Goal: Task Accomplishment & Management: Complete application form

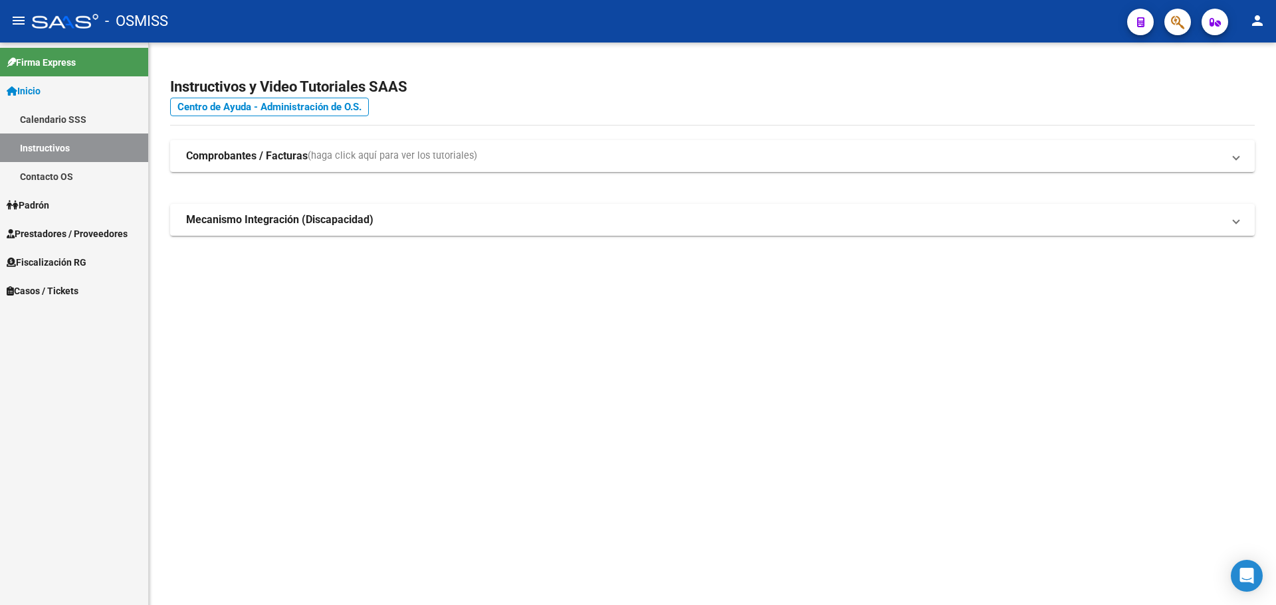
click at [29, 286] on span "Casos / Tickets" at bounding box center [43, 291] width 72 height 15
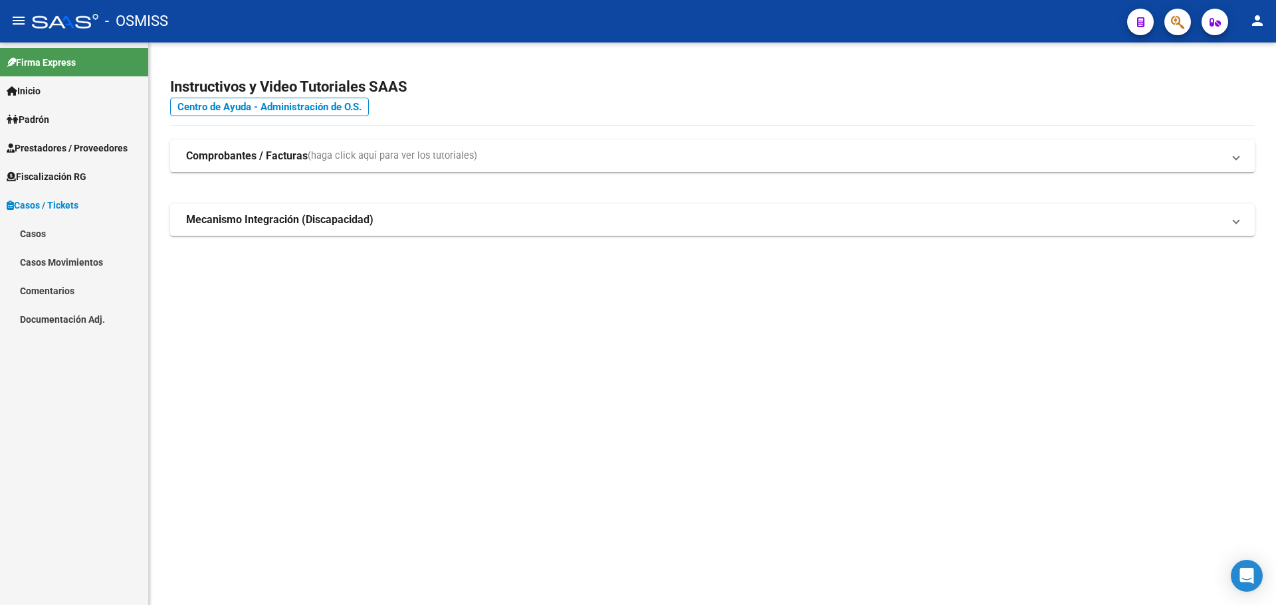
click at [31, 234] on link "Casos" at bounding box center [74, 233] width 148 height 29
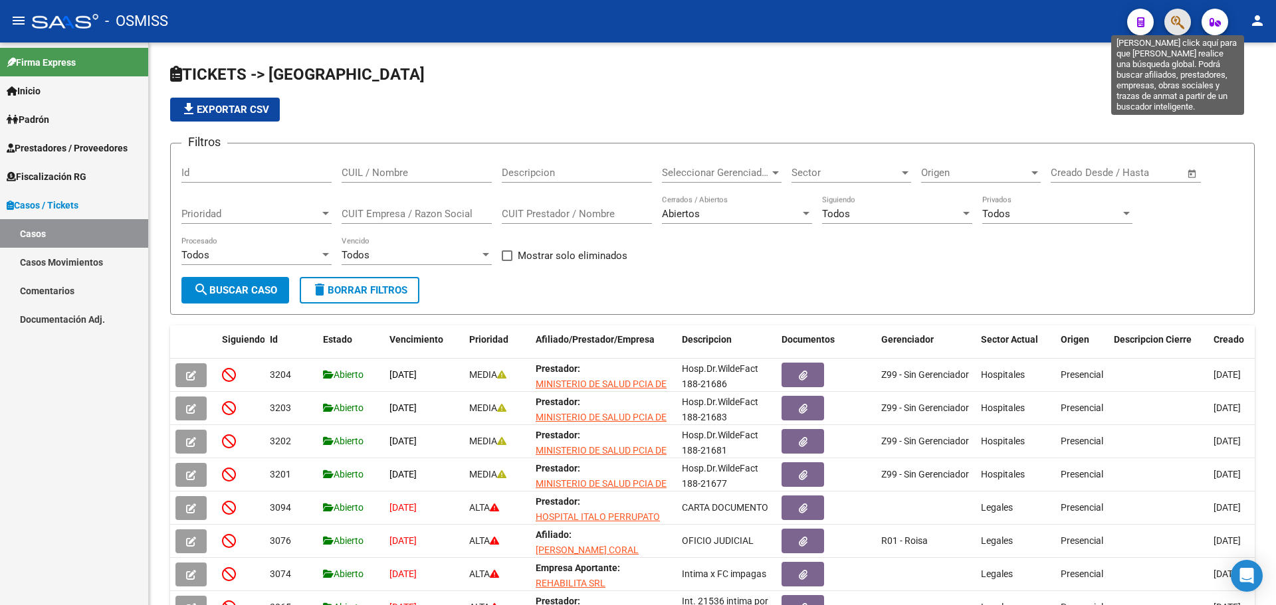
click at [1175, 17] on icon "button" at bounding box center [1177, 22] width 13 height 15
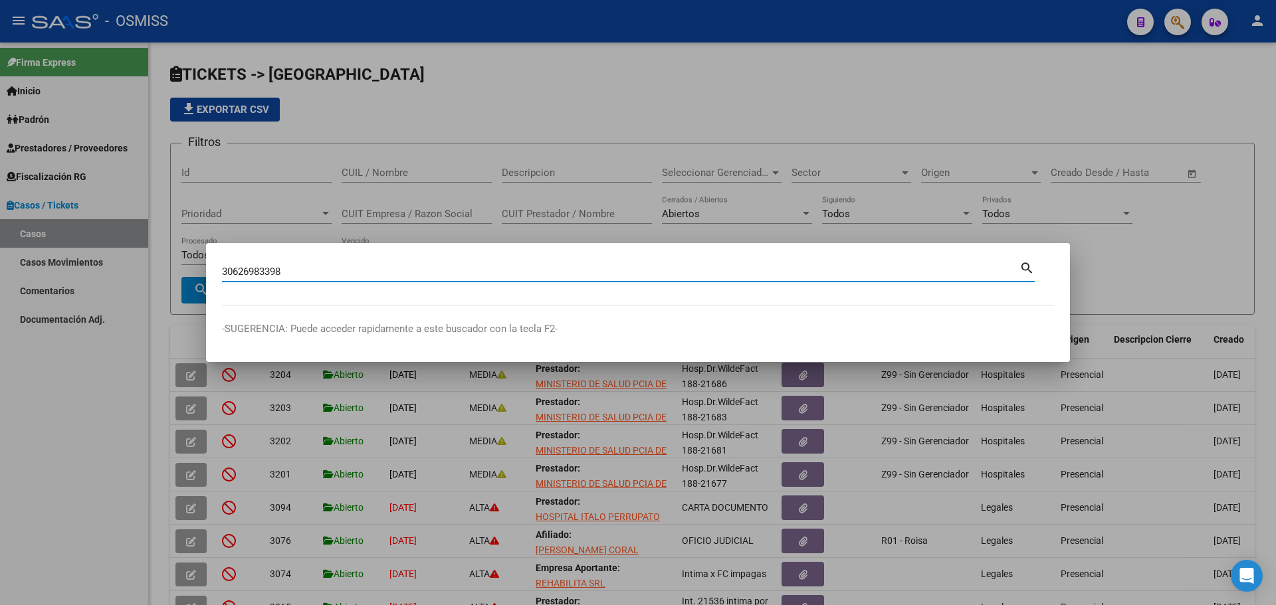
type input "30626983398"
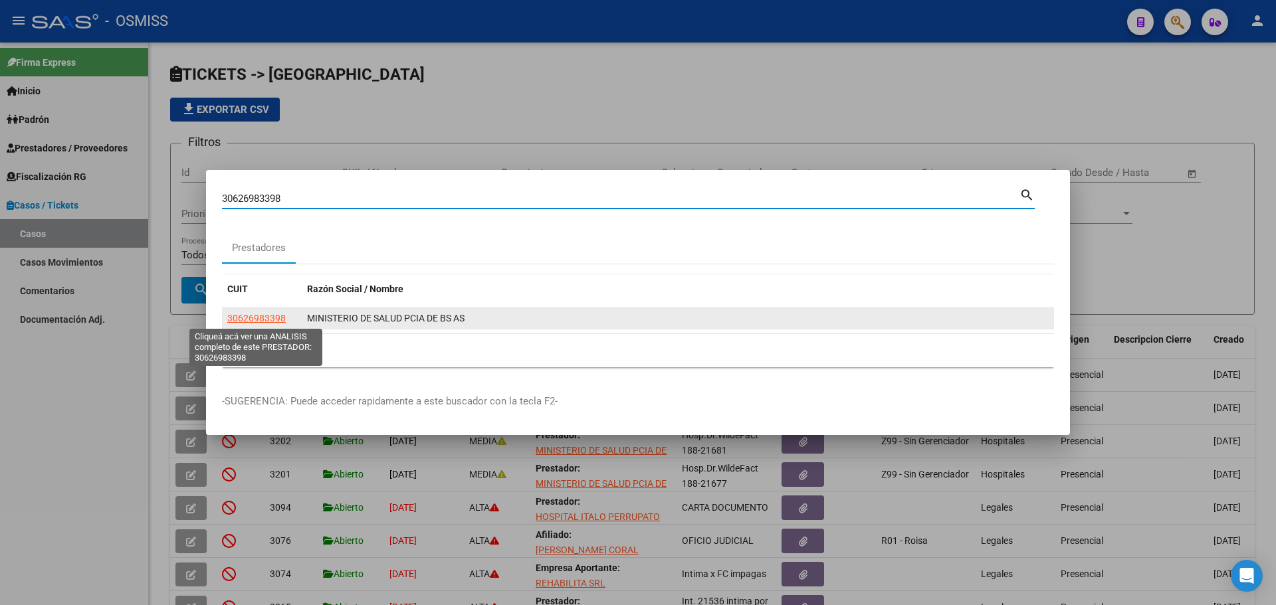
click at [246, 314] on span "30626983398" at bounding box center [256, 318] width 58 height 11
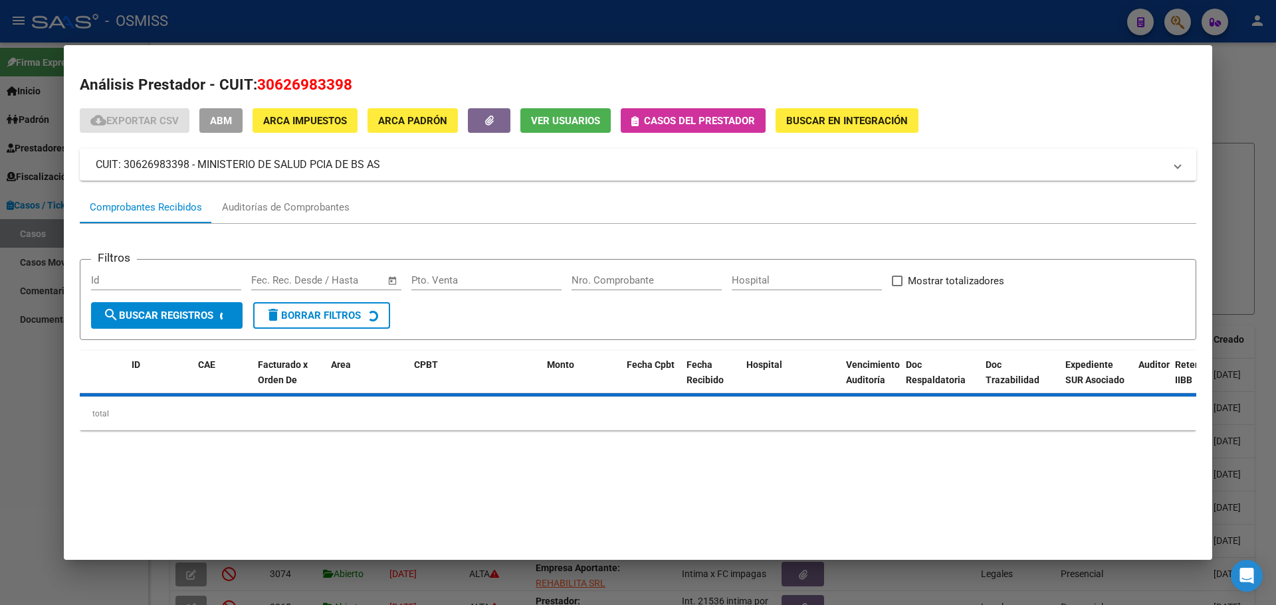
click at [632, 118] on icon "button" at bounding box center [634, 121] width 7 height 10
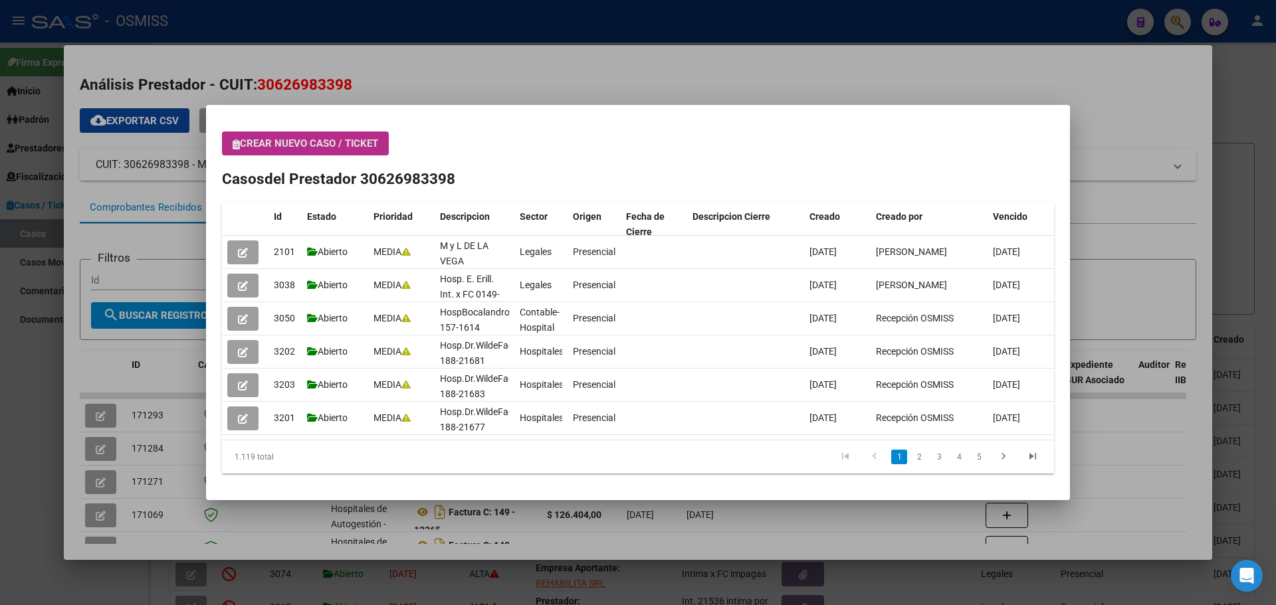
click at [239, 143] on icon "button" at bounding box center [236, 145] width 7 height 10
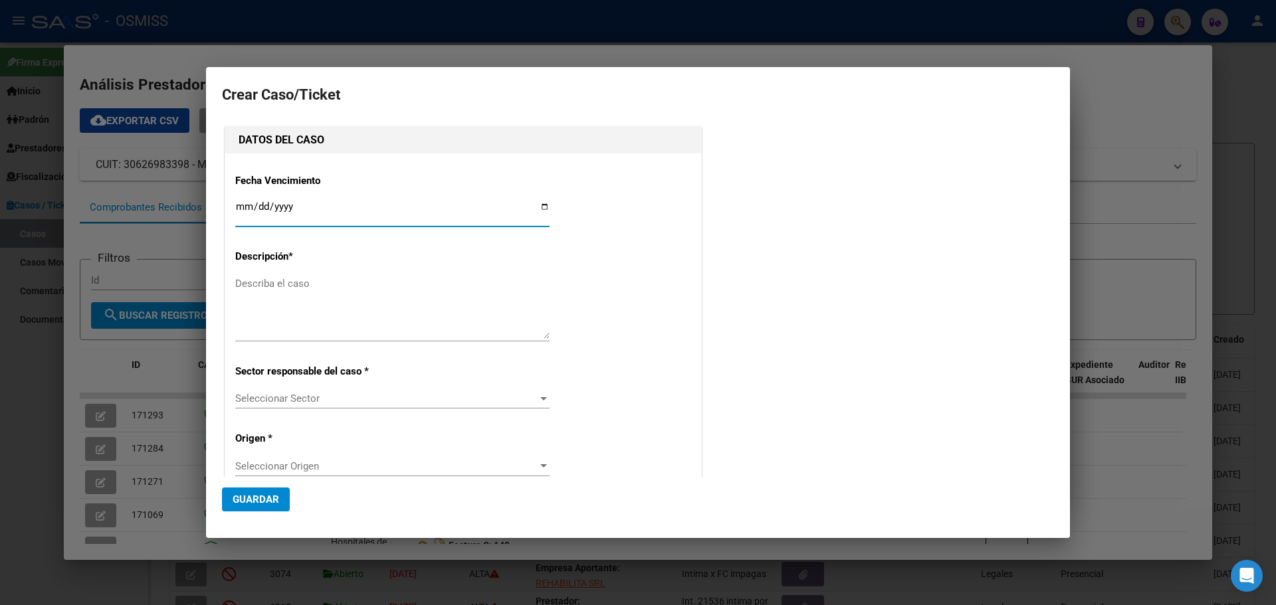
click at [541, 205] on input "Ingresar fecha" at bounding box center [392, 211] width 314 height 21
type input "[DATE]"
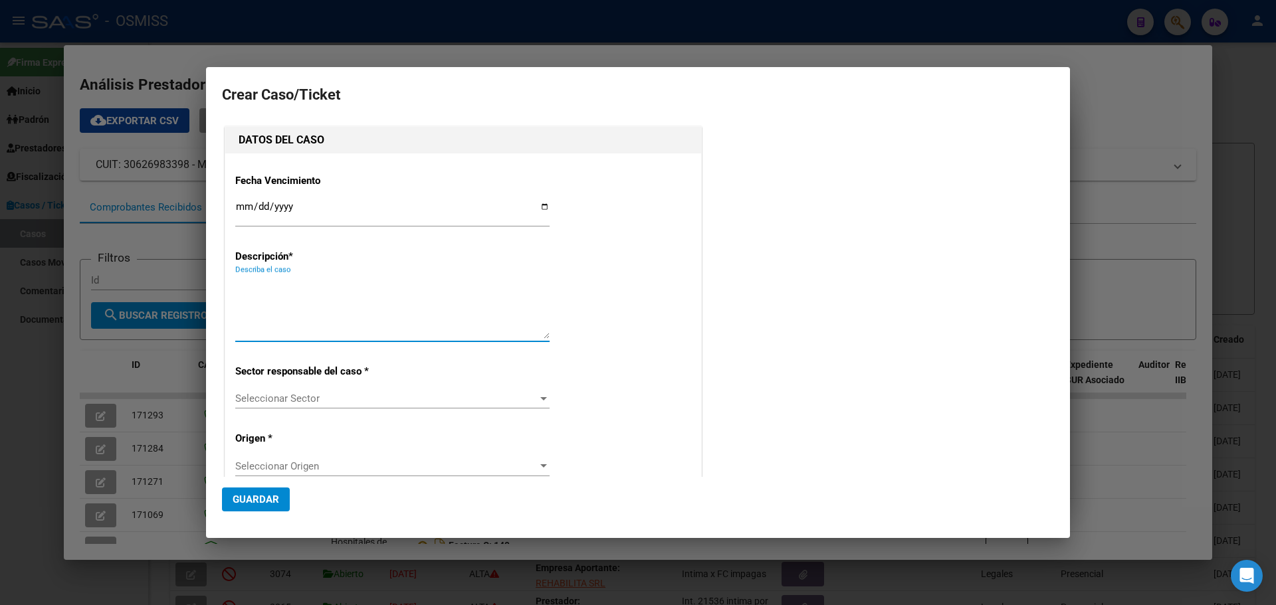
click at [272, 292] on textarea "Describa el caso" at bounding box center [392, 307] width 314 height 62
type textarea "Hosp.Dr.JMJorgeFact 106-7255"
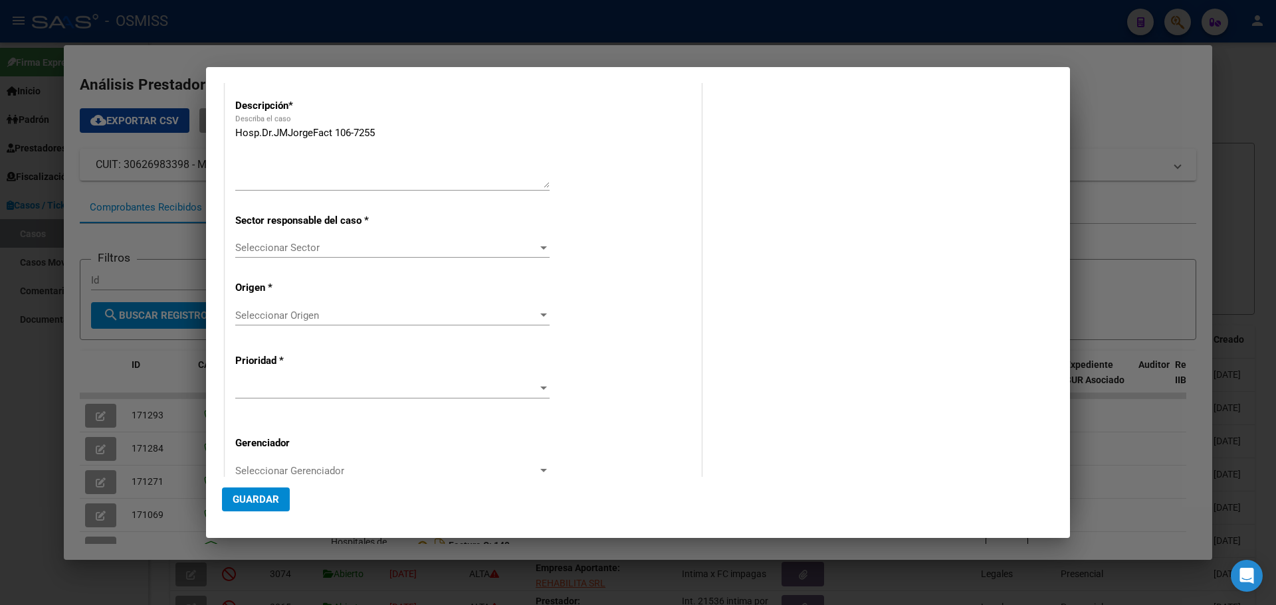
scroll to position [204, 0]
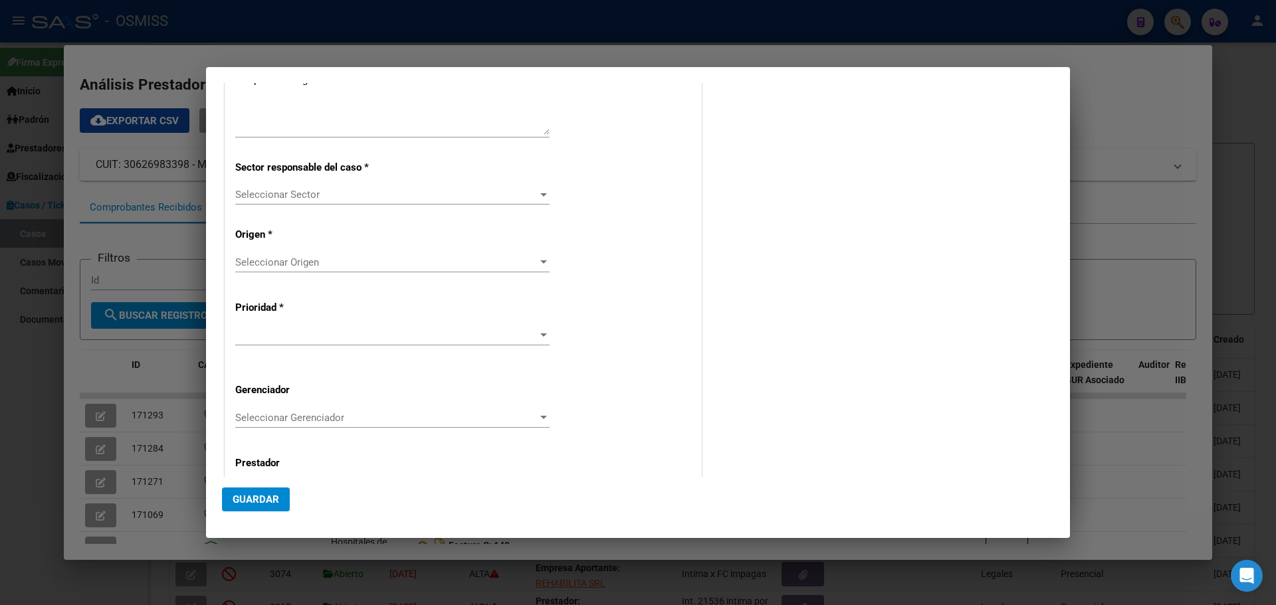
click at [540, 195] on div at bounding box center [543, 194] width 7 height 3
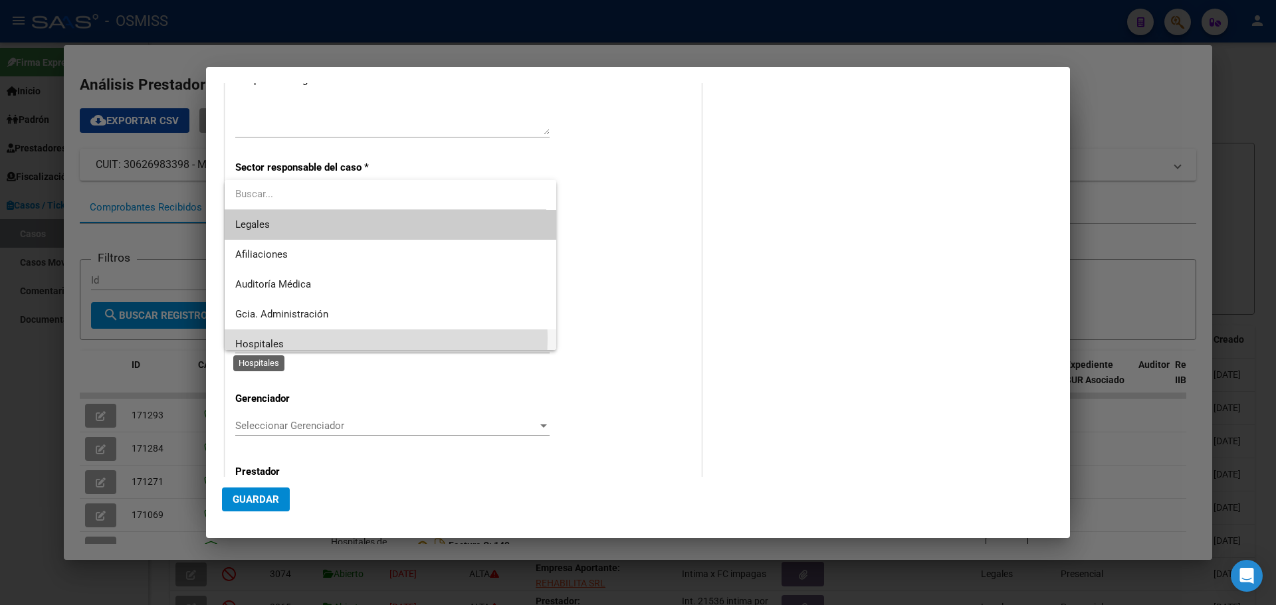
click at [258, 338] on span "Hospitales" at bounding box center [259, 344] width 48 height 12
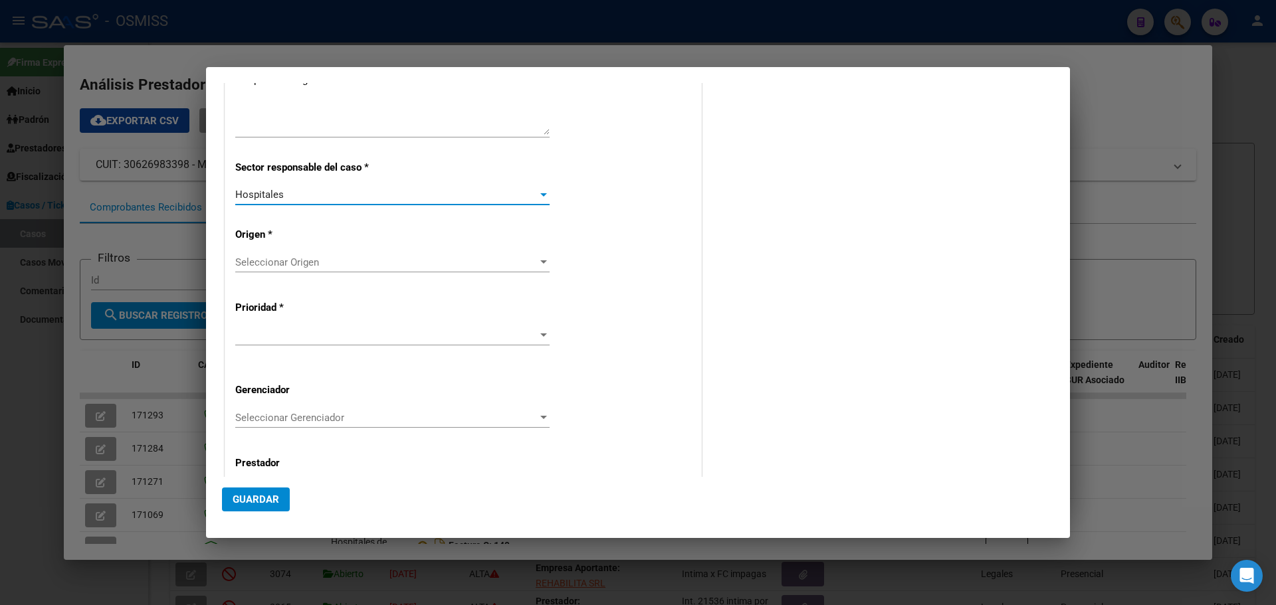
click at [540, 258] on div at bounding box center [543, 262] width 12 height 11
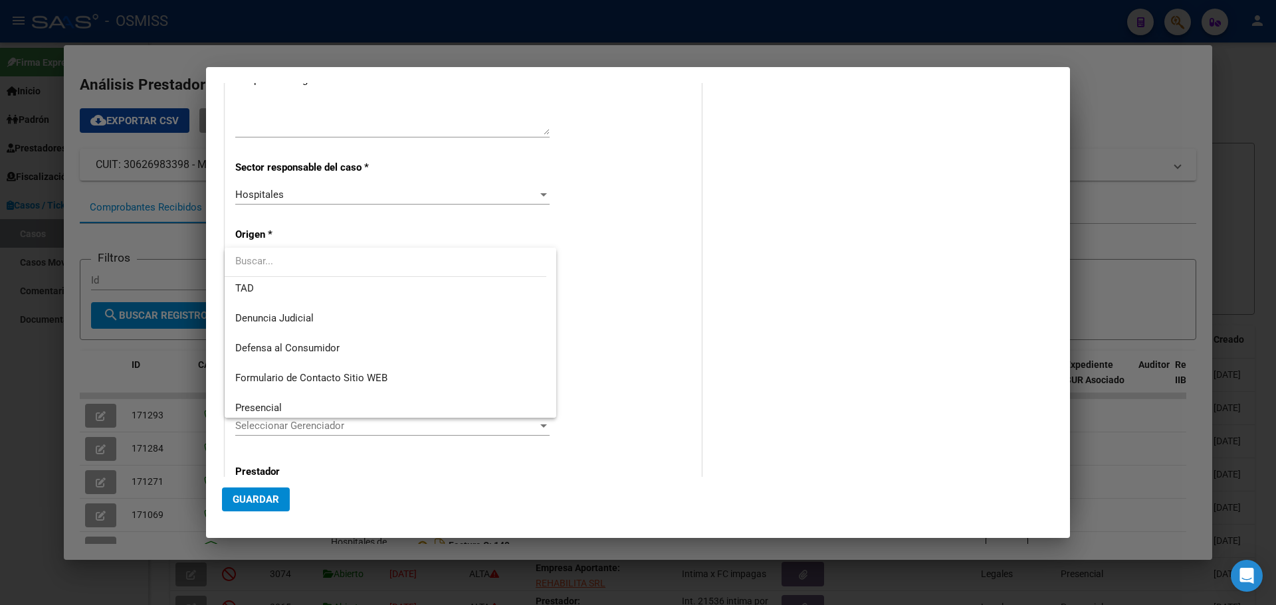
scroll to position [106, 0]
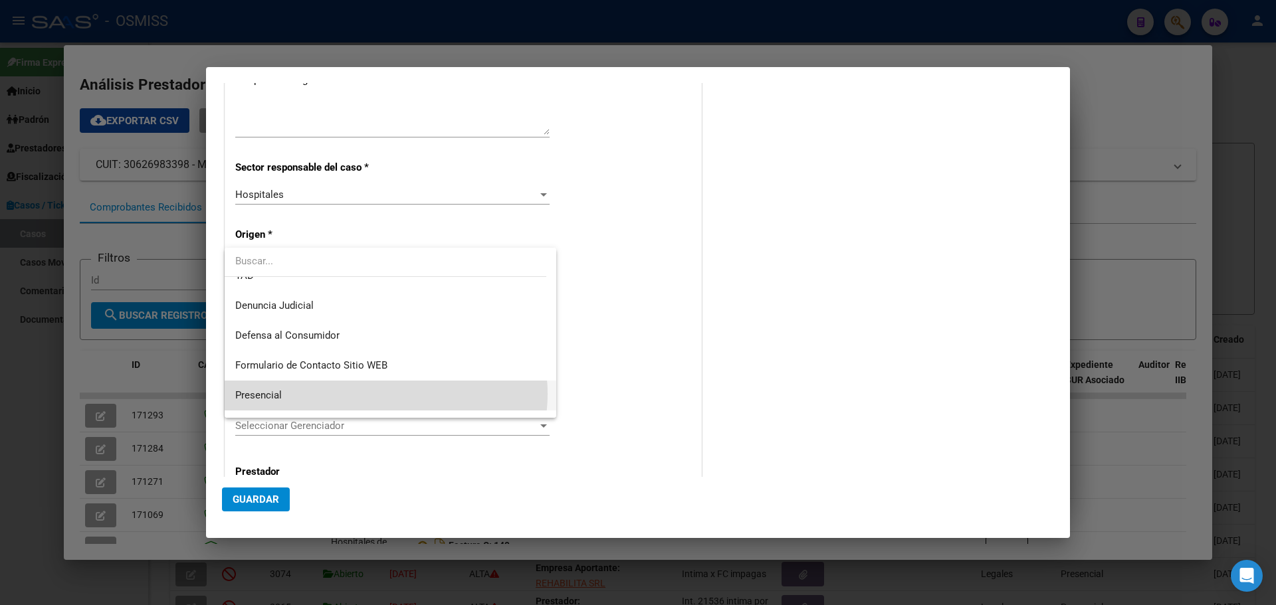
click at [382, 394] on span "Presencial" at bounding box center [390, 396] width 310 height 30
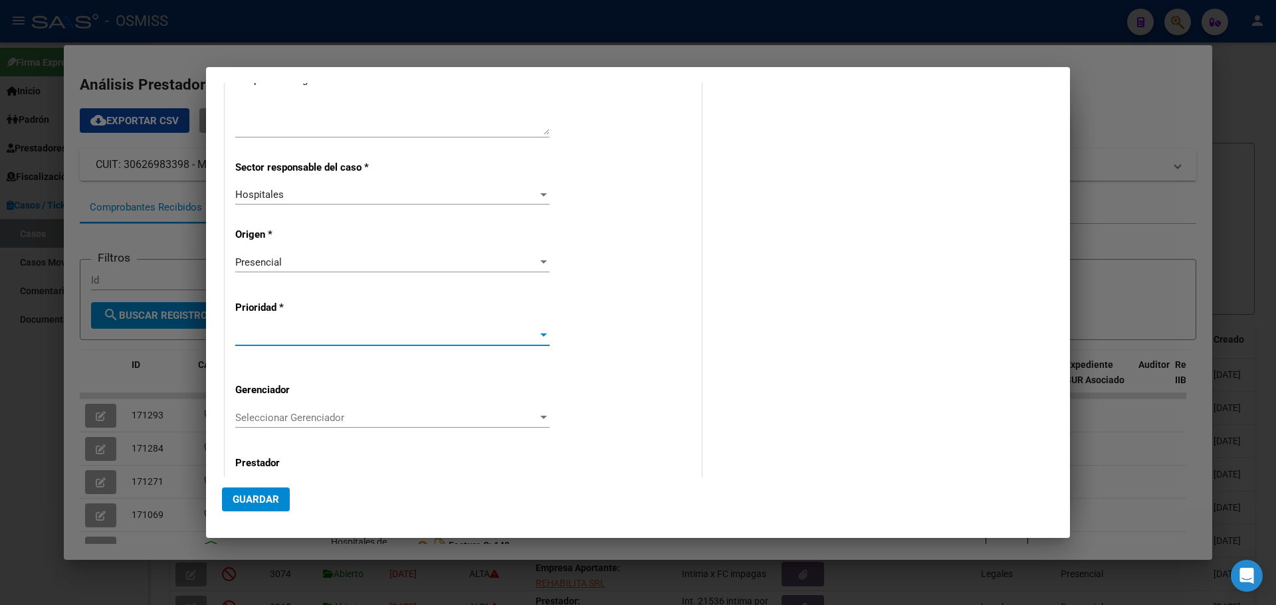
click at [541, 334] on div at bounding box center [543, 334] width 7 height 3
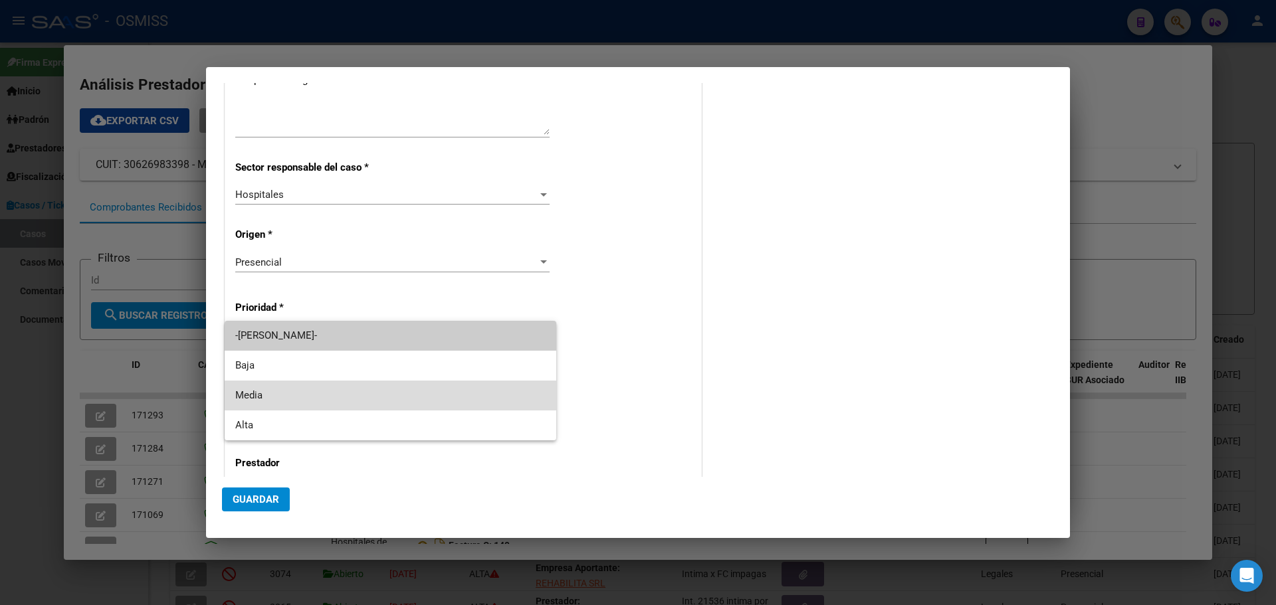
click at [288, 387] on span "Media" at bounding box center [390, 396] width 310 height 30
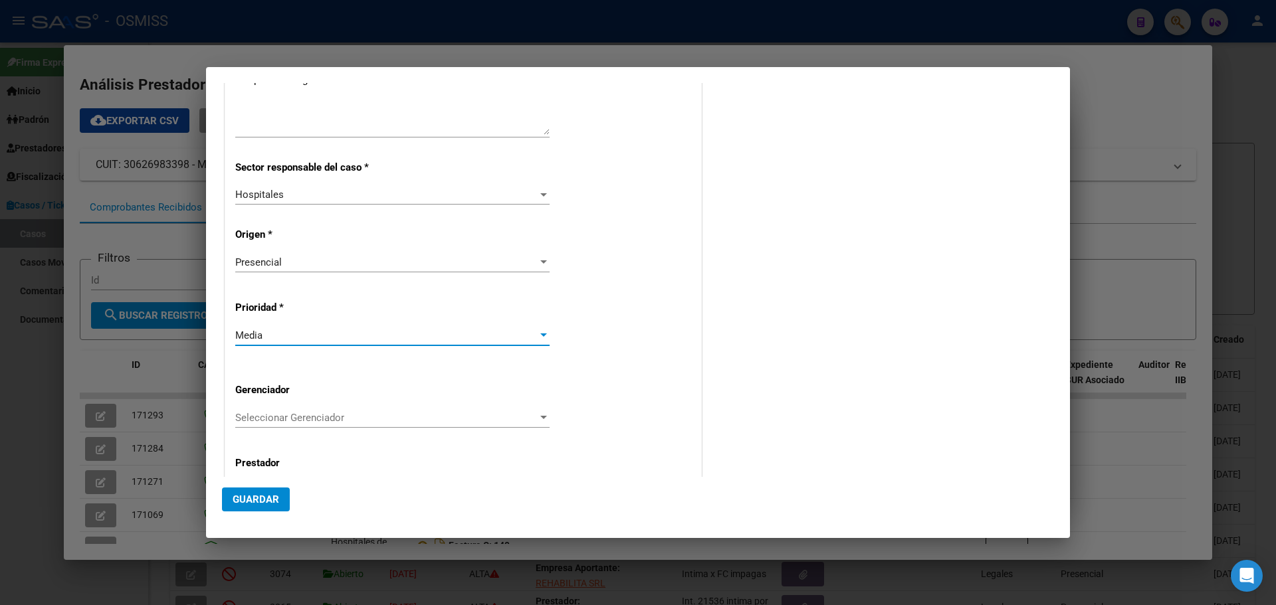
click at [540, 416] on div at bounding box center [543, 417] width 7 height 3
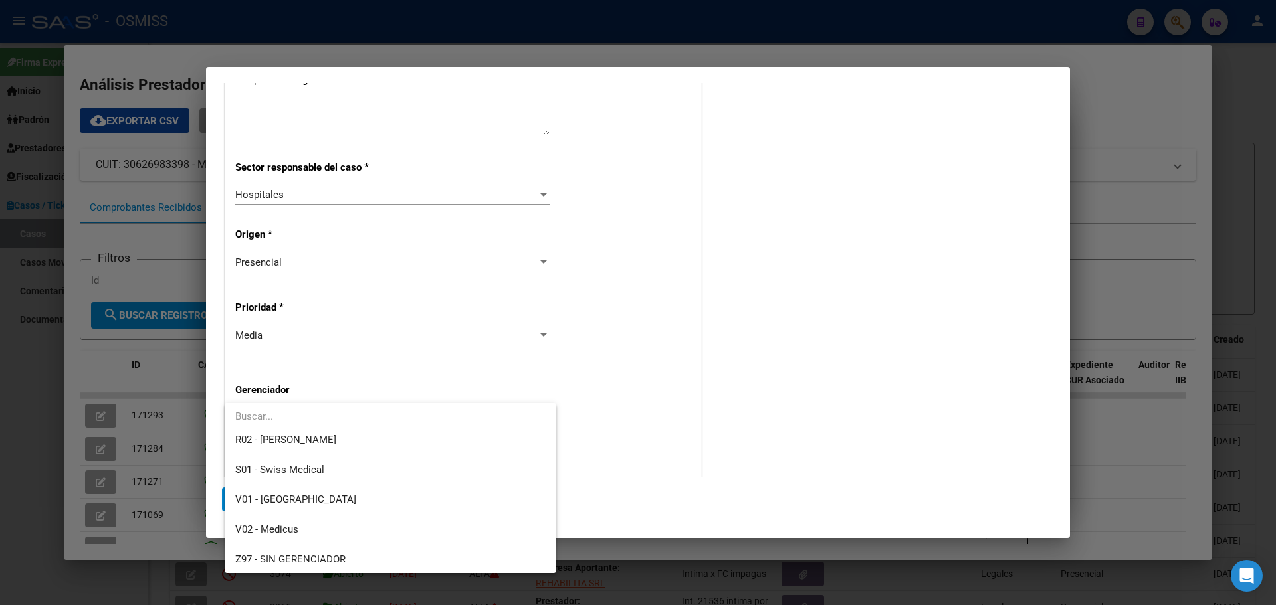
scroll to position [398, 0]
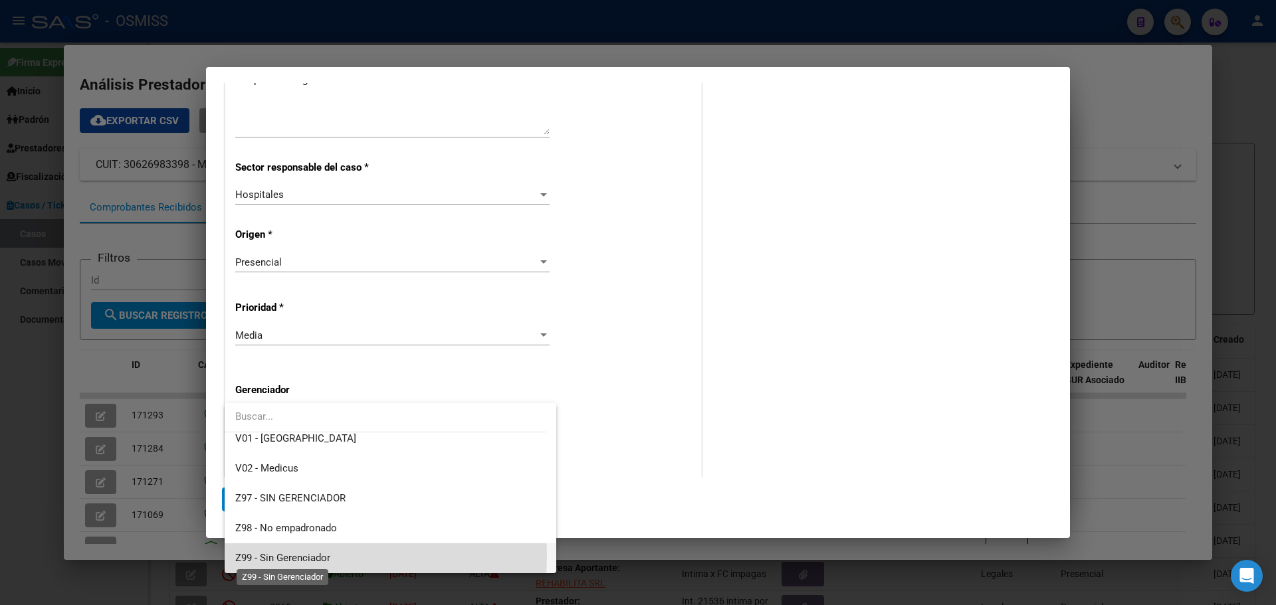
click at [257, 555] on span "Z99 - Sin Gerenciador" at bounding box center [282, 558] width 95 height 12
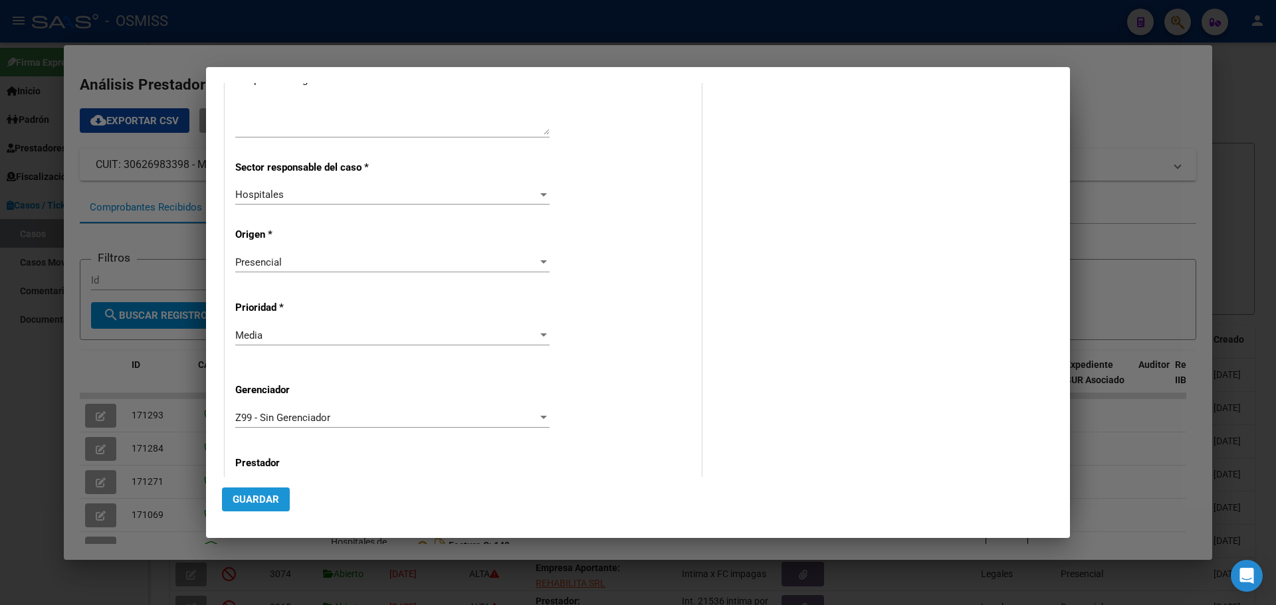
click at [250, 497] on span "Guardar" at bounding box center [256, 500] width 47 height 12
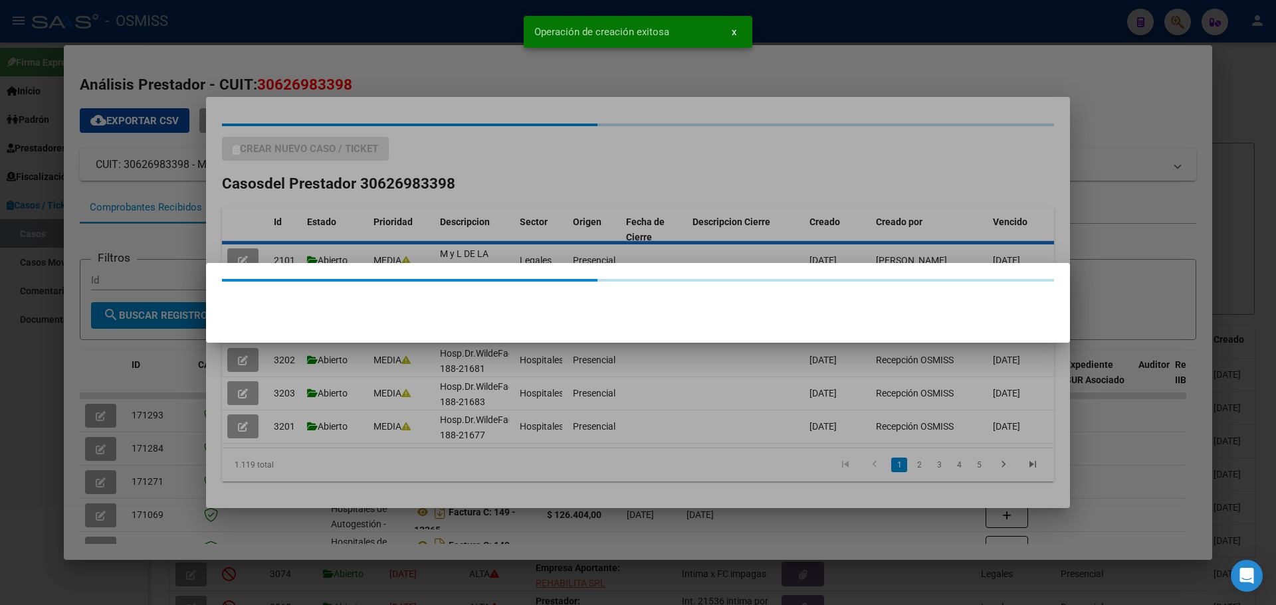
scroll to position [0, 0]
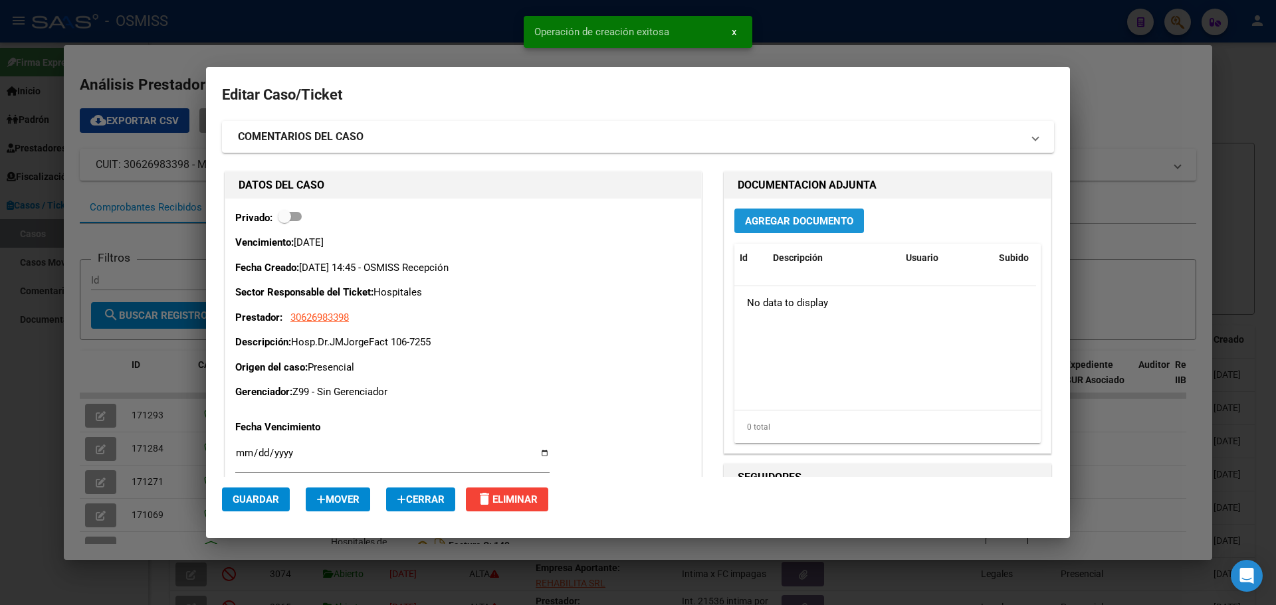
click at [779, 221] on span "Agregar Documento" at bounding box center [799, 221] width 108 height 12
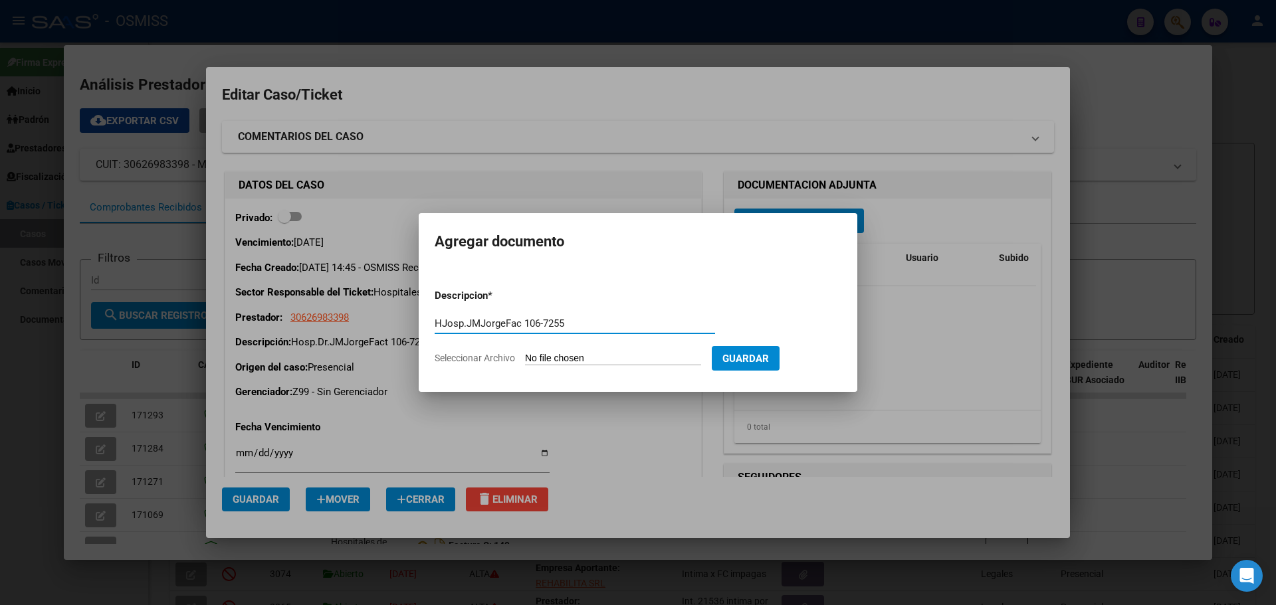
type input "HJosp.JMJorgeFac 106-7255"
click at [500, 358] on span "Seleccionar Archivo" at bounding box center [474, 358] width 80 height 11
click at [525, 358] on input "Seleccionar Archivo" at bounding box center [613, 359] width 176 height 13
type input "C:\fakepath\Fact 7255.pdf"
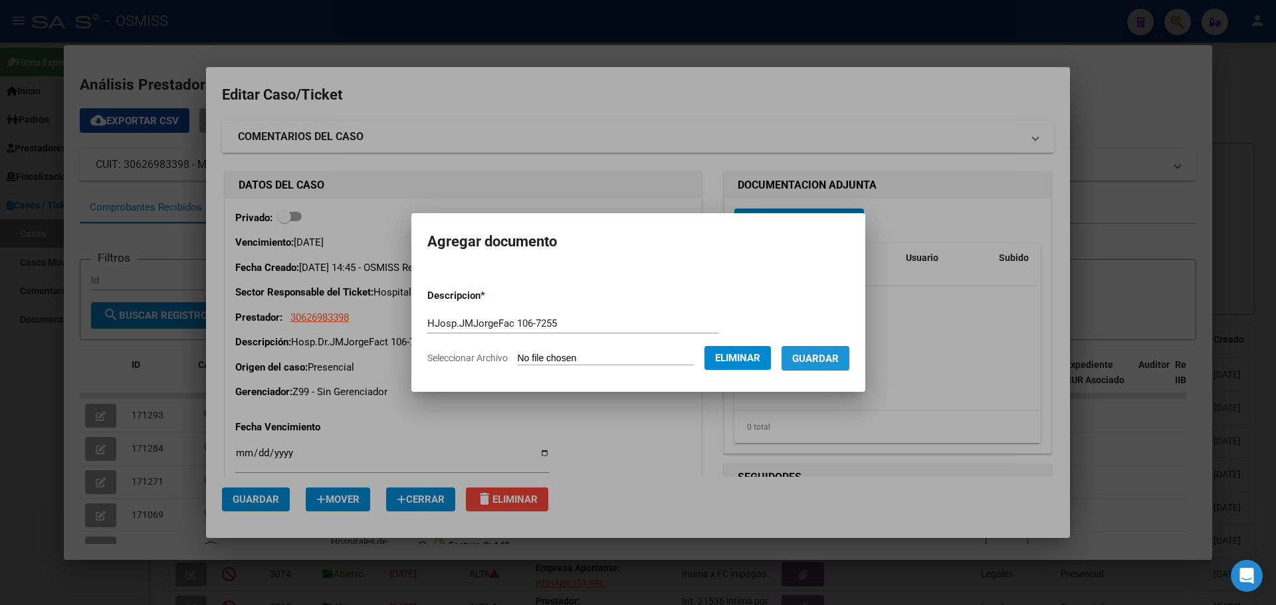
click at [838, 358] on span "Guardar" at bounding box center [815, 359] width 47 height 12
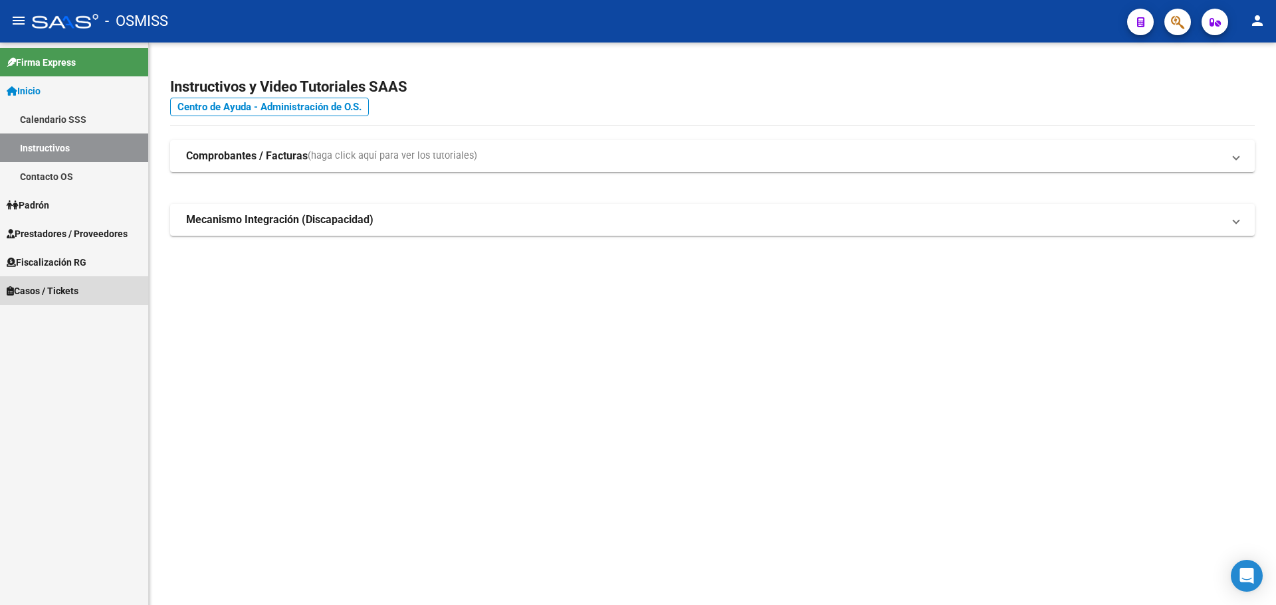
click at [44, 291] on span "Casos / Tickets" at bounding box center [43, 291] width 72 height 15
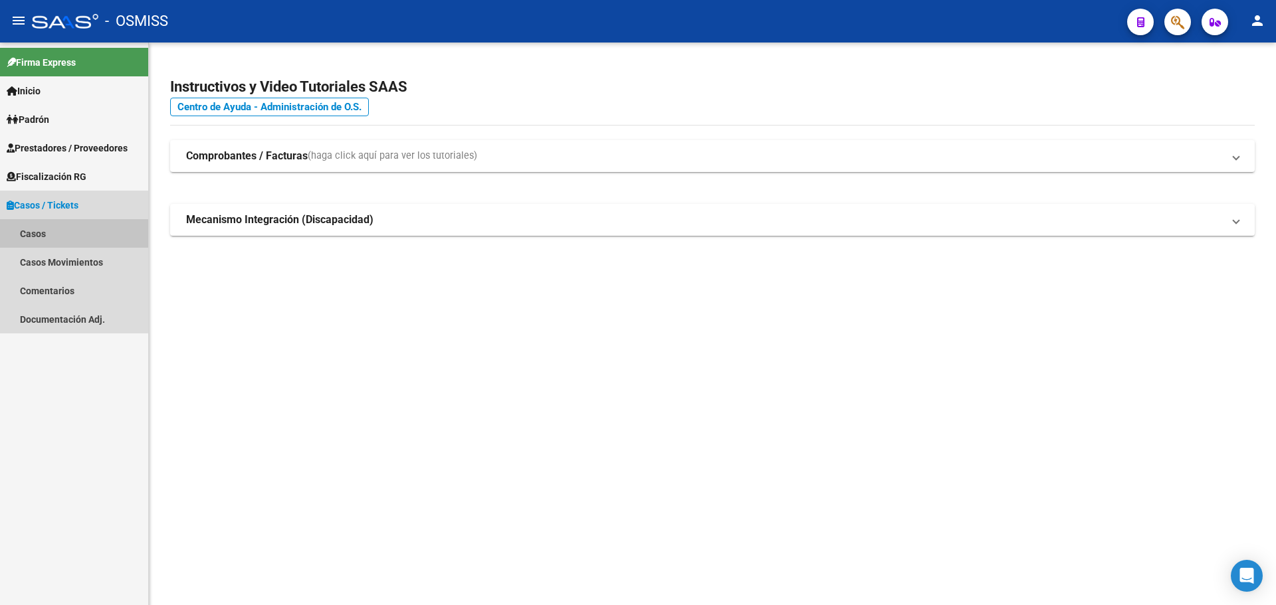
click at [38, 227] on link "Casos" at bounding box center [74, 233] width 148 height 29
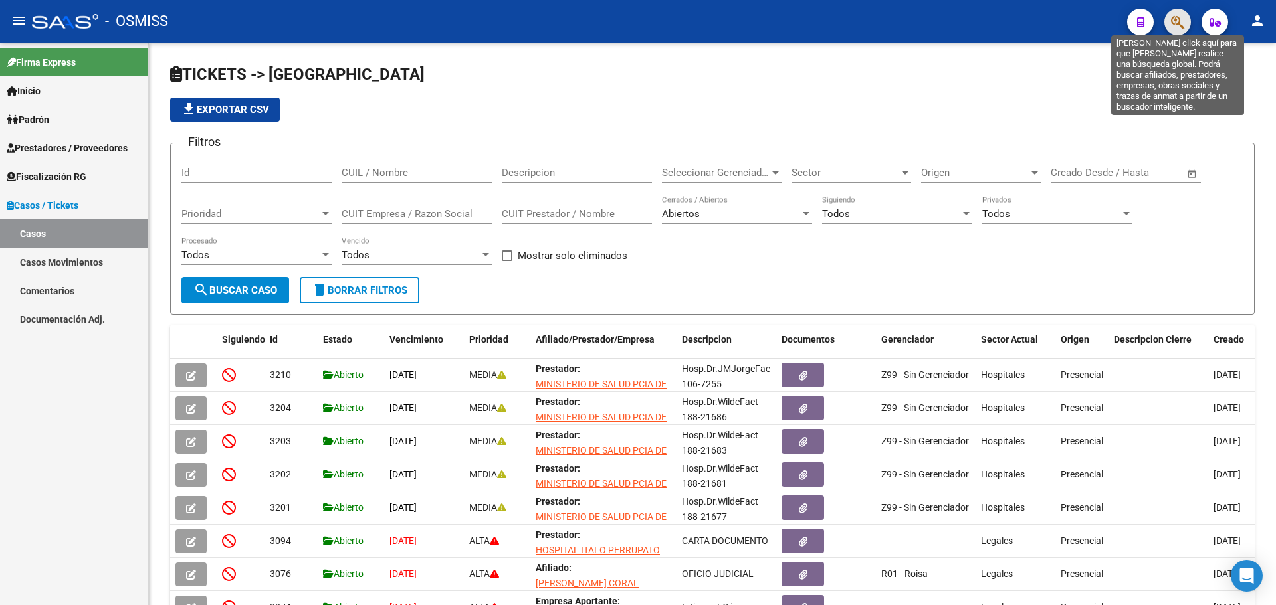
click at [1181, 27] on icon "button" at bounding box center [1177, 22] width 13 height 15
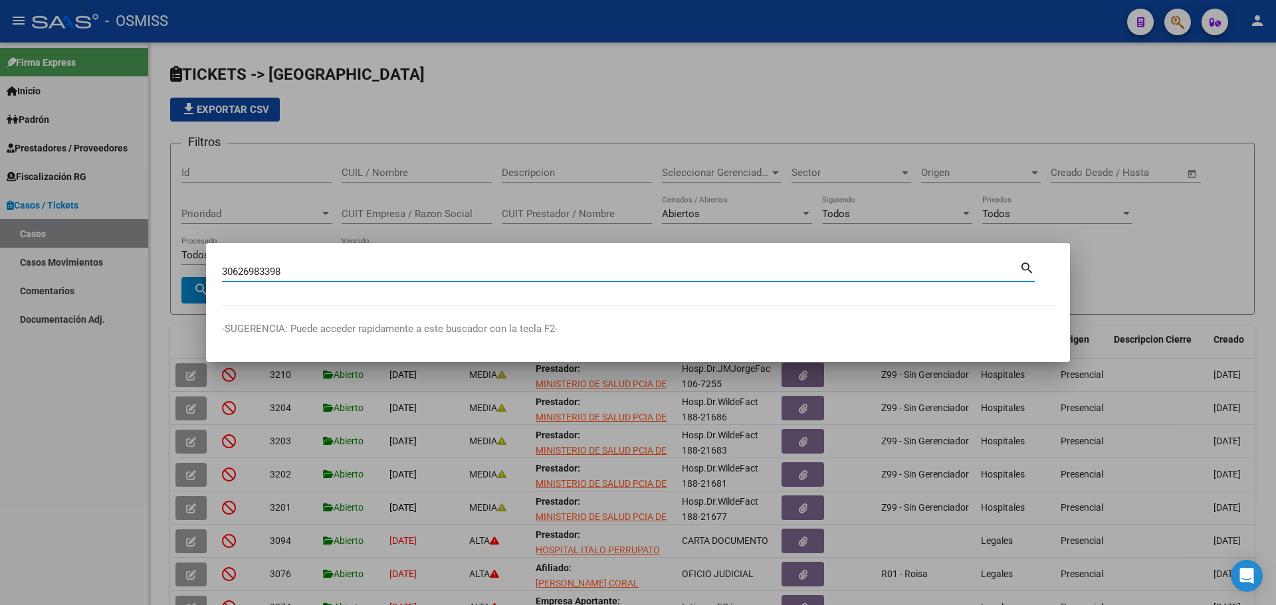
type input "30626983398"
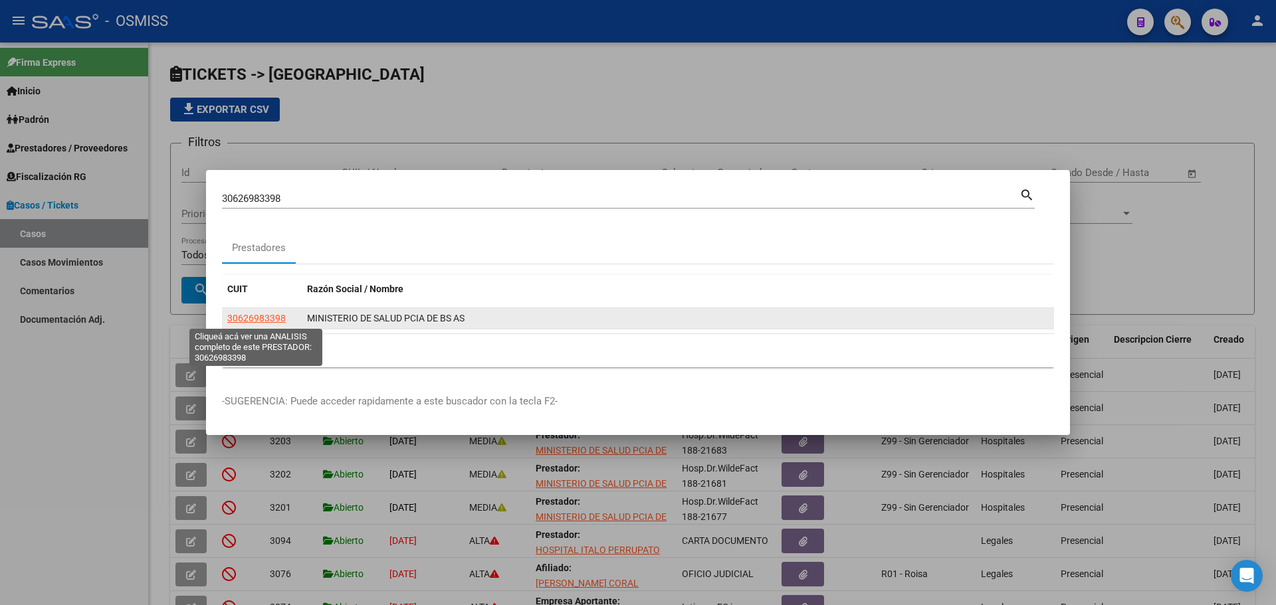
click at [238, 316] on span "30626983398" at bounding box center [256, 318] width 58 height 11
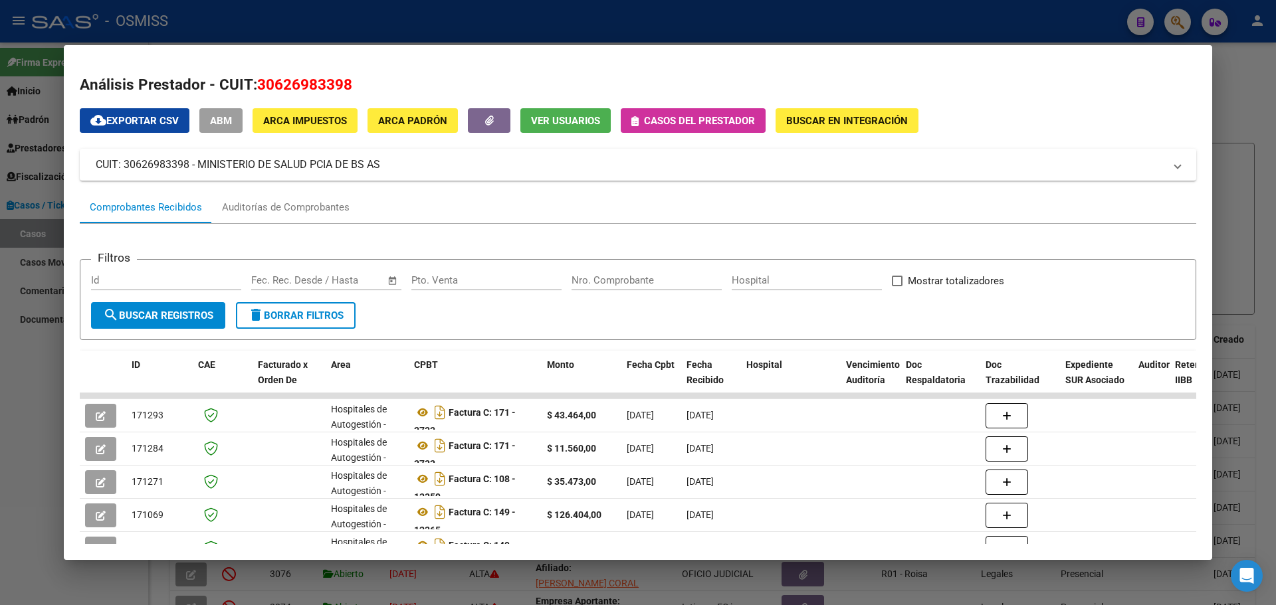
click at [632, 123] on icon "button" at bounding box center [634, 121] width 7 height 10
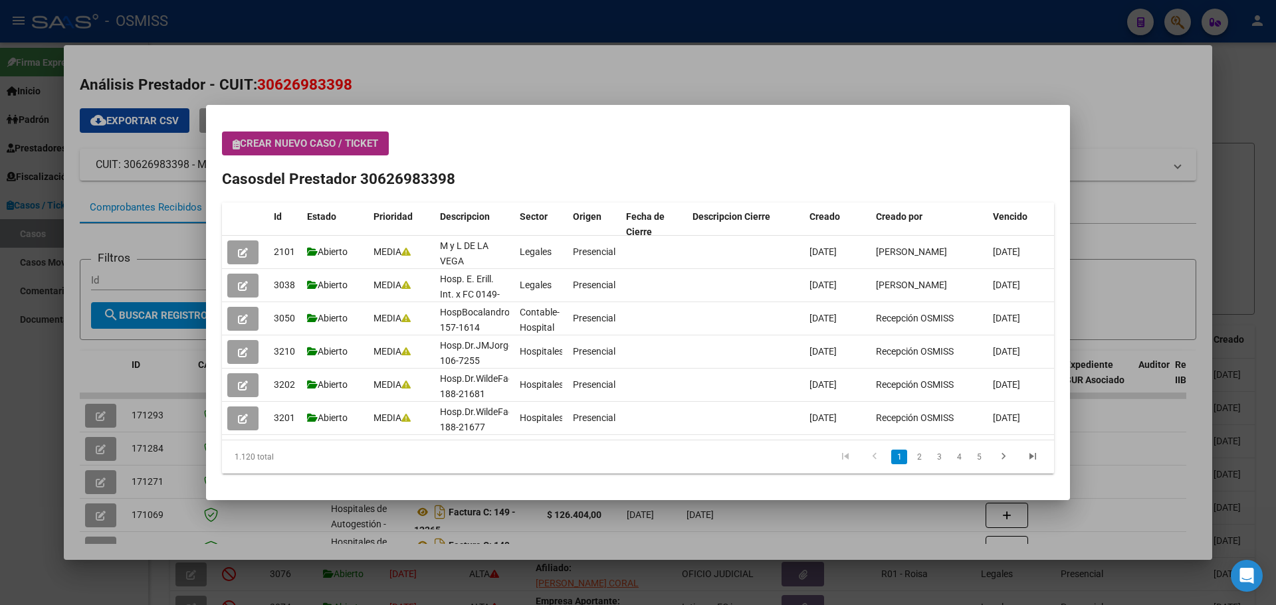
click at [233, 145] on icon "button" at bounding box center [236, 145] width 7 height 10
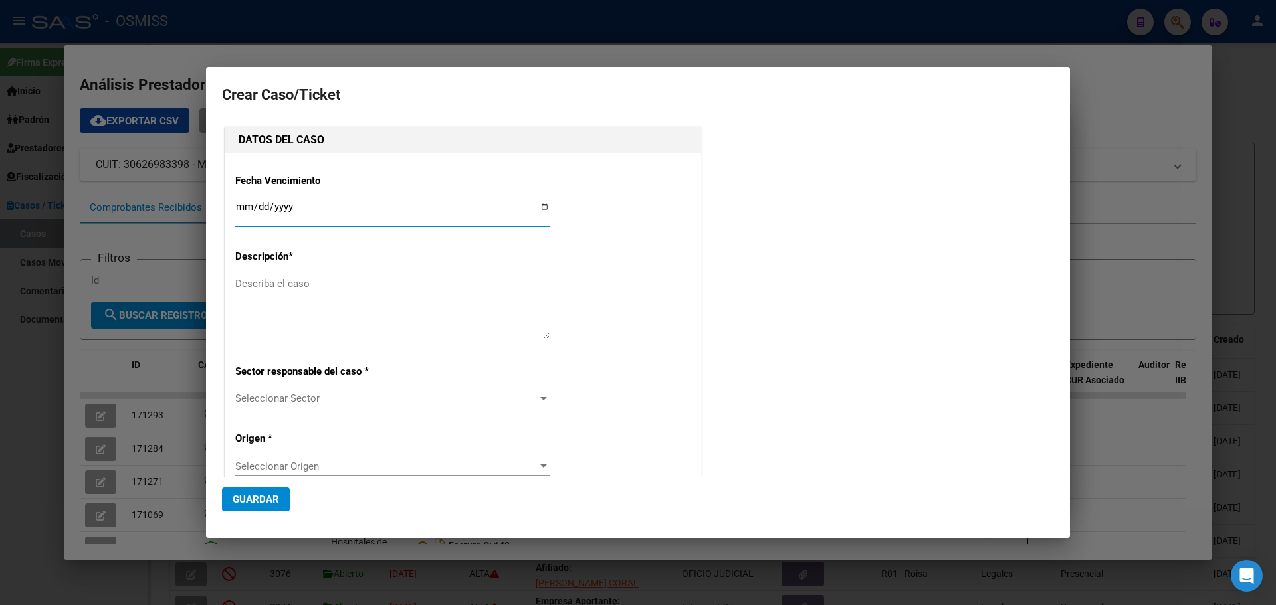
click at [540, 206] on input "Ingresar fecha" at bounding box center [392, 211] width 314 height 21
type input "2025-10-14"
click at [272, 284] on textarea "Describa el caso" at bounding box center [392, 307] width 314 height 62
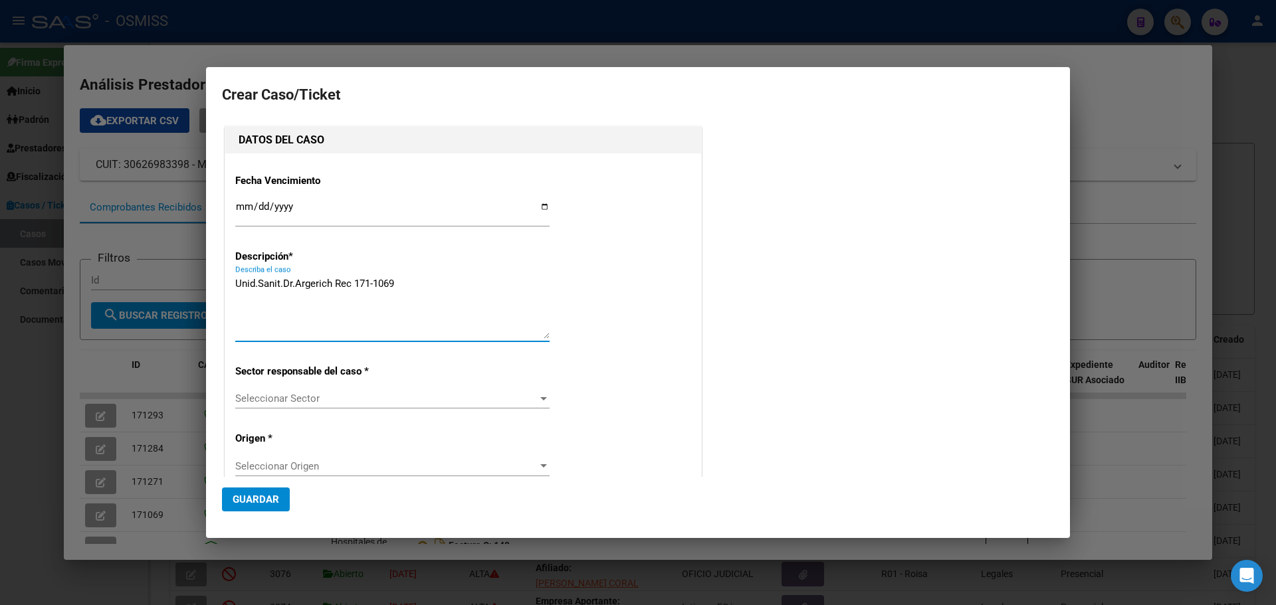
type textarea "Unid.Sanit.Dr.Argerich Rec 171-1069"
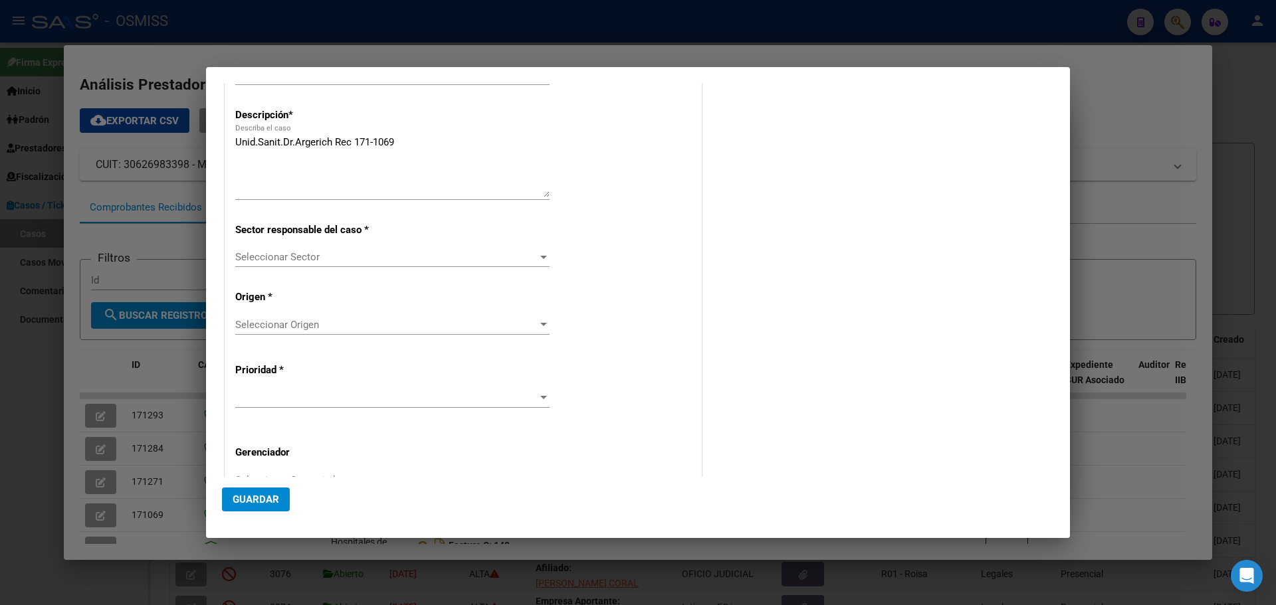
scroll to position [159, 0]
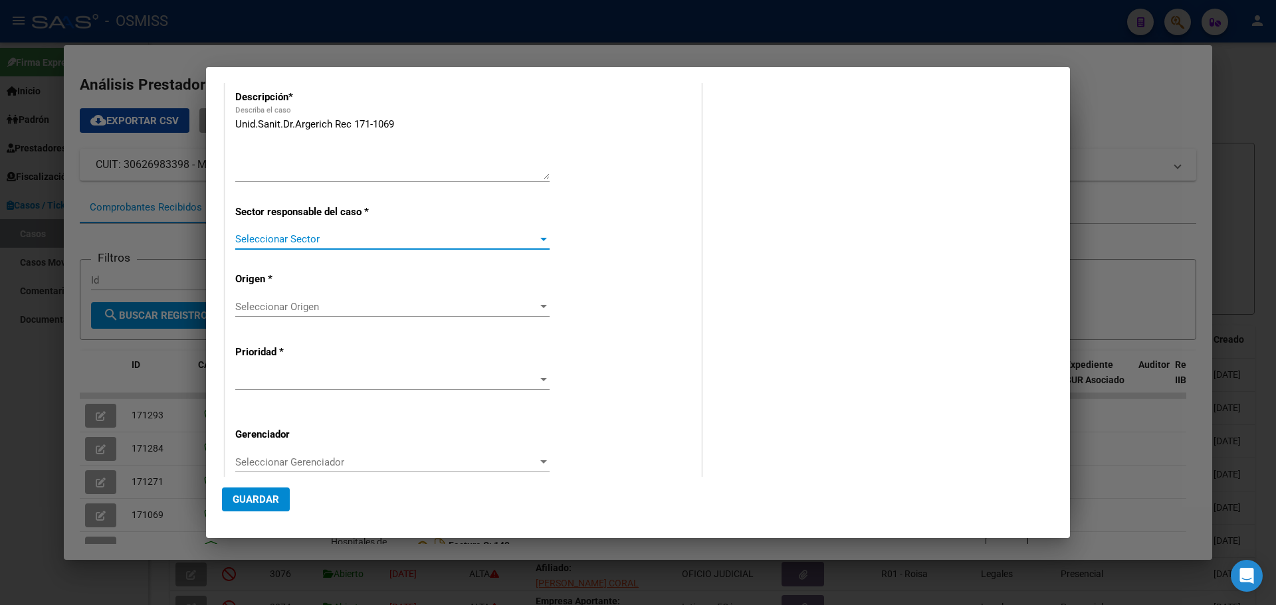
click at [537, 236] on div at bounding box center [543, 239] width 12 height 11
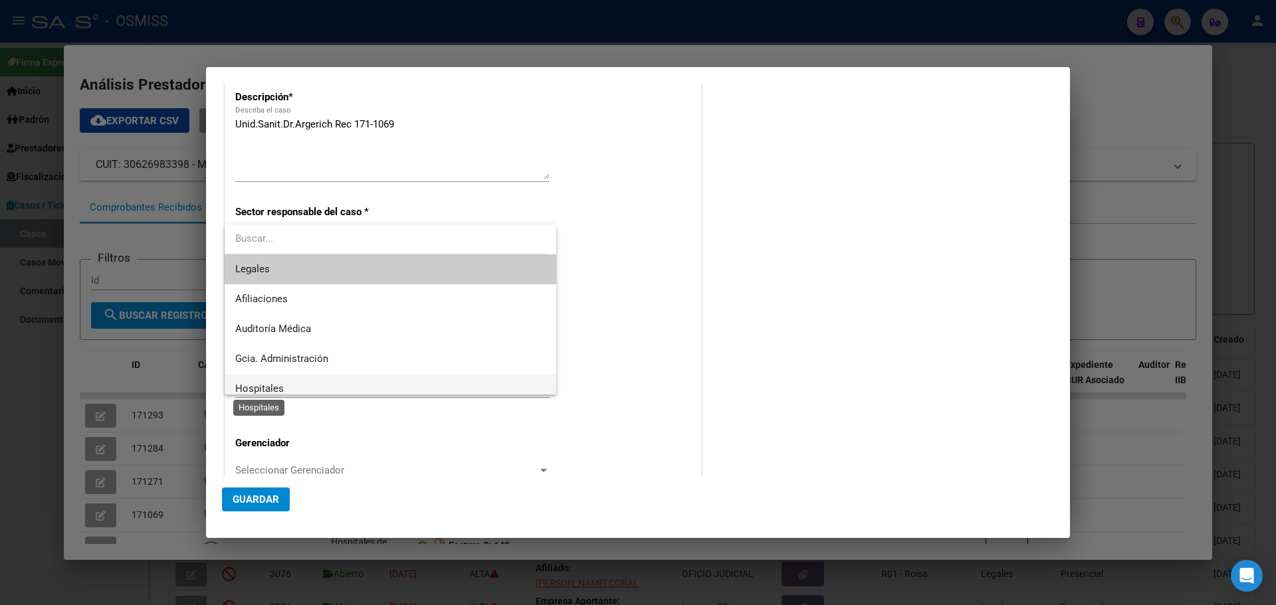
click at [238, 385] on span "Hospitales" at bounding box center [259, 389] width 48 height 12
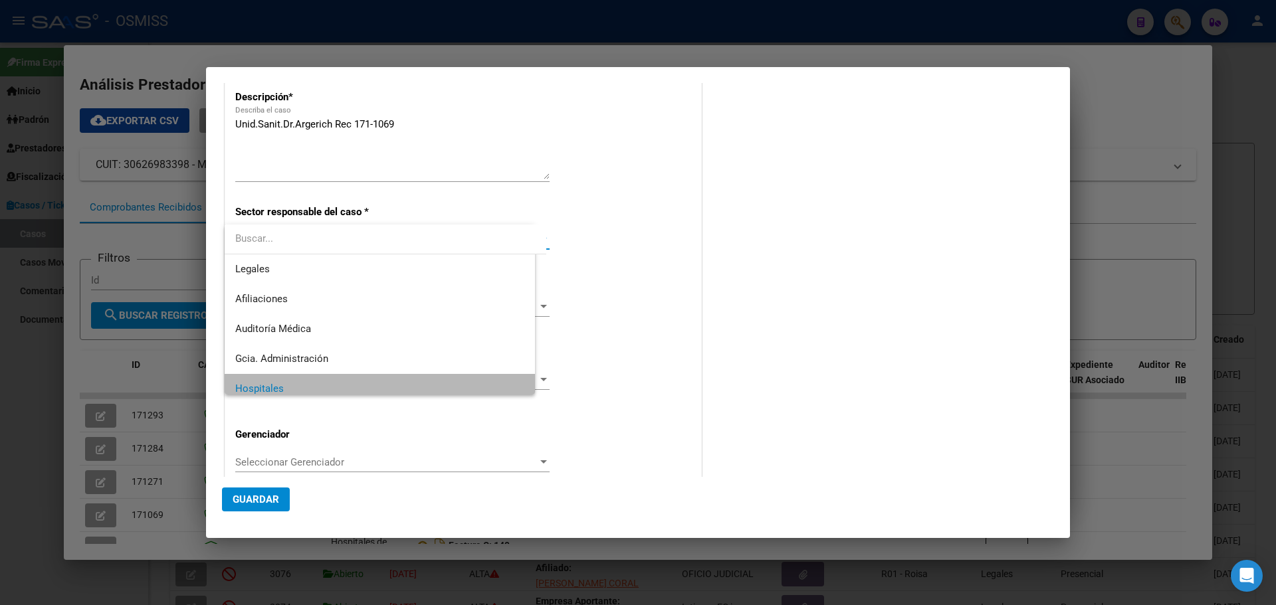
scroll to position [9, 0]
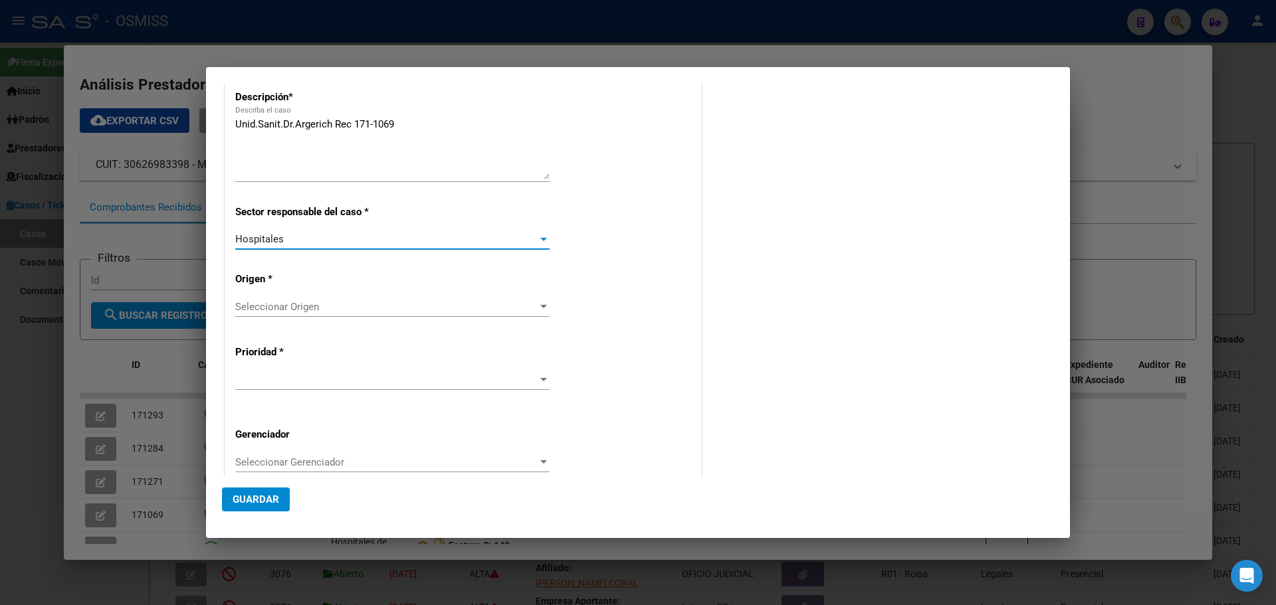
click at [540, 307] on div at bounding box center [543, 306] width 7 height 3
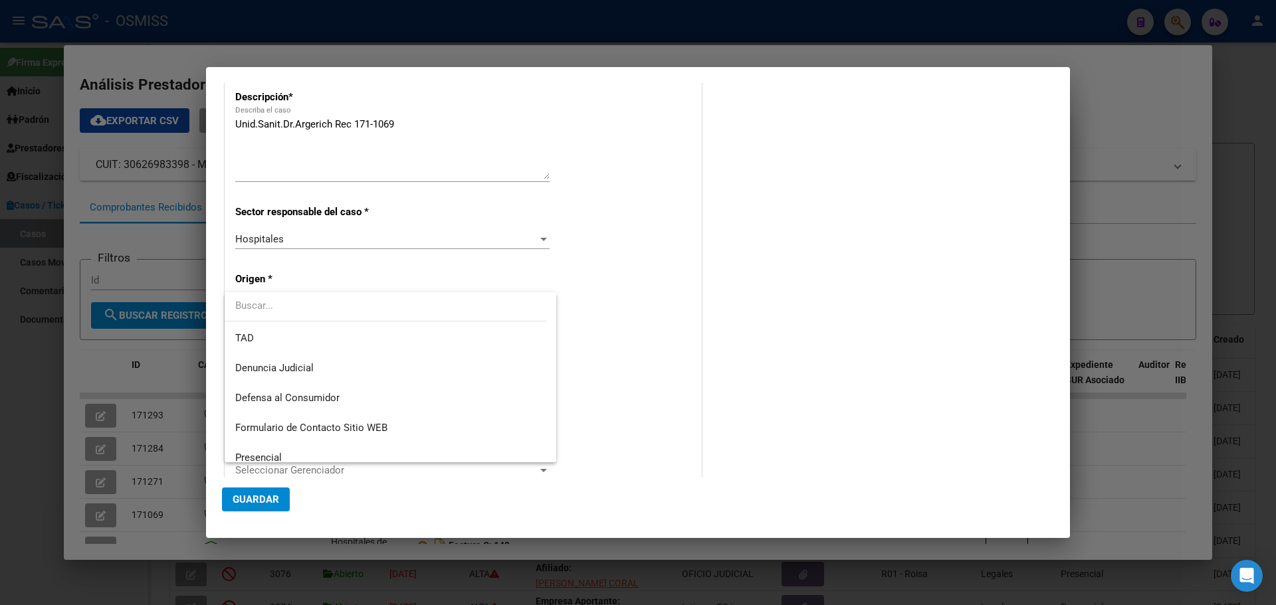
scroll to position [142, 0]
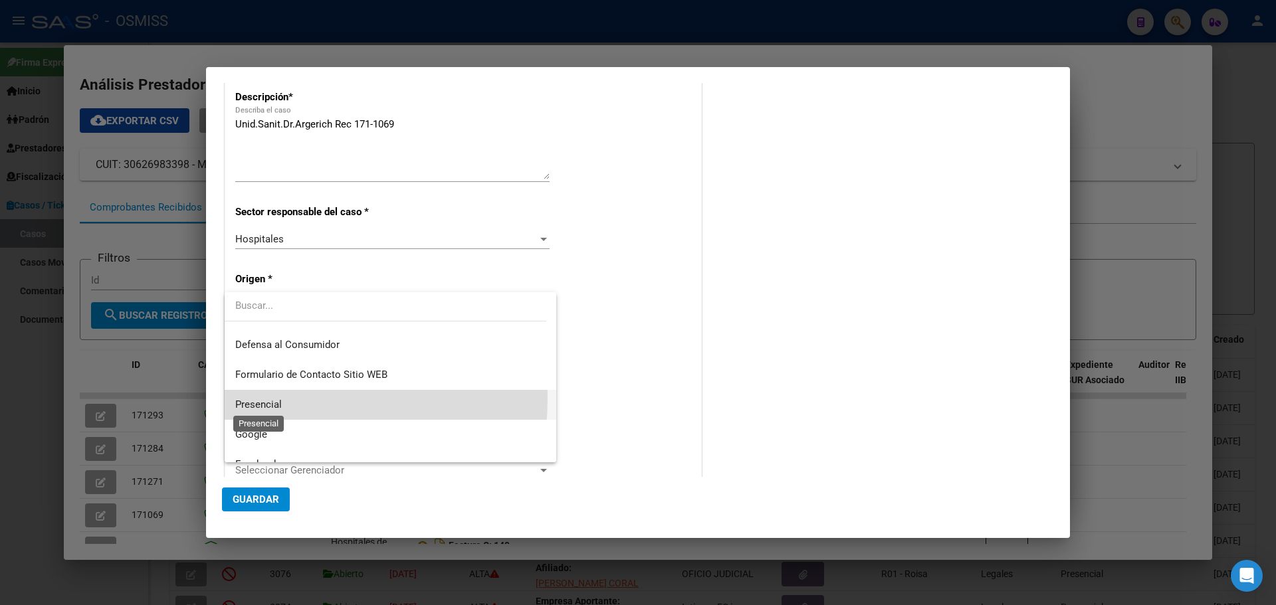
click at [248, 399] on span "Presencial" at bounding box center [258, 405] width 47 height 12
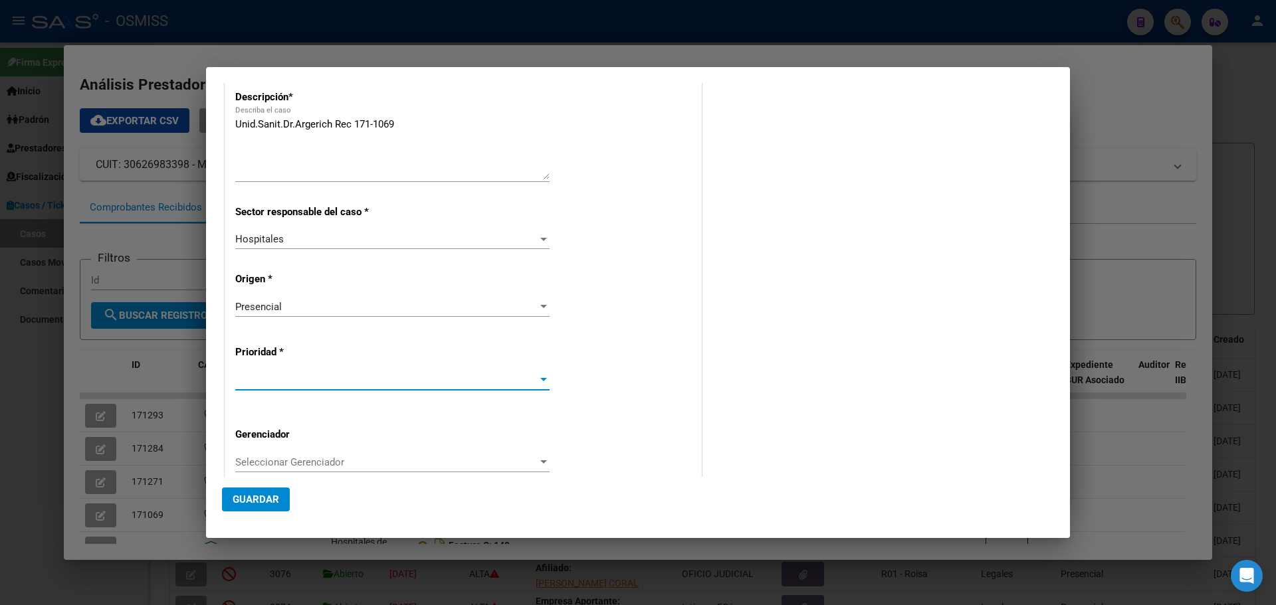
click at [537, 377] on div at bounding box center [543, 380] width 12 height 11
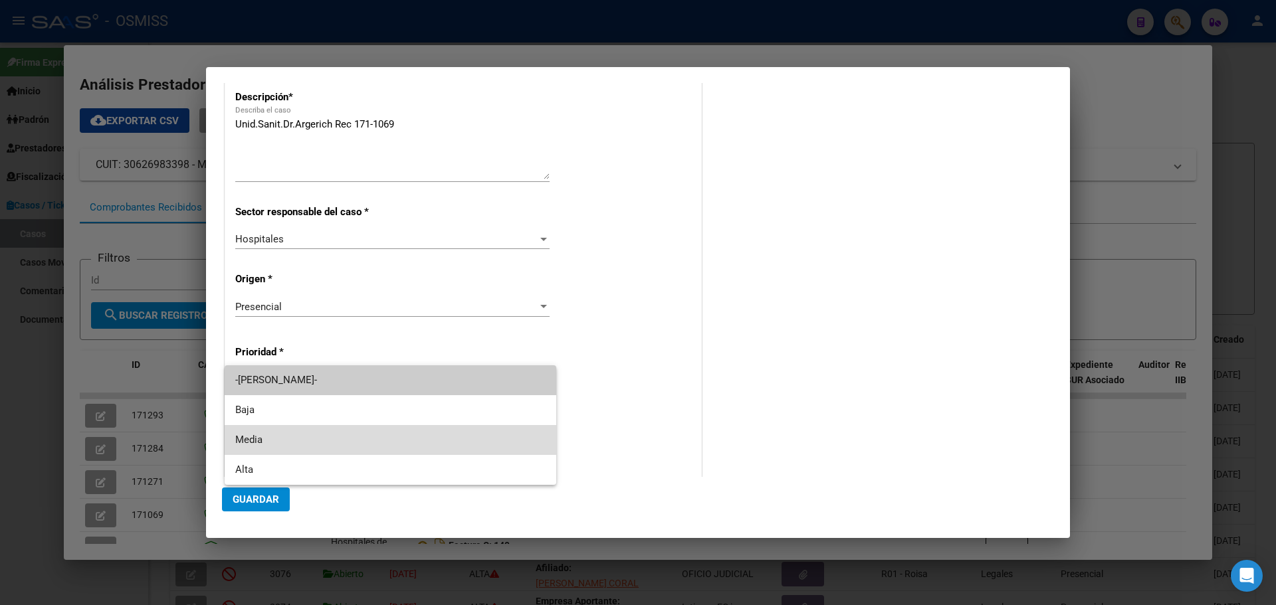
click at [231, 434] on mat-option "Media" at bounding box center [391, 440] width 332 height 30
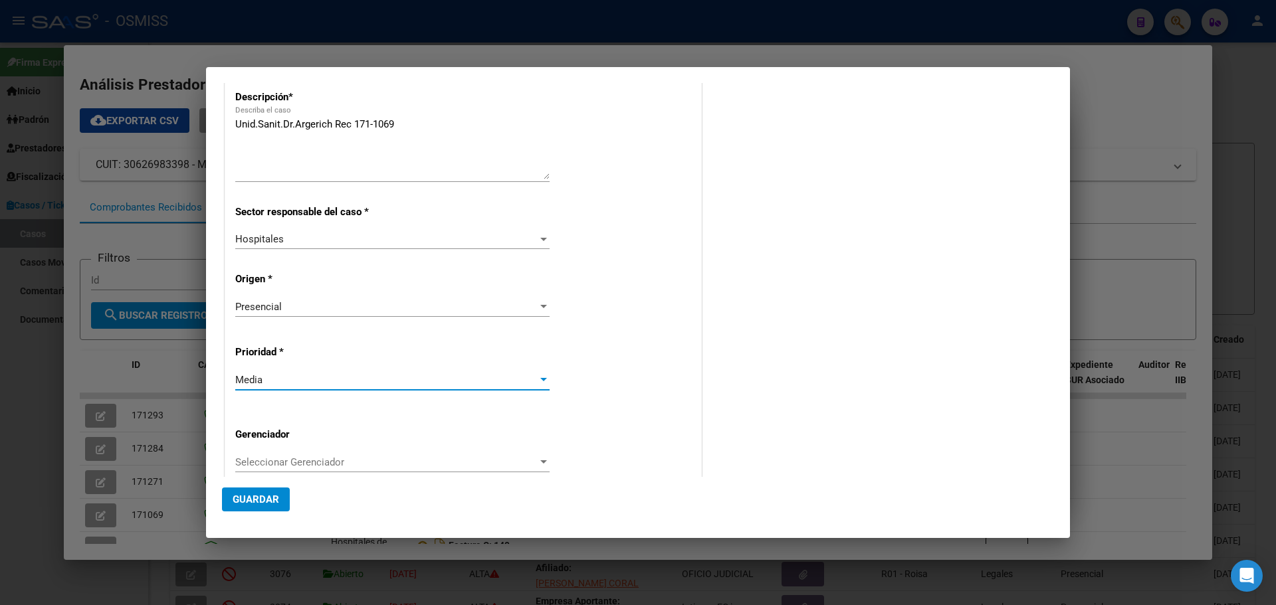
click at [537, 459] on div at bounding box center [543, 462] width 12 height 11
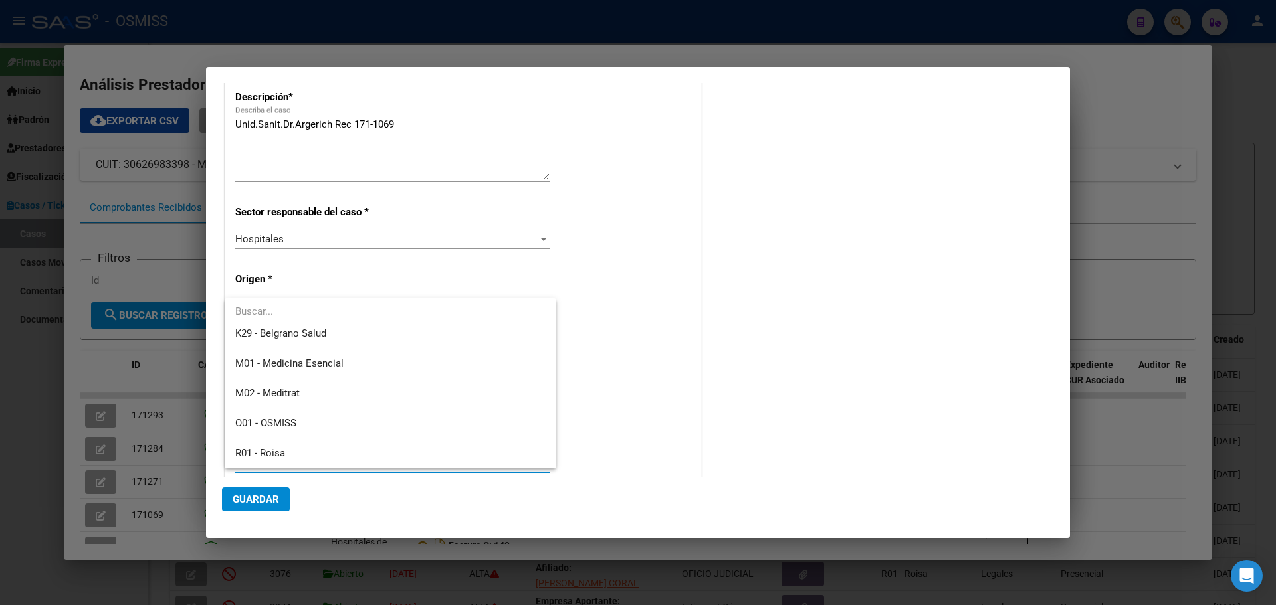
scroll to position [398, 0]
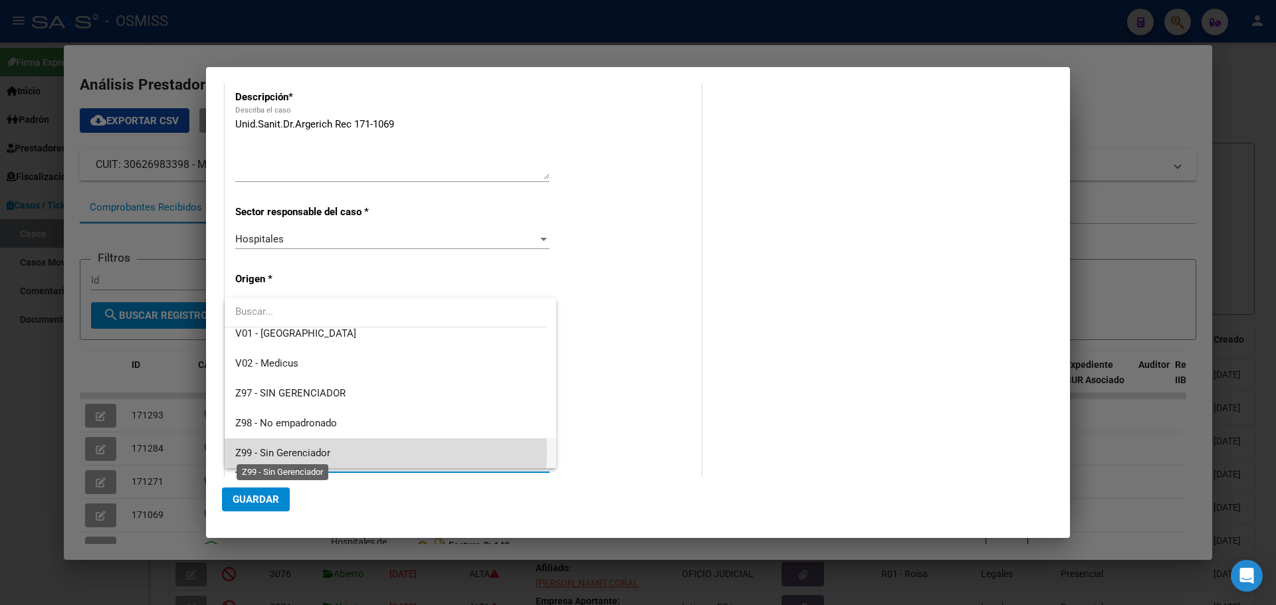
click at [236, 449] on span "Z99 - Sin Gerenciador" at bounding box center [282, 453] width 95 height 12
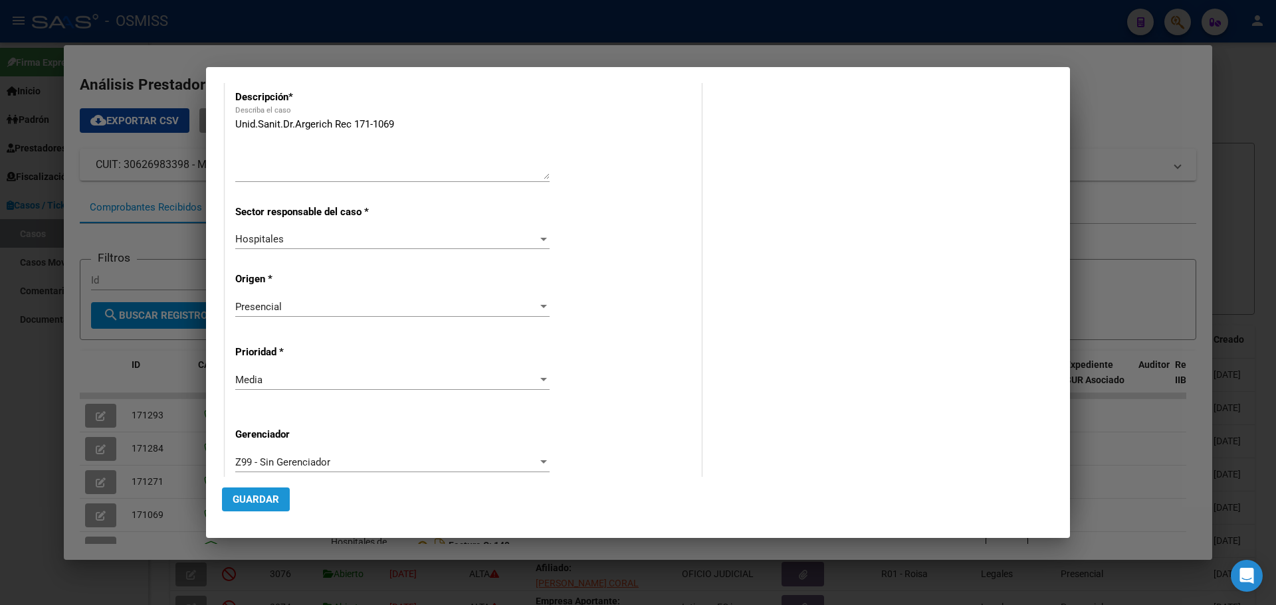
click at [233, 491] on button "Guardar" at bounding box center [256, 500] width 68 height 24
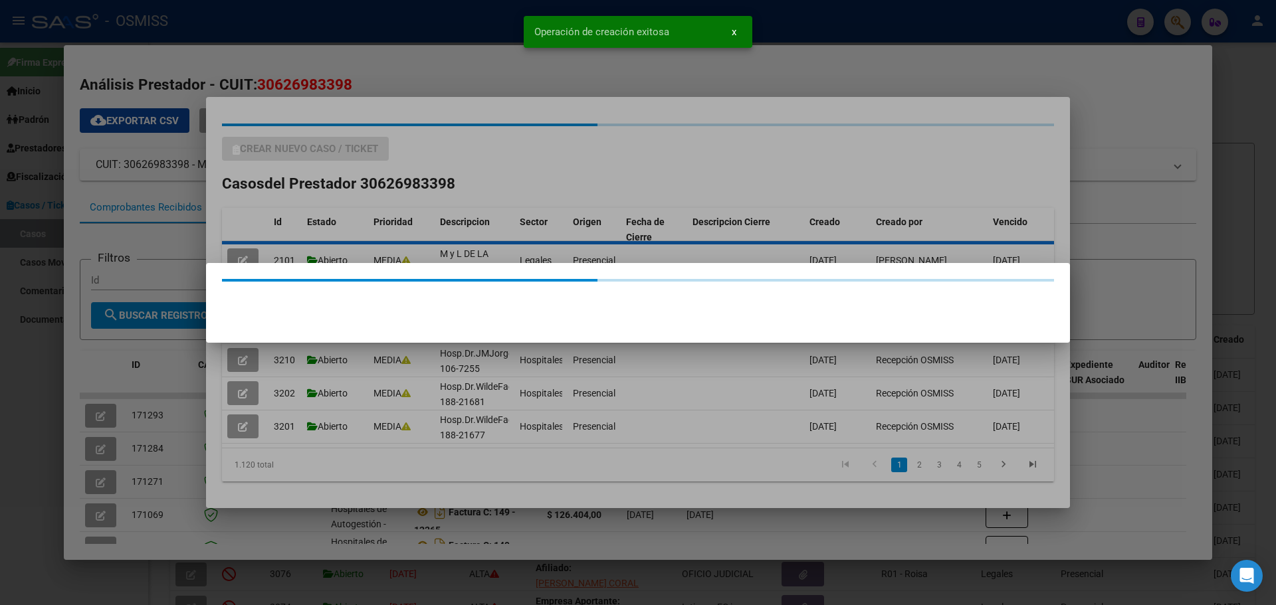
scroll to position [0, 0]
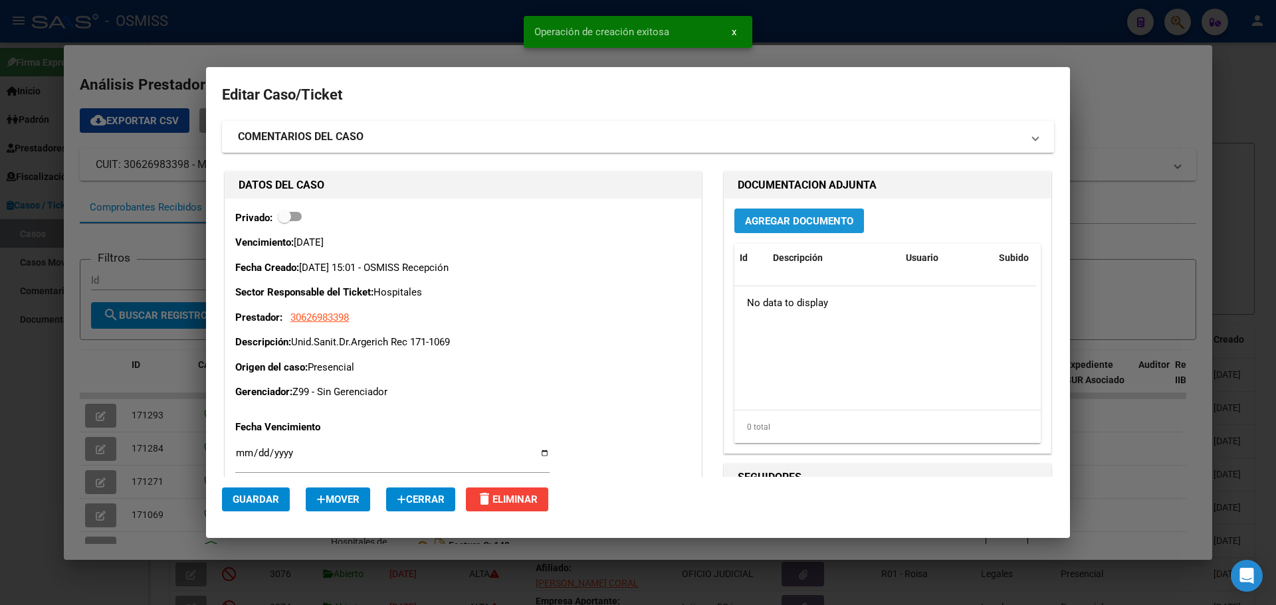
click at [772, 219] on span "Agregar Documento" at bounding box center [799, 221] width 108 height 12
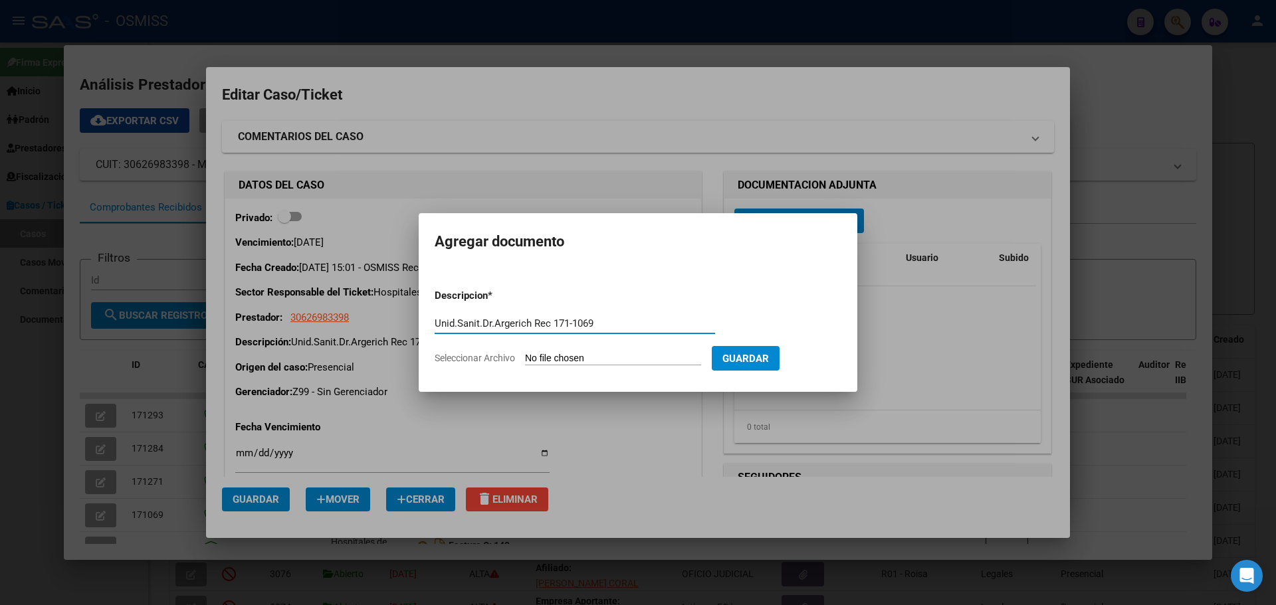
type input "Unid.Sanit.Dr.Argerich Rec 171-1069"
click at [475, 359] on span "Seleccionar Archivo" at bounding box center [474, 358] width 80 height 11
click at [525, 359] on input "Seleccionar Archivo" at bounding box center [613, 359] width 176 height 13
type input "C:\fakepath\Rec 1069.pdf"
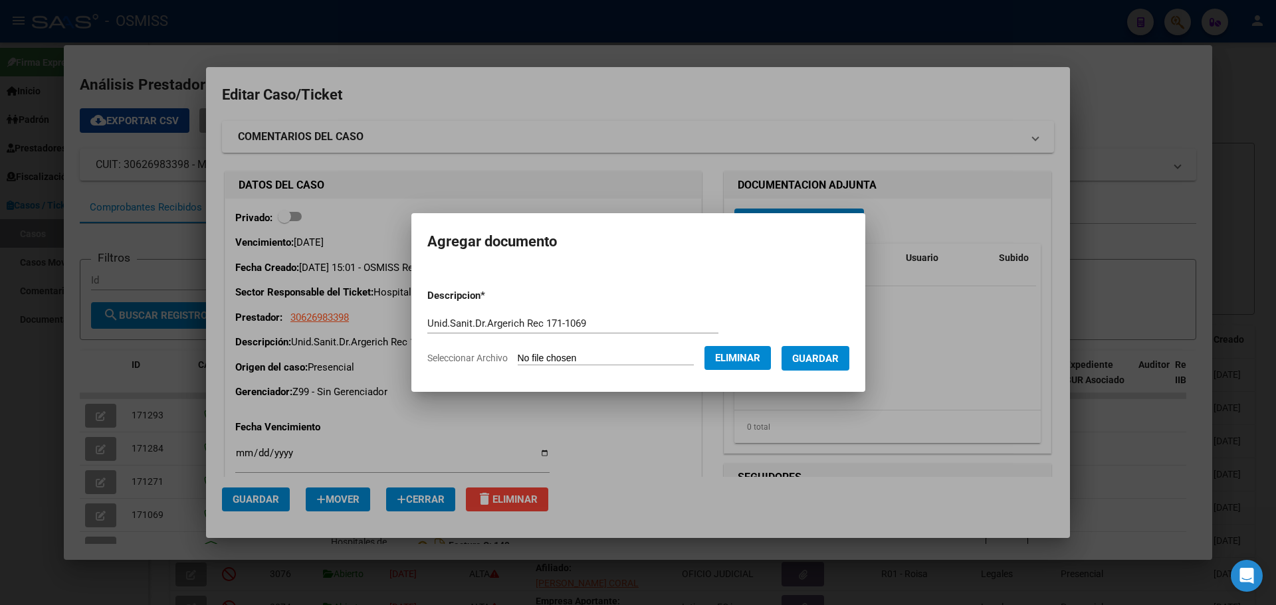
click at [191, 34] on div at bounding box center [638, 302] width 1276 height 605
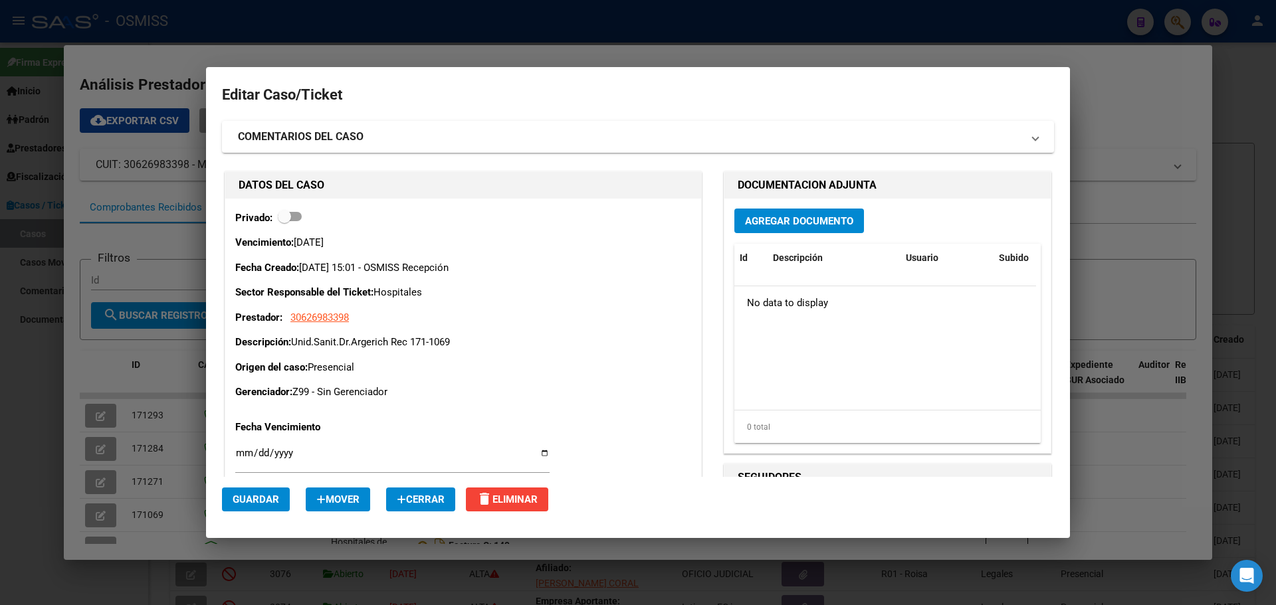
click at [207, 56] on div at bounding box center [638, 302] width 1276 height 605
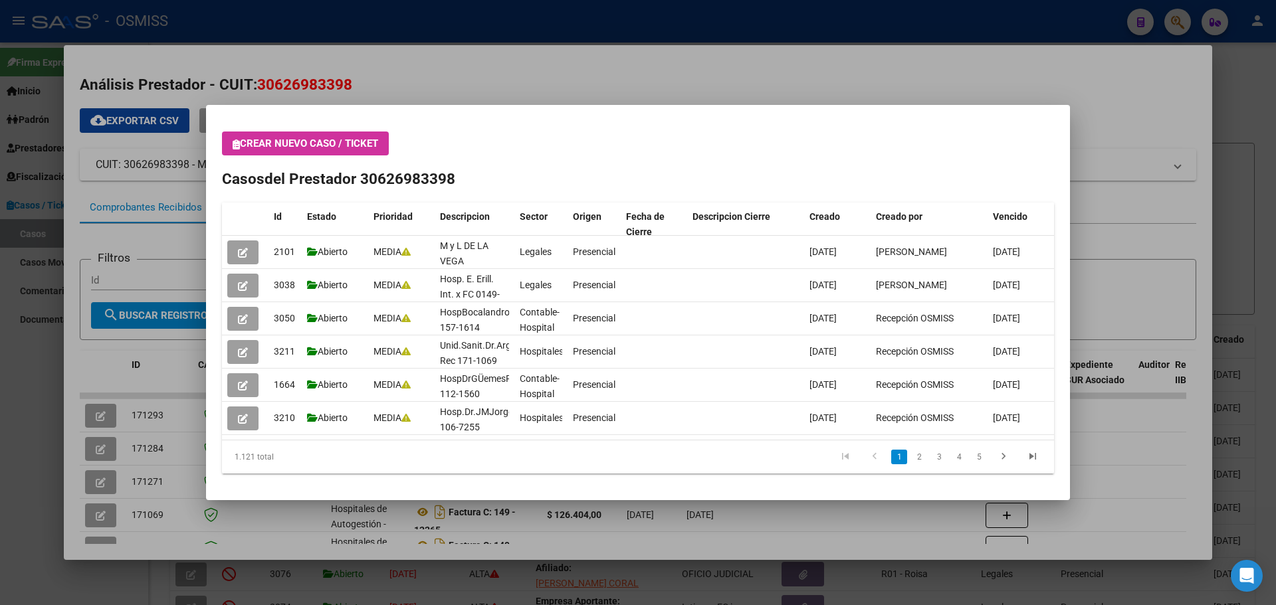
click at [236, 143] on icon "button" at bounding box center [236, 145] width 7 height 10
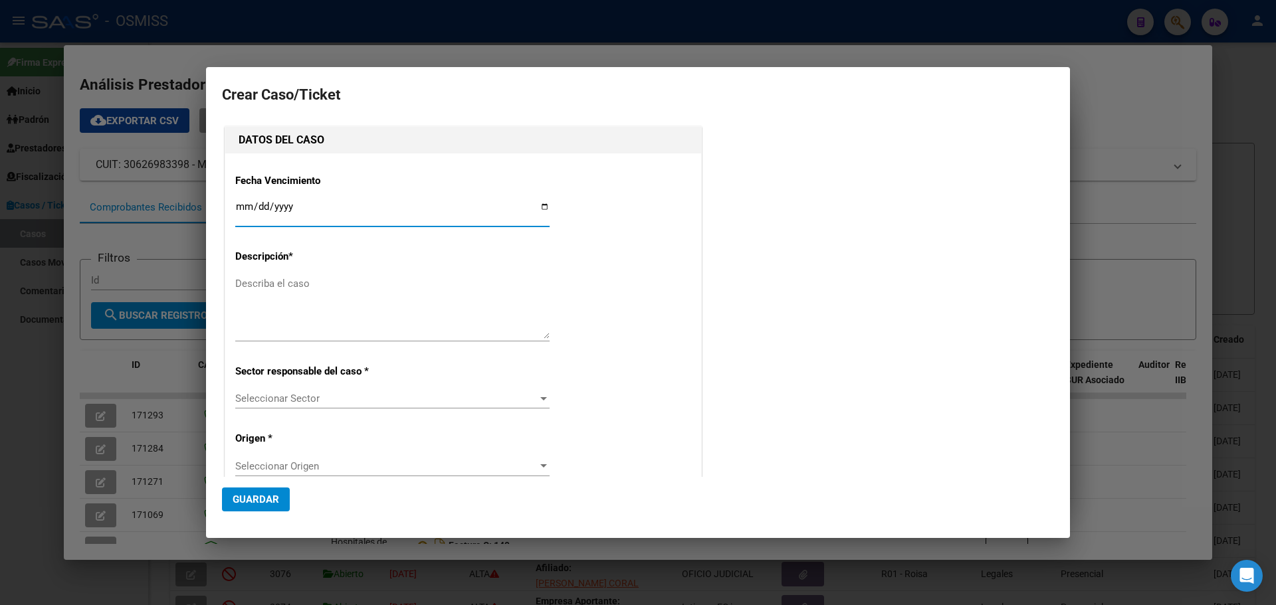
click at [542, 207] on input "Ingresar fecha" at bounding box center [392, 211] width 314 height 21
type input "2025-10-14"
click at [258, 282] on textarea "Describa el caso" at bounding box center [392, 307] width 314 height 62
click at [412, 273] on div "Fecha Vencimiento 2025-10-14 Ingresar fecha Descripción * Describa el caso Sect…" at bounding box center [463, 441] width 456 height 556
click at [268, 286] on textarea "Describa el caso" at bounding box center [392, 307] width 314 height 62
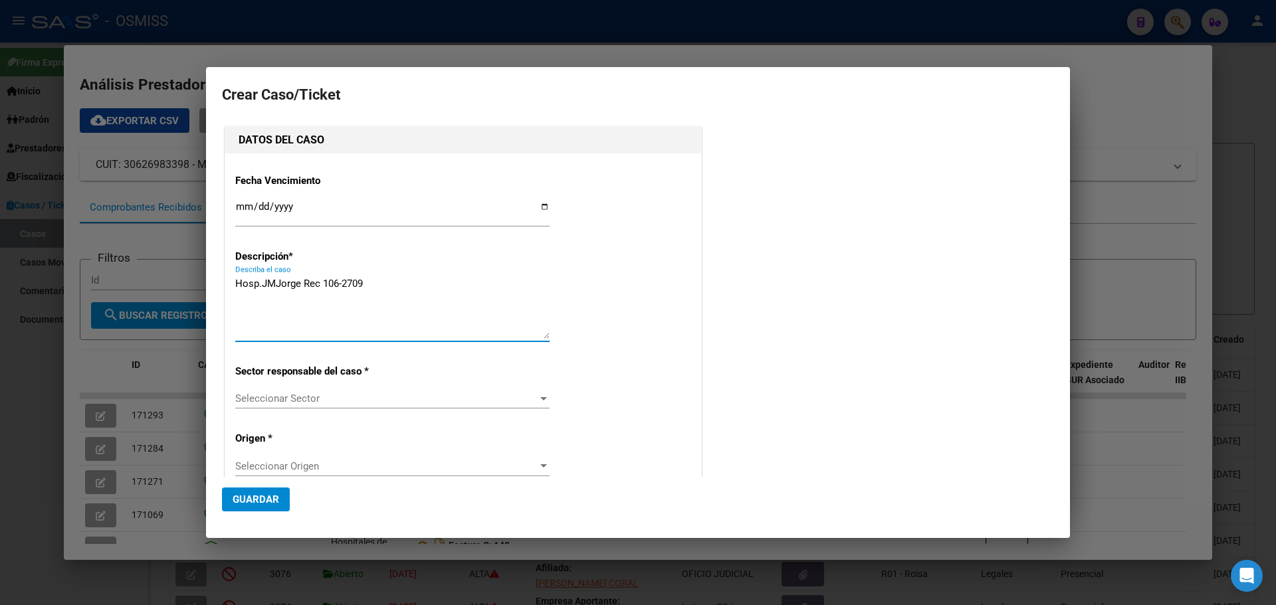
type textarea "Hosp.JMJorge Rec 106-2709"
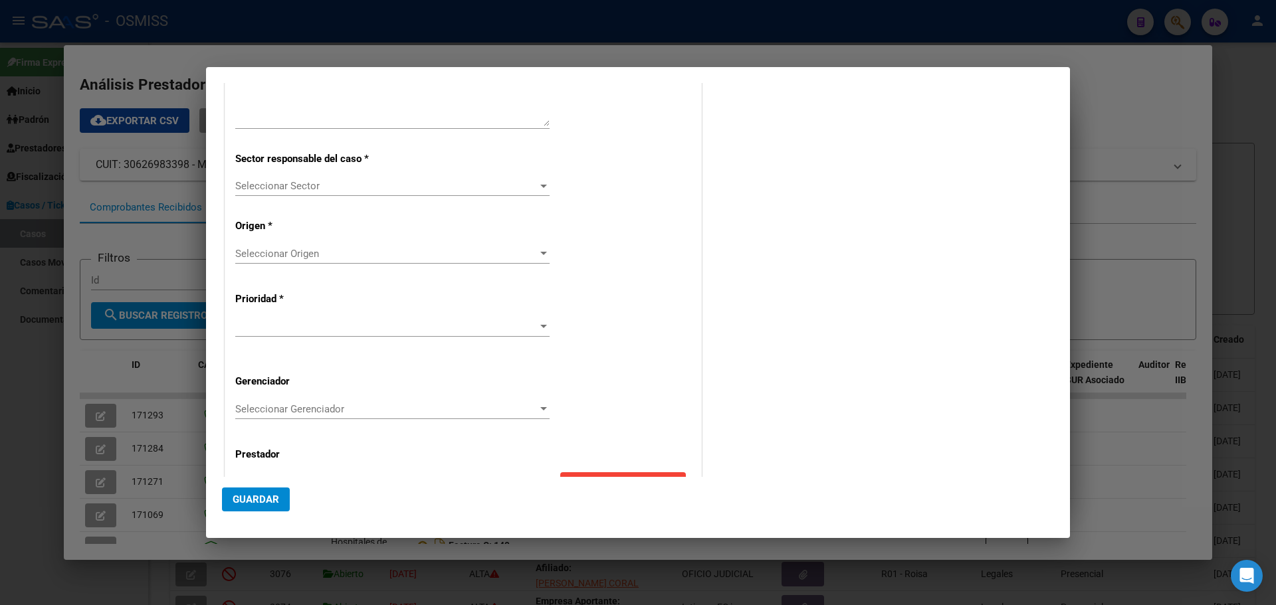
scroll to position [256, 0]
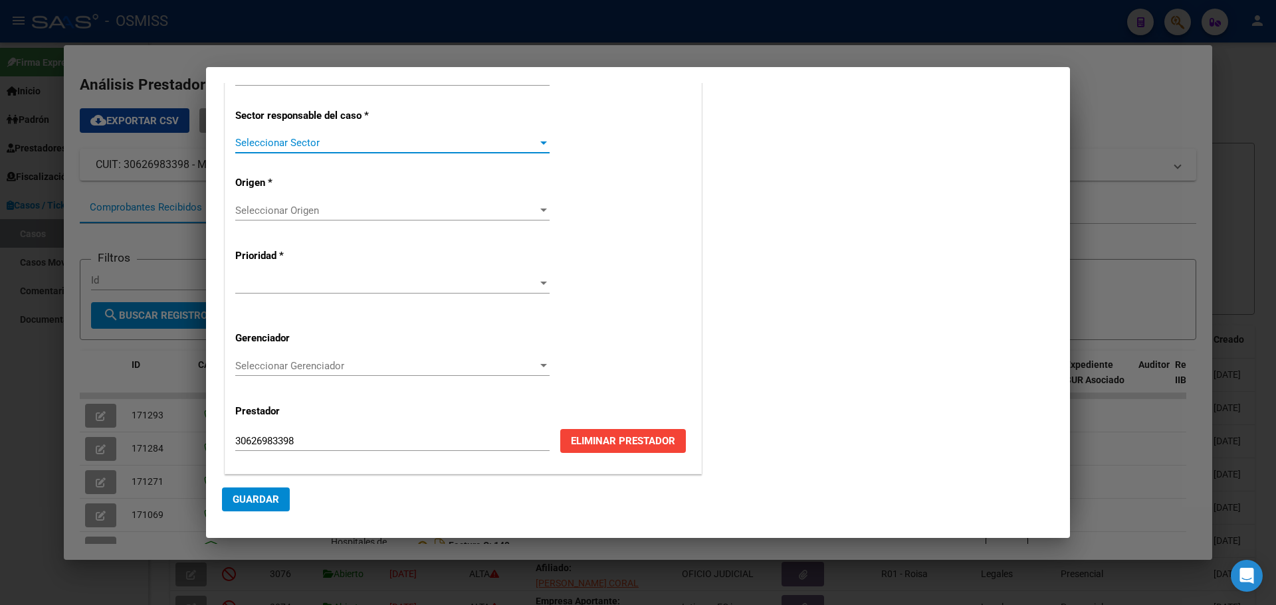
click at [540, 144] on div at bounding box center [543, 143] width 7 height 3
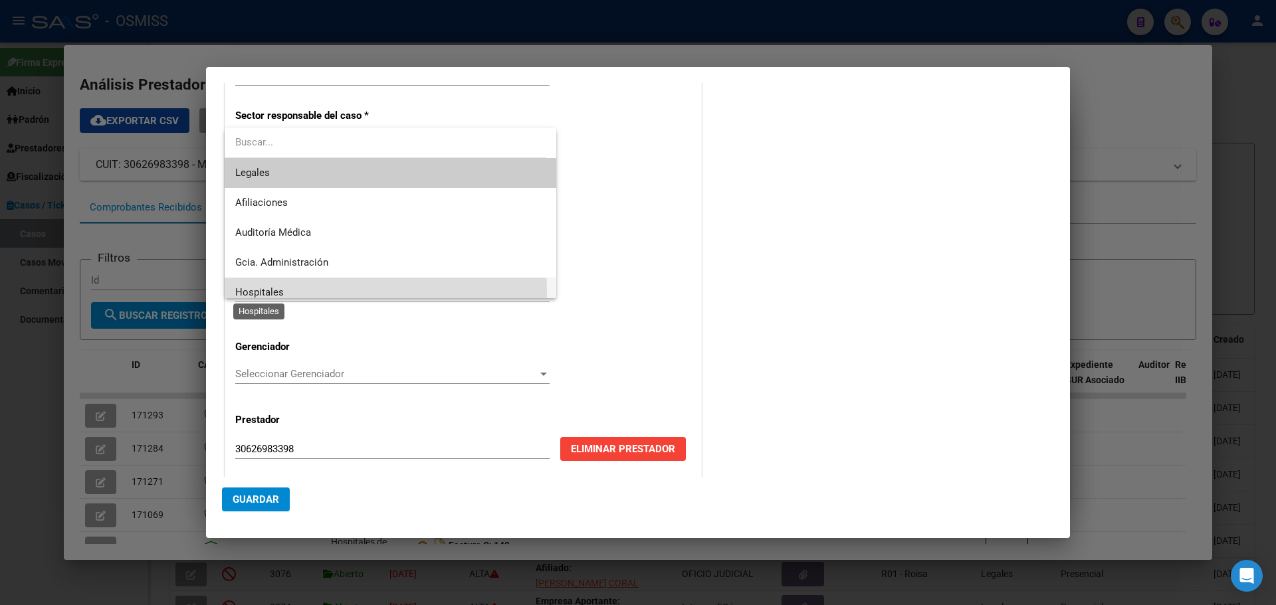
click at [248, 292] on span "Hospitales" at bounding box center [259, 292] width 48 height 12
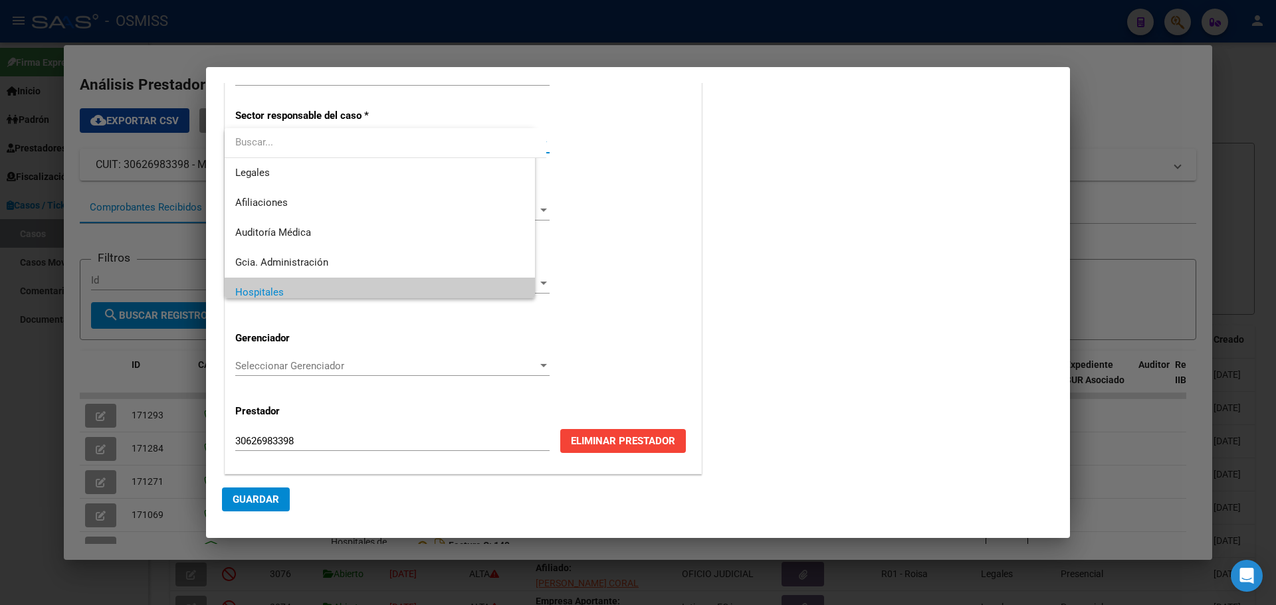
scroll to position [9, 0]
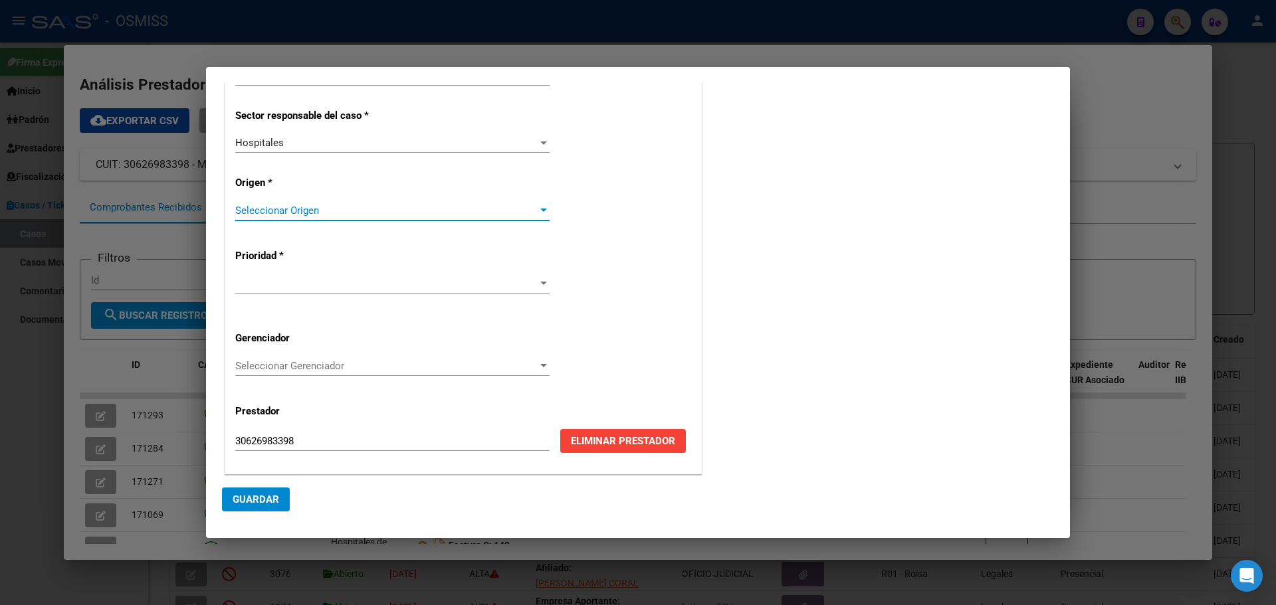
click at [541, 207] on div at bounding box center [543, 210] width 12 height 11
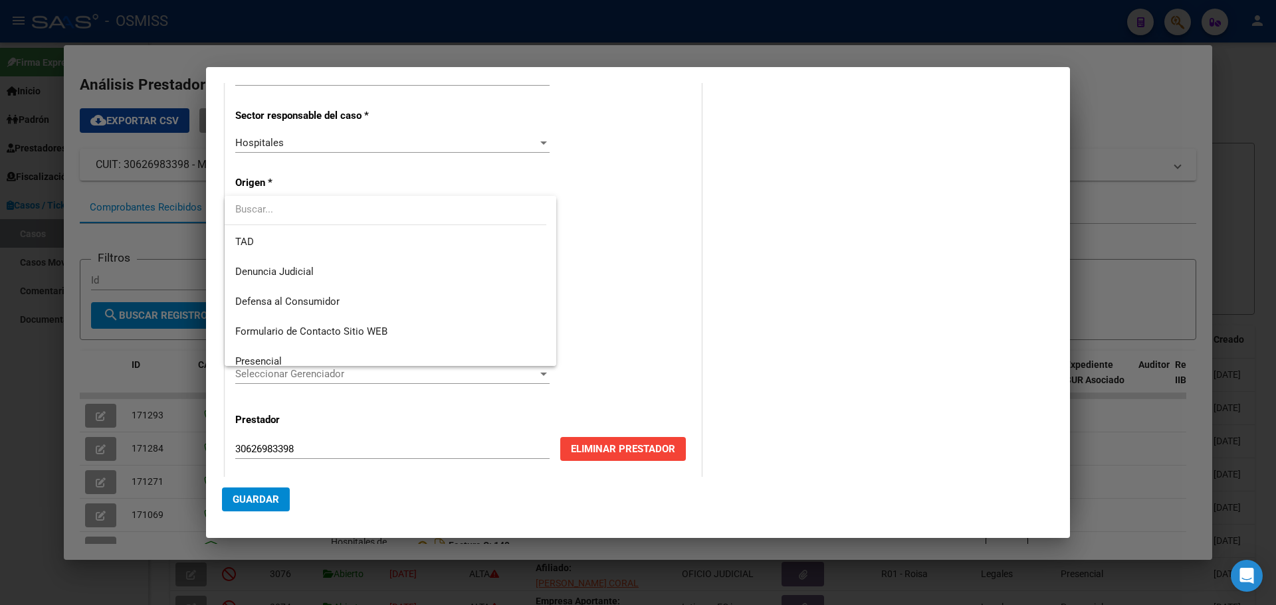
scroll to position [142, 0]
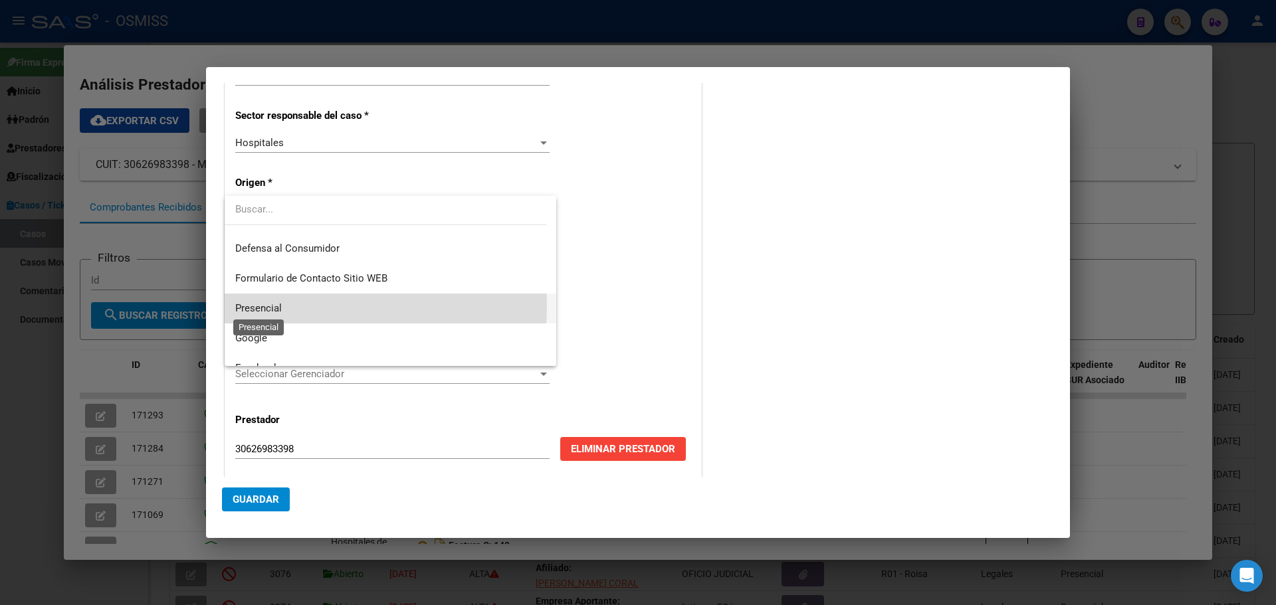
click at [258, 306] on span "Presencial" at bounding box center [258, 308] width 47 height 12
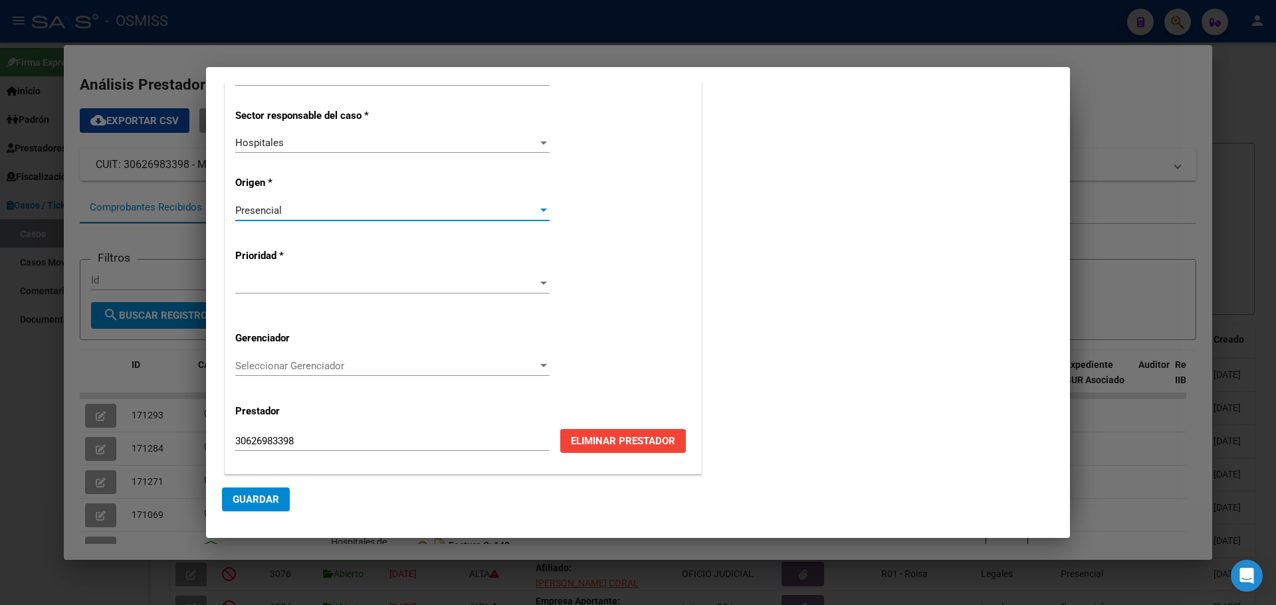
click at [537, 280] on div at bounding box center [543, 283] width 12 height 11
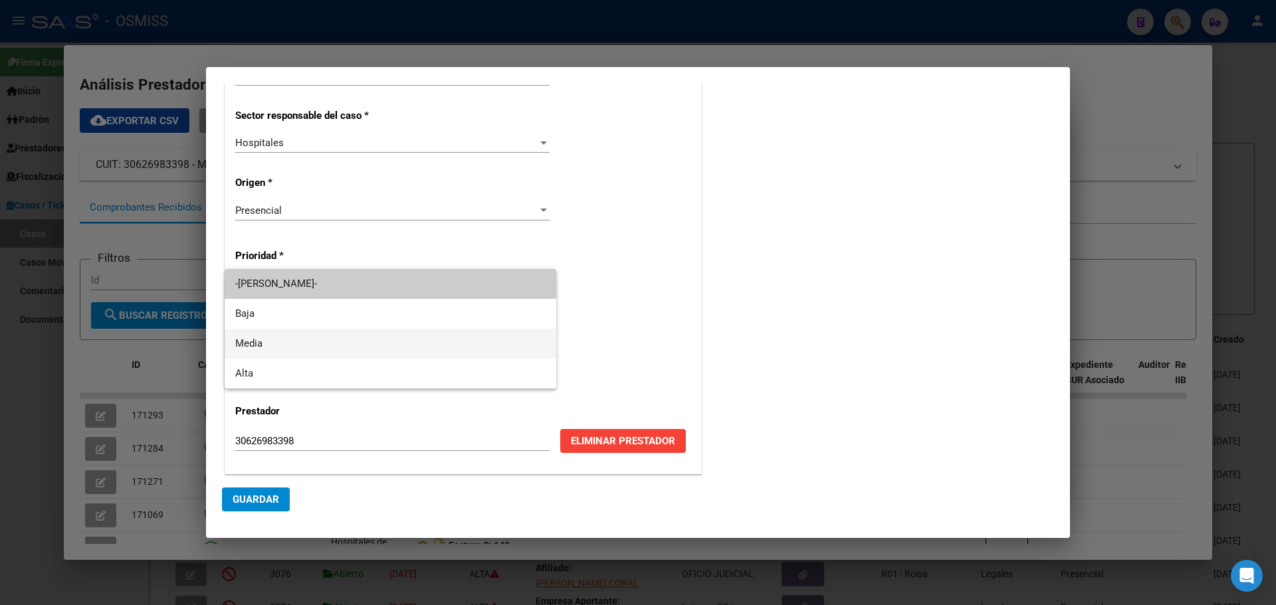
click at [240, 342] on span "Media" at bounding box center [390, 344] width 310 height 30
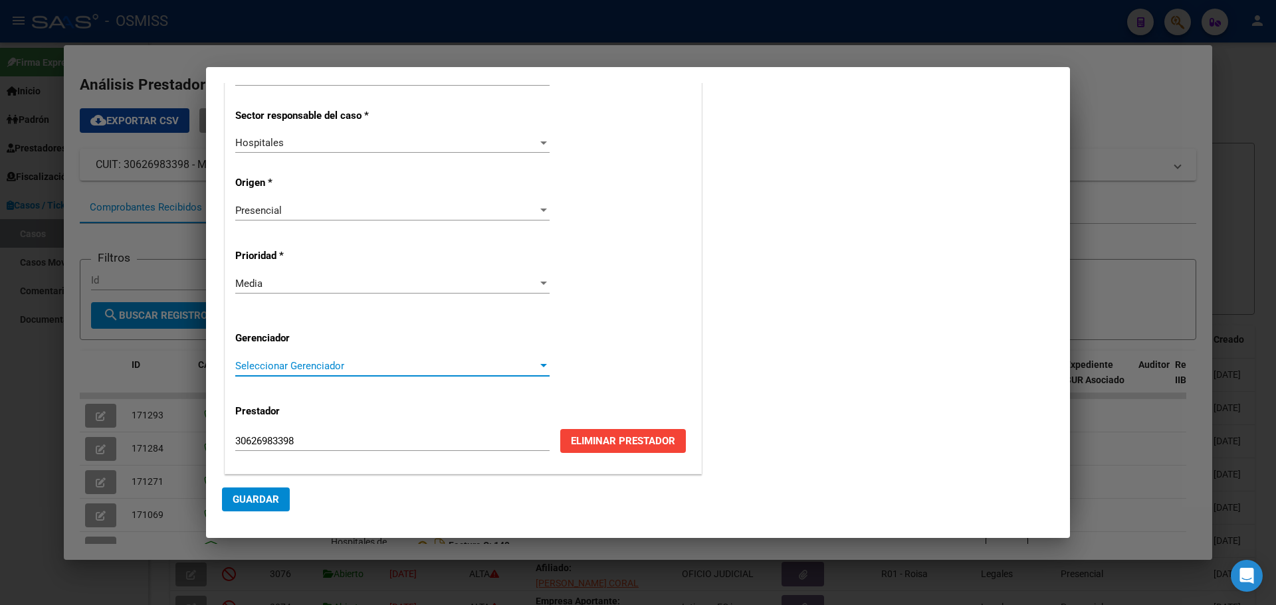
click at [540, 364] on div at bounding box center [543, 365] width 7 height 3
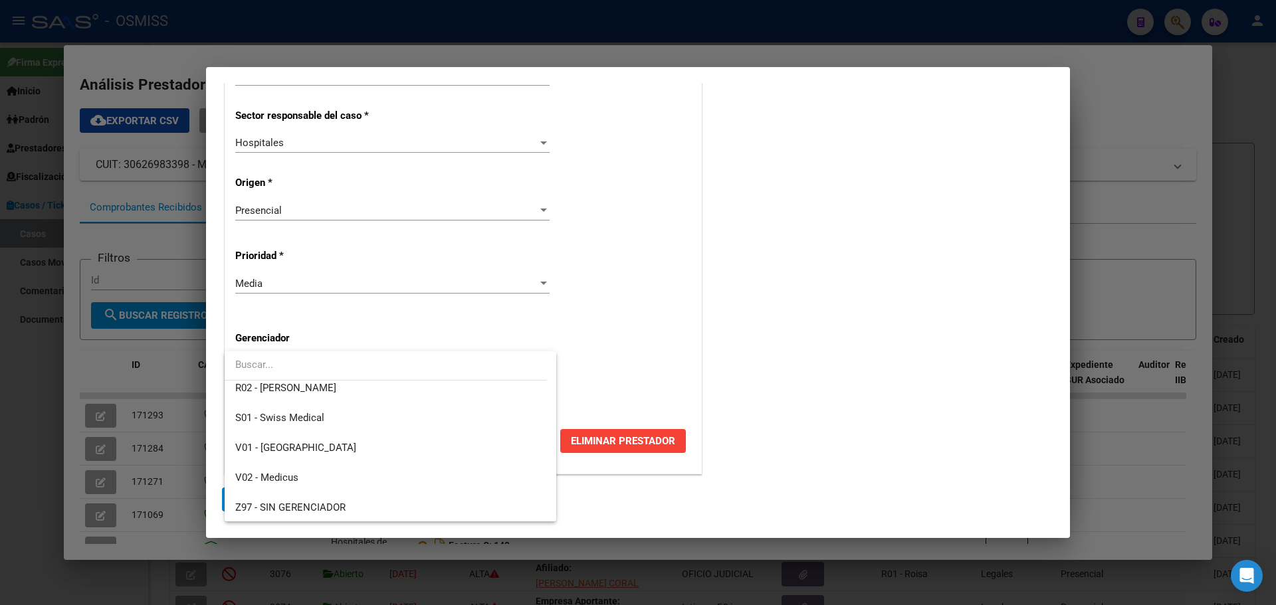
scroll to position [398, 0]
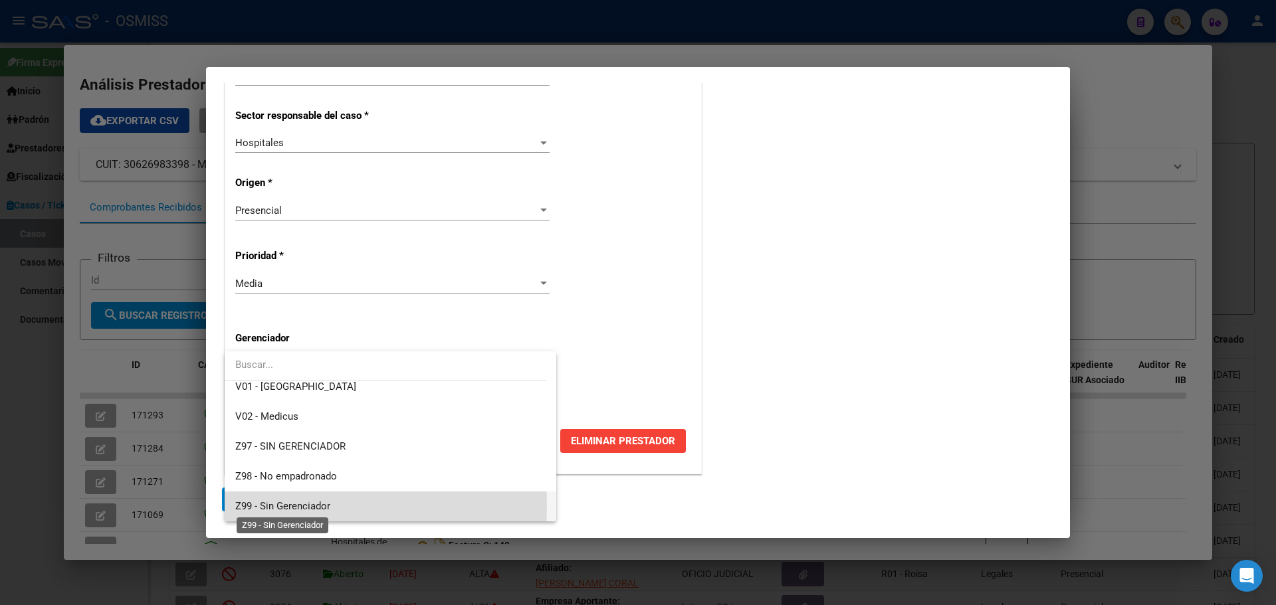
click at [256, 505] on span "Z99 - Sin Gerenciador" at bounding box center [282, 506] width 95 height 12
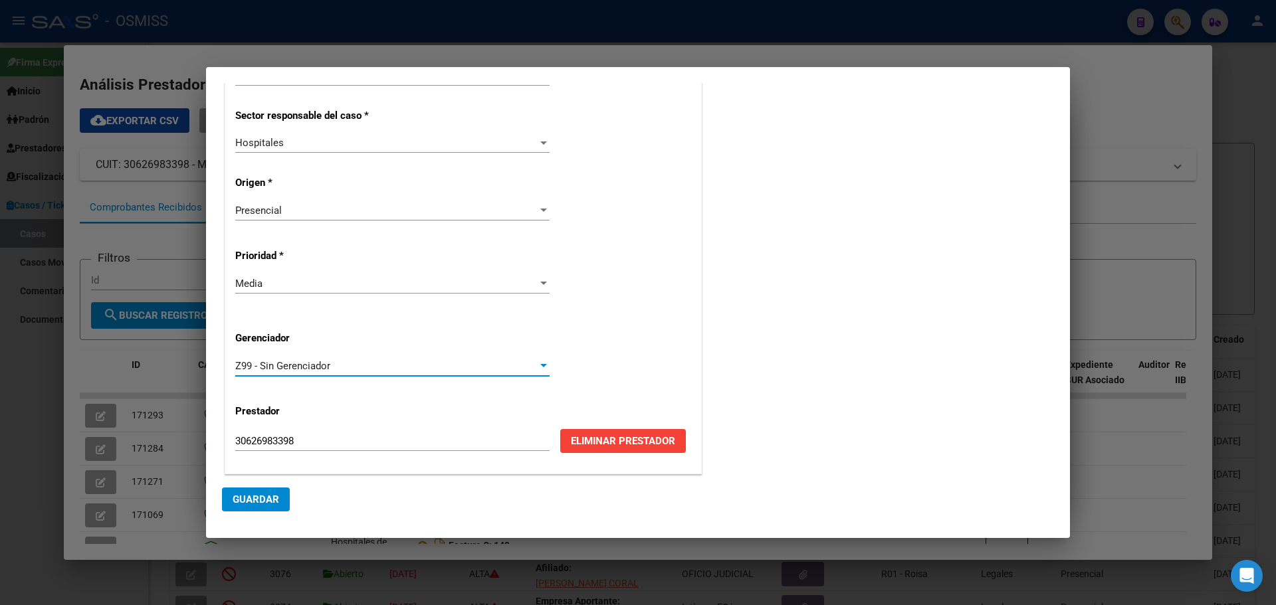
click at [250, 497] on span "Guardar" at bounding box center [256, 500] width 47 height 12
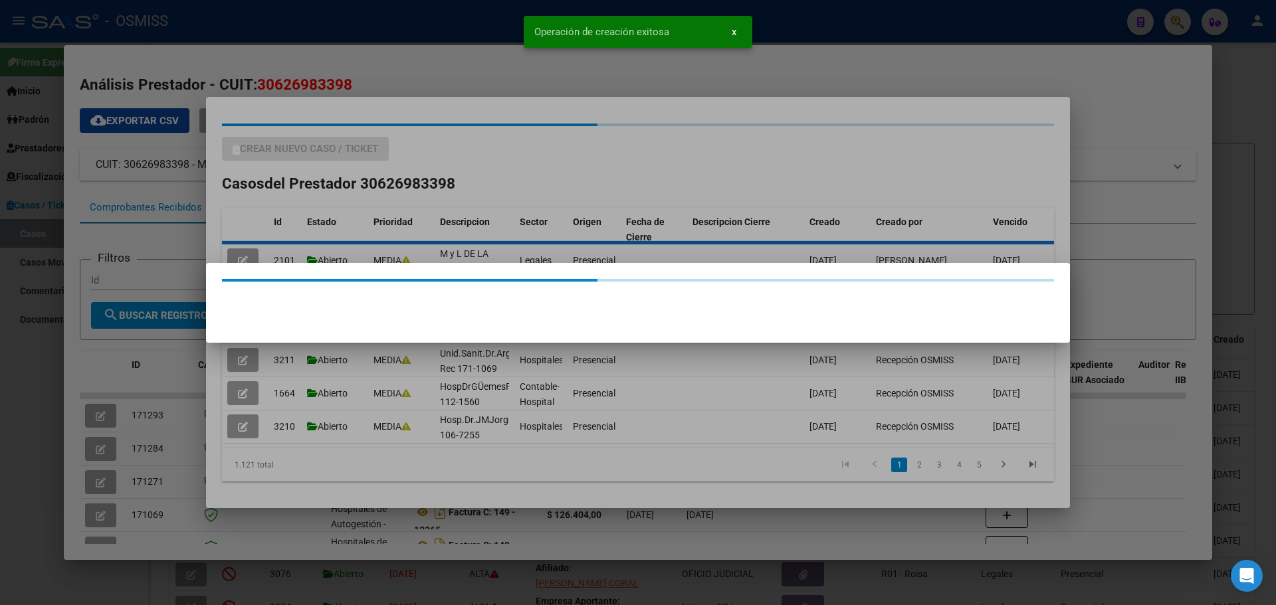
scroll to position [0, 0]
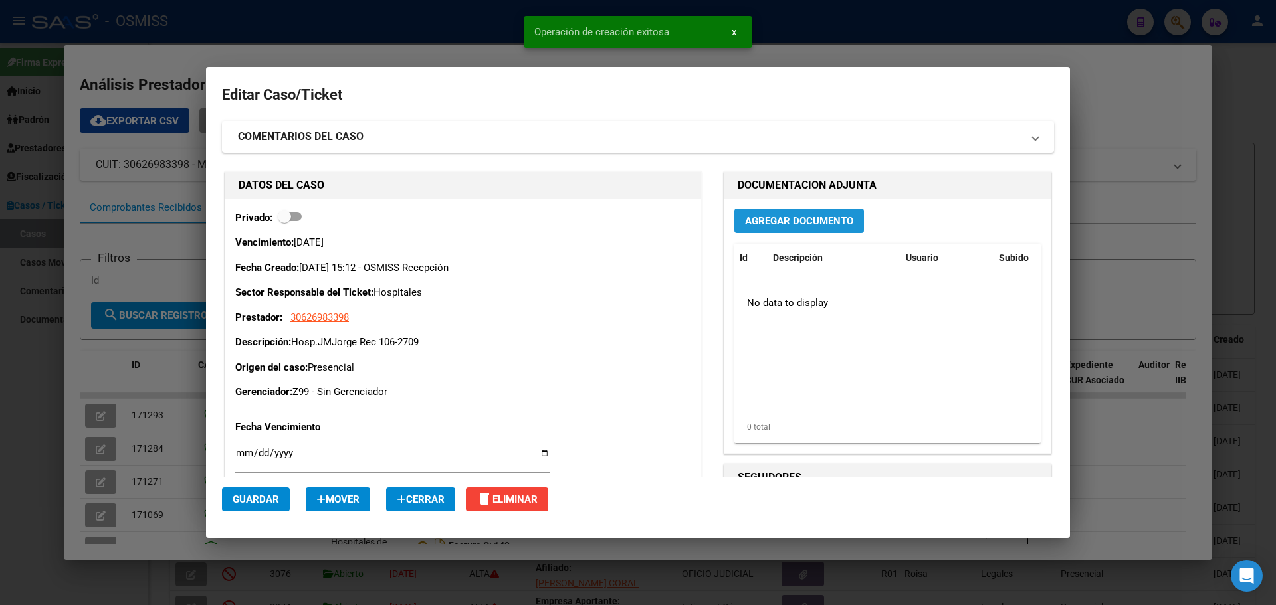
click at [736, 221] on button "Agregar Documento" at bounding box center [799, 221] width 130 height 25
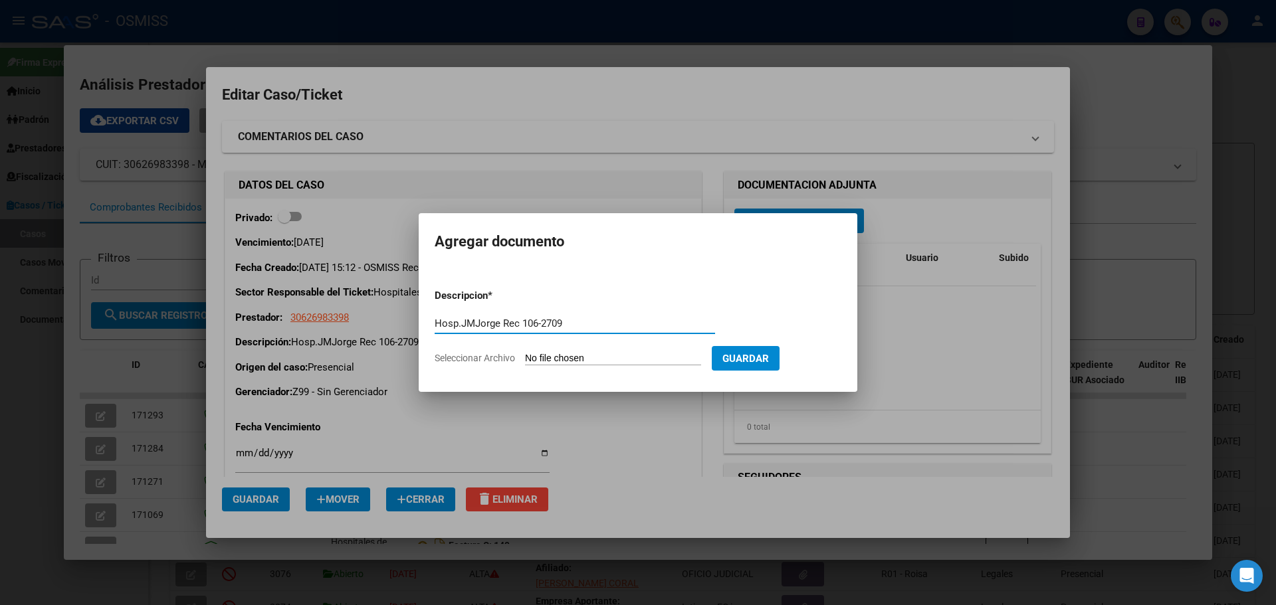
type input "Hosp.JMJorge Rec 106-2709"
click at [470, 357] on span "Seleccionar Archivo" at bounding box center [474, 358] width 80 height 11
click at [525, 357] on input "Seleccionar Archivo" at bounding box center [613, 359] width 176 height 13
type input "C:\fakepath\Rec 2709.pdf"
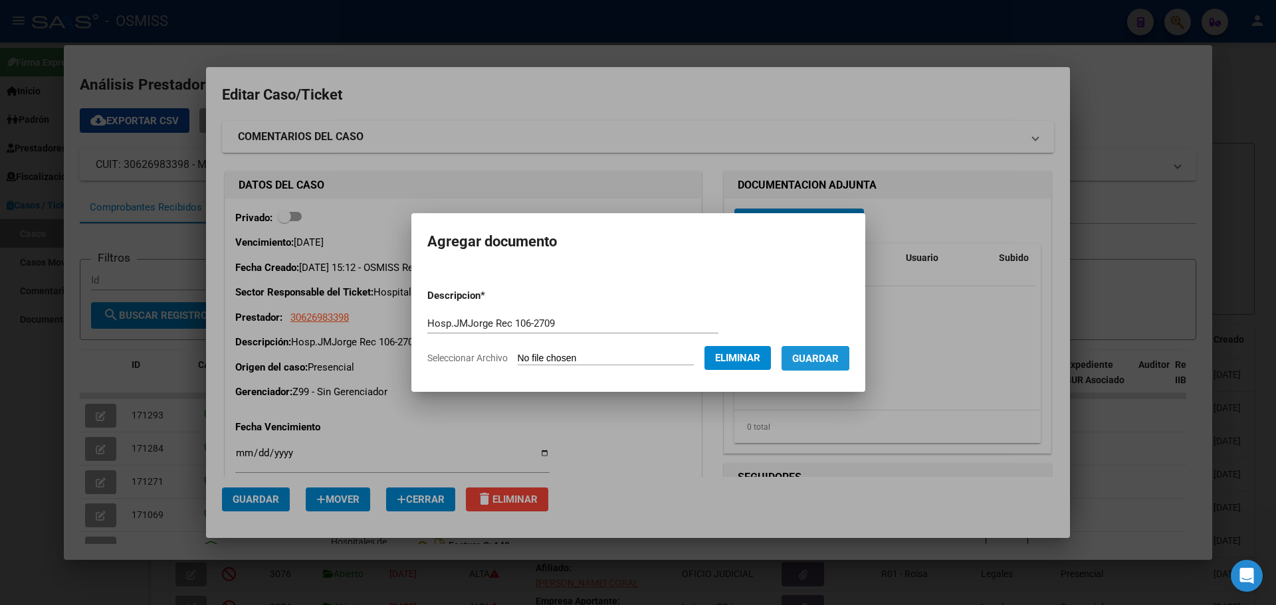
click at [812, 354] on span "Guardar" at bounding box center [815, 359] width 47 height 12
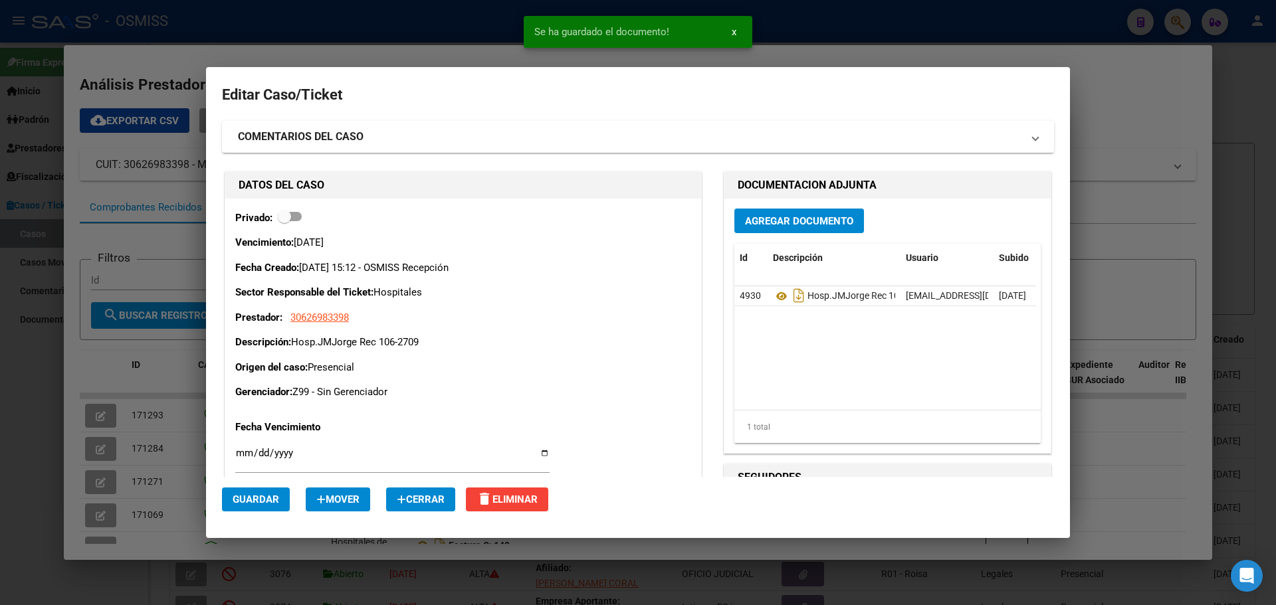
click at [307, 27] on div at bounding box center [638, 302] width 1276 height 605
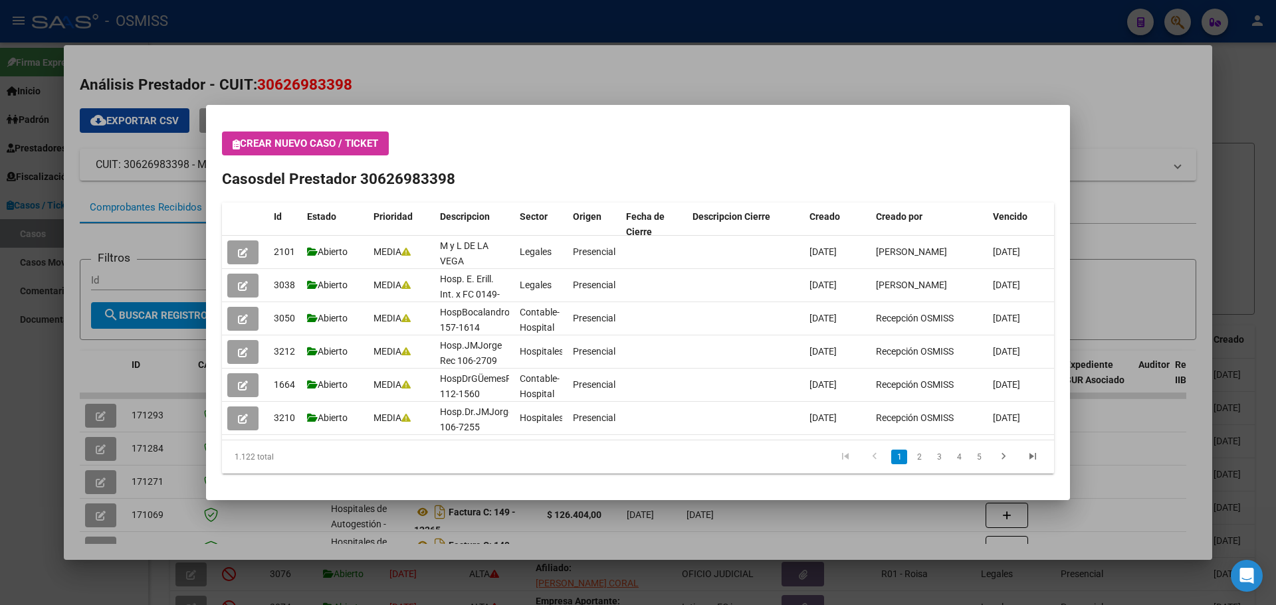
click at [237, 145] on icon "button" at bounding box center [236, 145] width 7 height 10
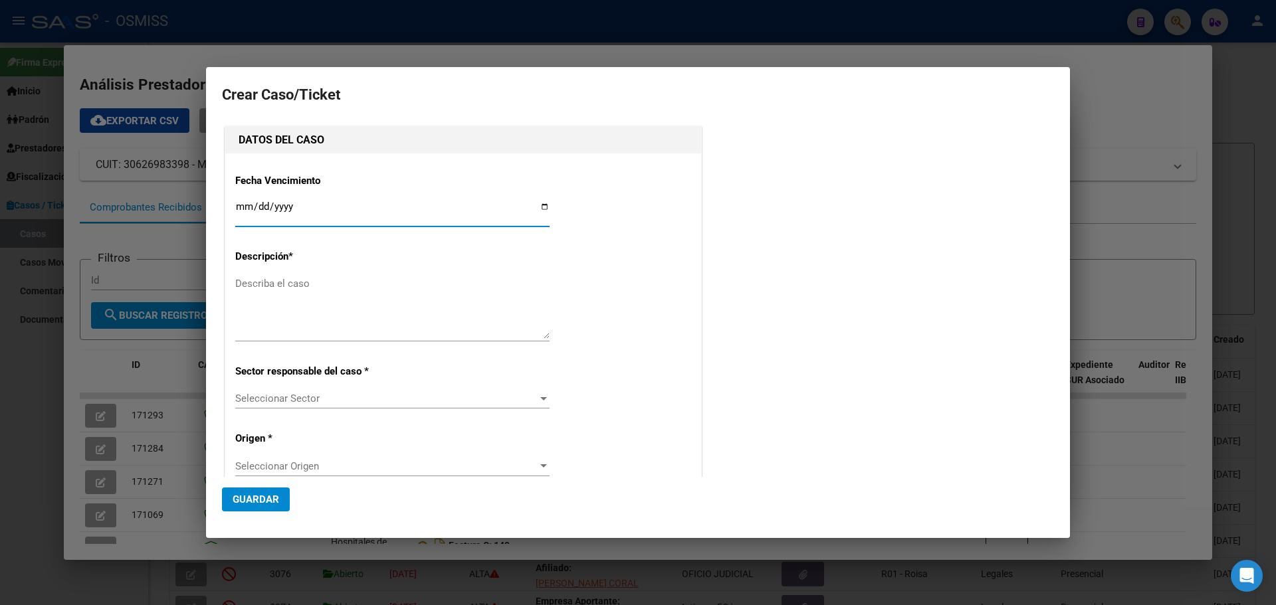
click at [539, 205] on input "Ingresar fecha" at bounding box center [392, 211] width 314 height 21
type input "2025-10-14"
click at [262, 285] on textarea "Describa el caso" at bounding box center [392, 307] width 314 height 62
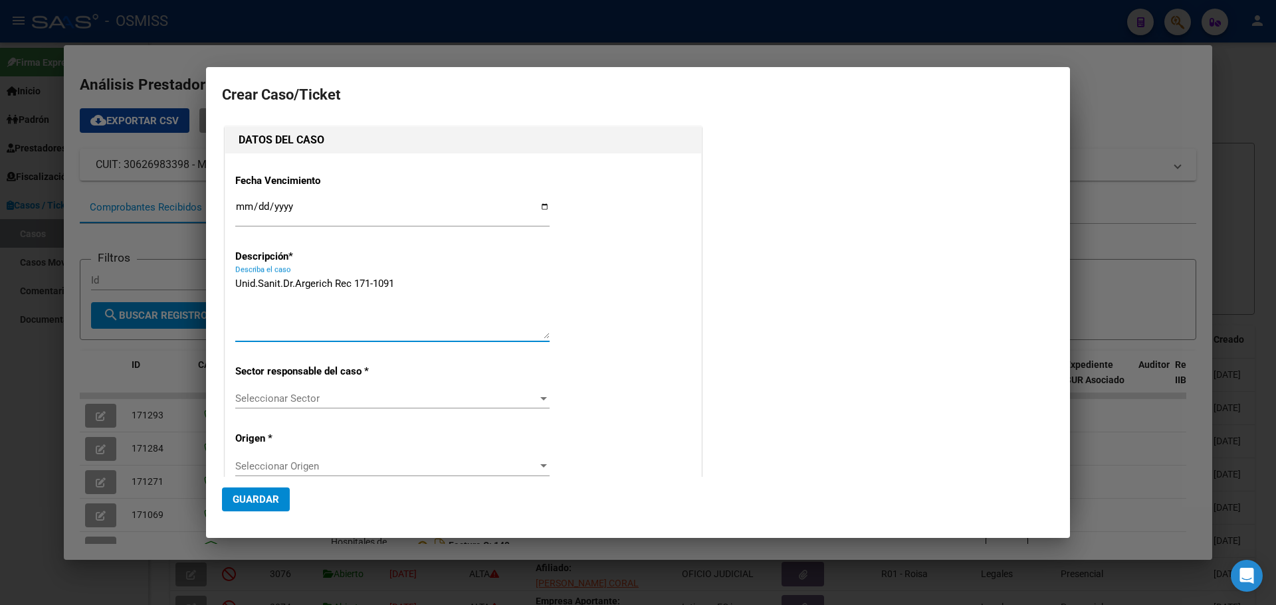
type textarea "Unid.Sanit.Dr.Argerich Rec 171-1091"
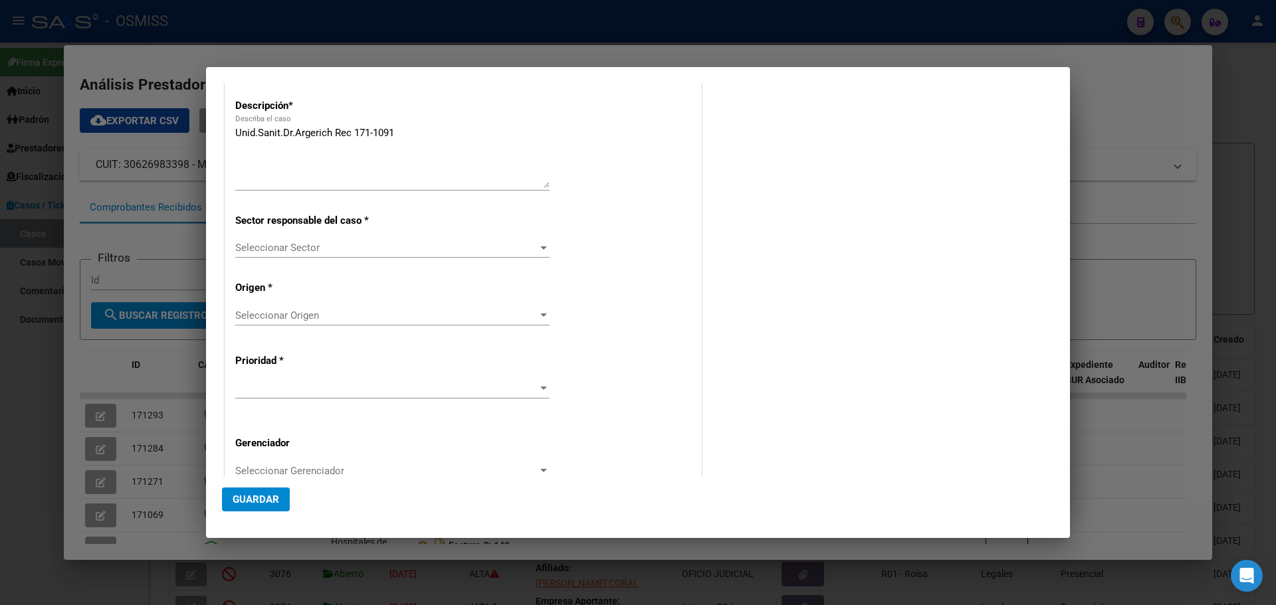
scroll to position [256, 0]
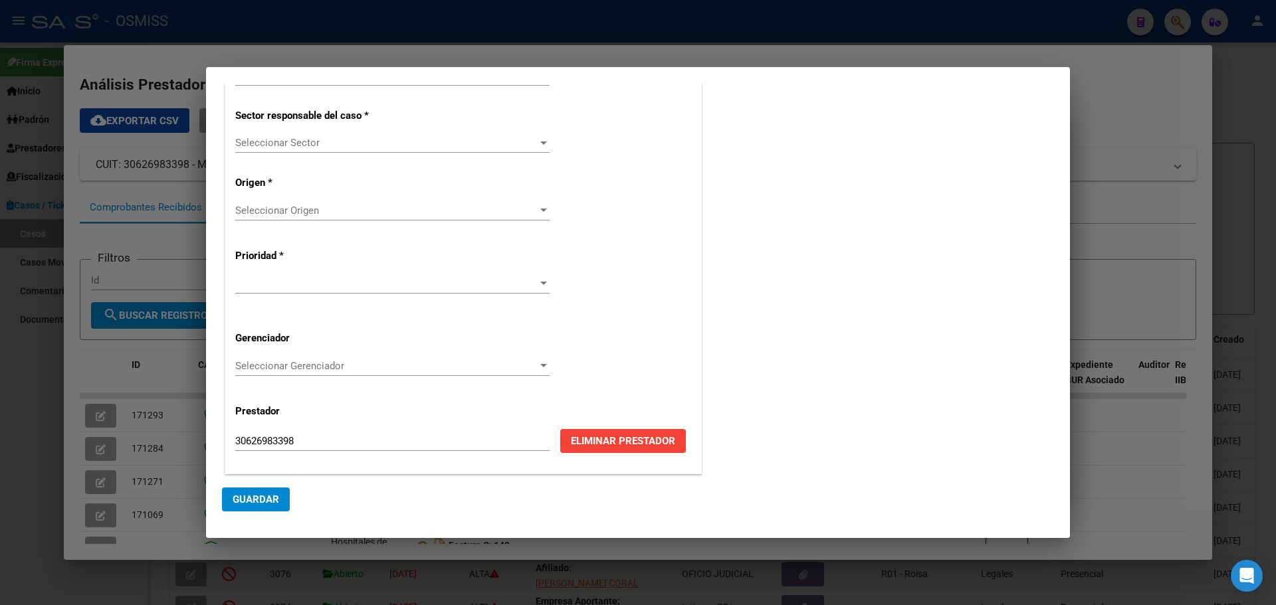
click at [540, 142] on div at bounding box center [543, 143] width 7 height 3
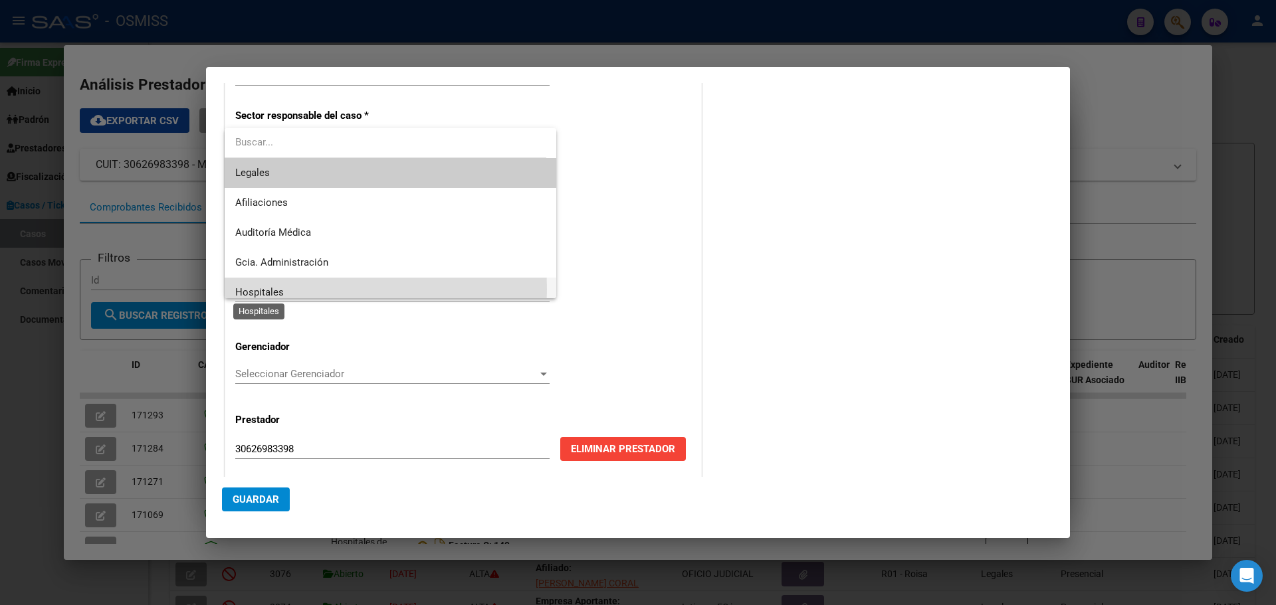
click at [270, 289] on span "Hospitales" at bounding box center [259, 292] width 48 height 12
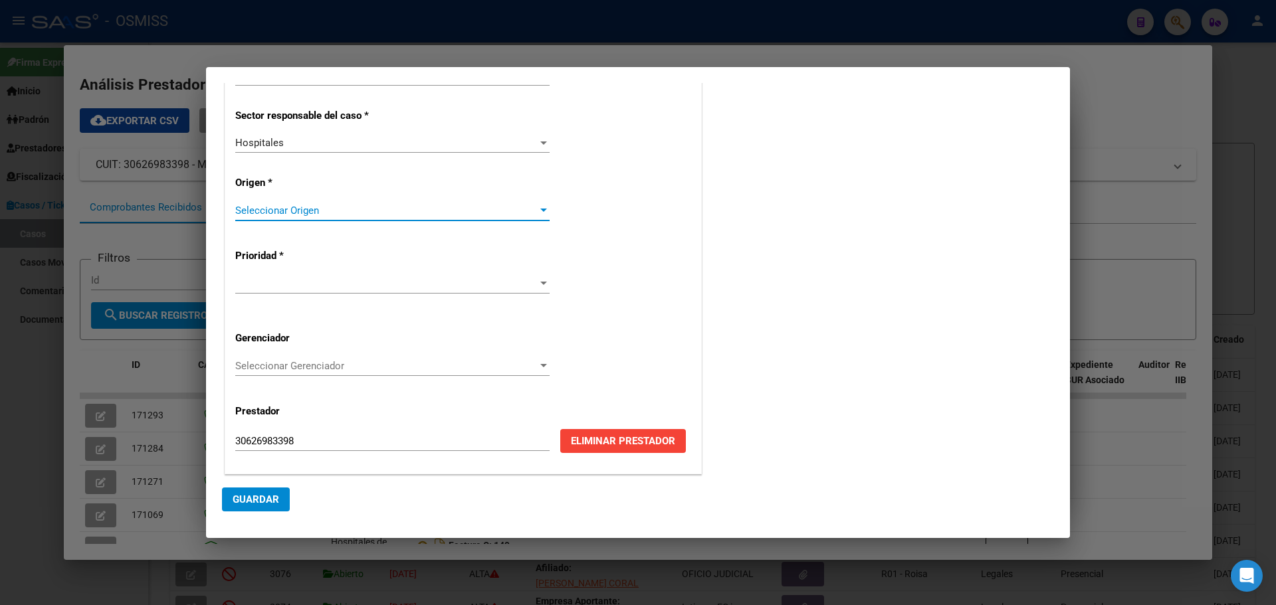
click at [538, 207] on div at bounding box center [543, 210] width 12 height 11
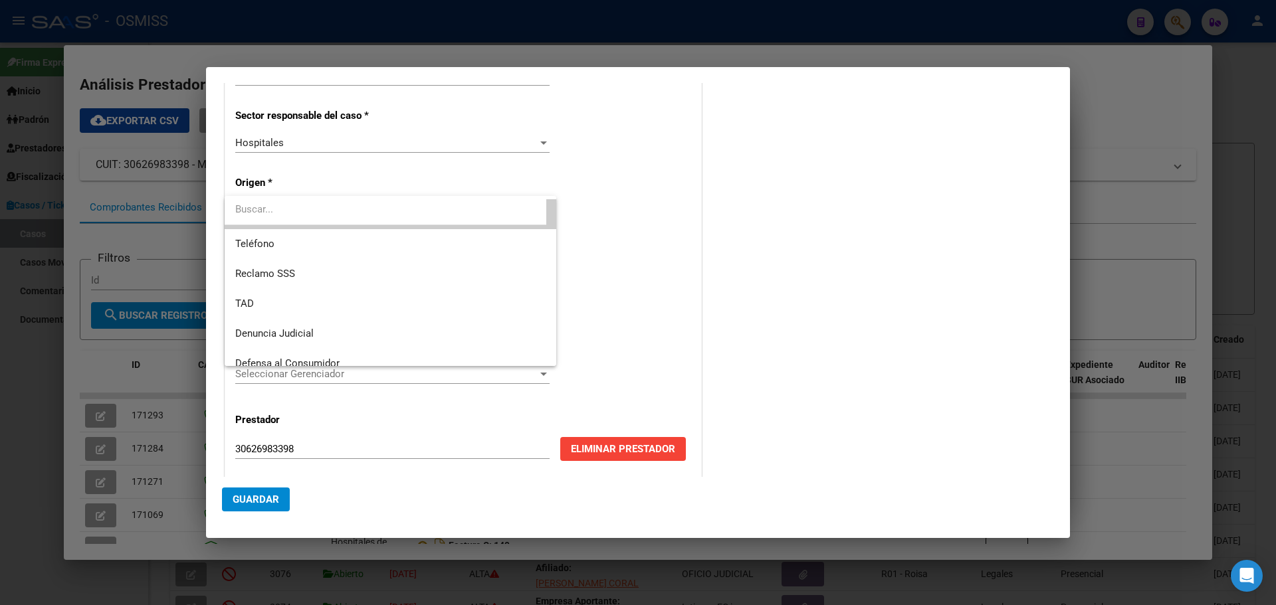
scroll to position [124, 0]
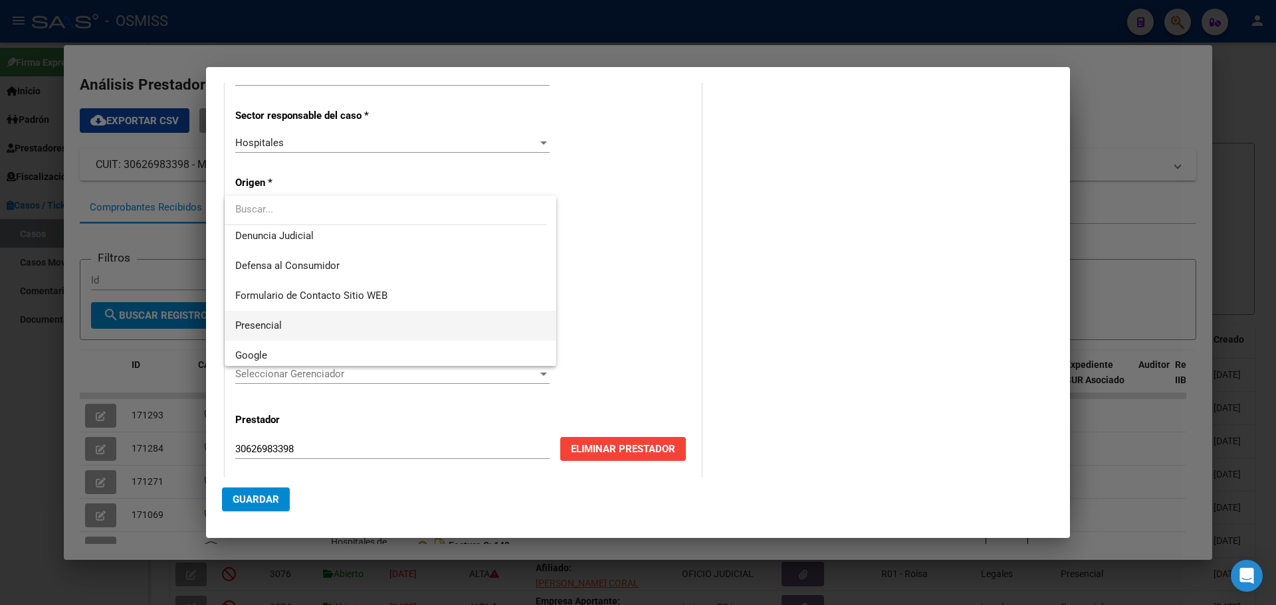
click at [311, 318] on span "Presencial" at bounding box center [390, 326] width 310 height 30
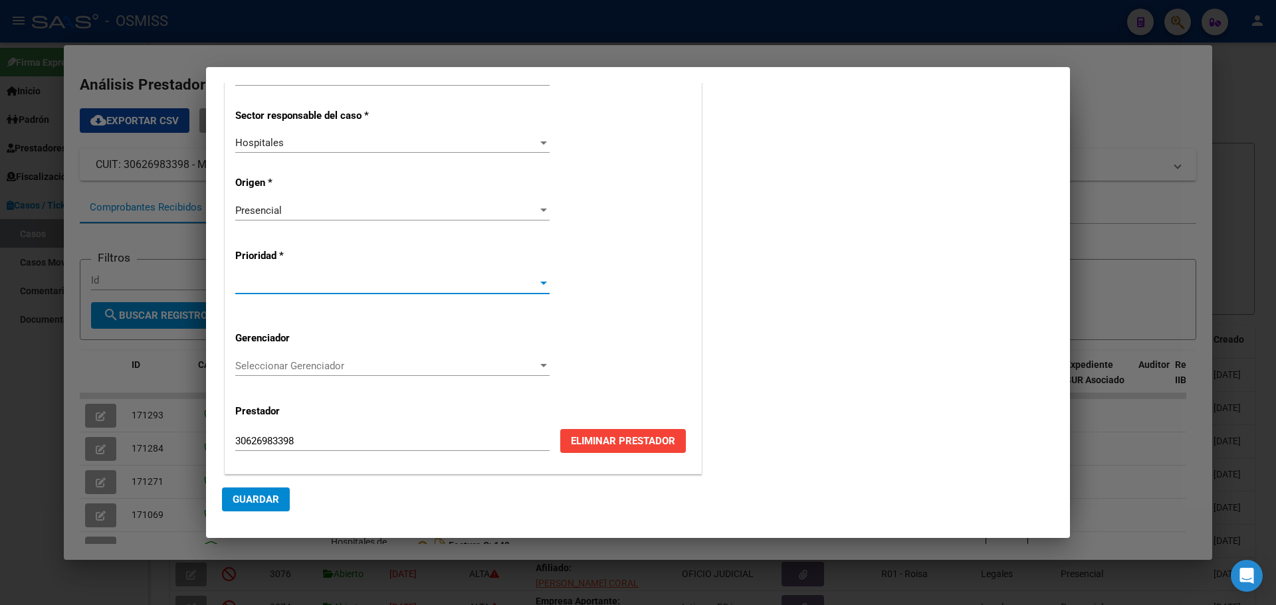
click at [540, 282] on div at bounding box center [543, 283] width 7 height 3
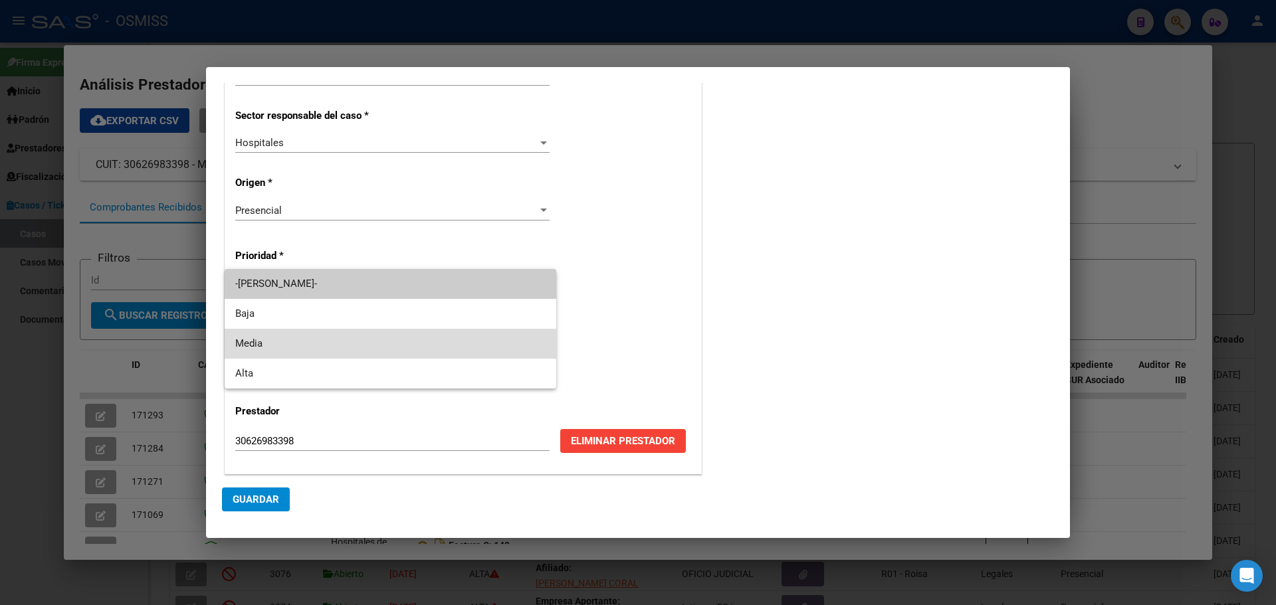
click at [285, 337] on span "Media" at bounding box center [390, 344] width 310 height 30
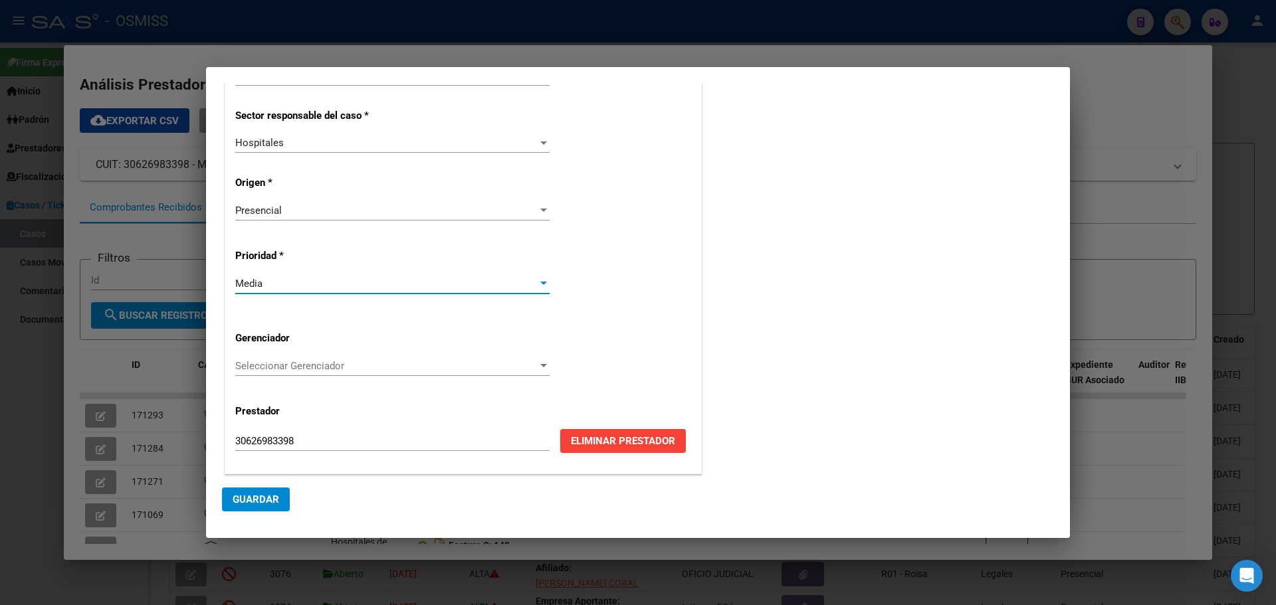
click at [540, 365] on div at bounding box center [543, 365] width 7 height 3
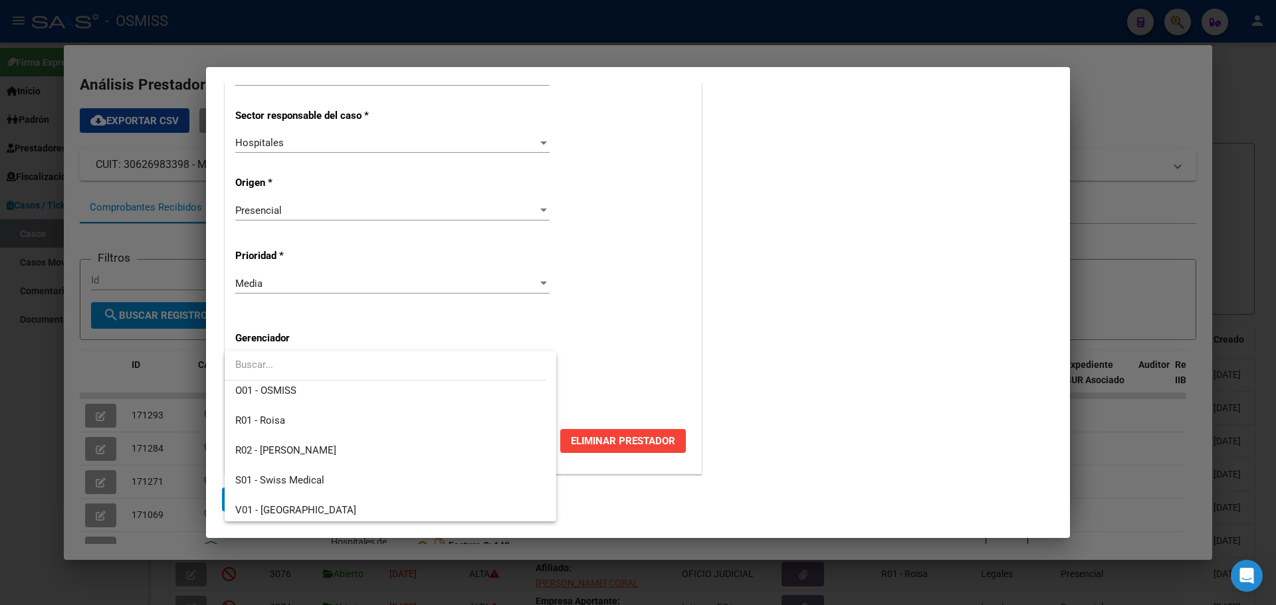
scroll to position [398, 0]
click at [248, 500] on span "Z99 - Sin Gerenciador" at bounding box center [282, 506] width 95 height 12
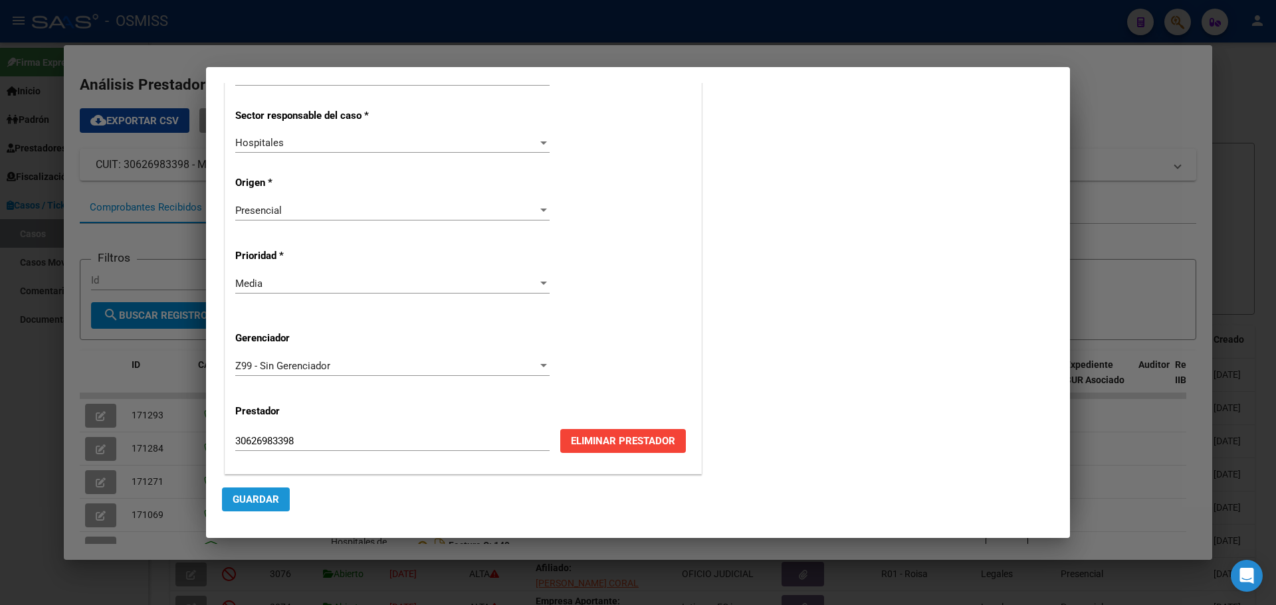
click at [245, 494] on span "Guardar" at bounding box center [256, 500] width 47 height 12
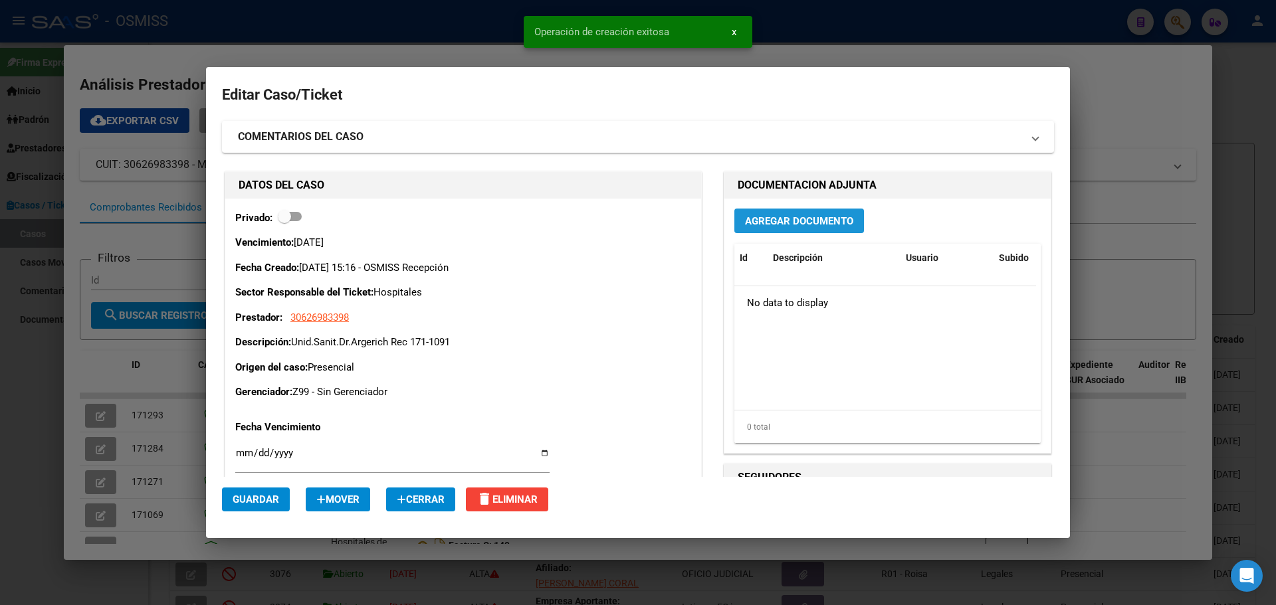
click at [794, 218] on span "Agregar Documento" at bounding box center [799, 221] width 108 height 12
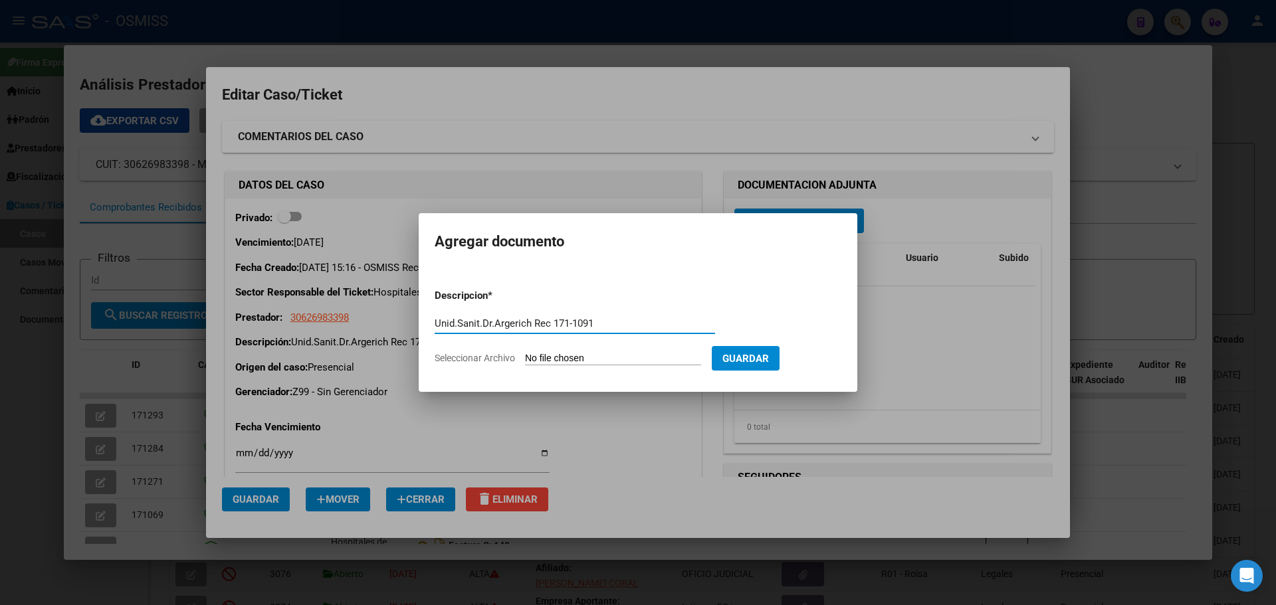
type input "Unid.Sanit.Dr.Argerich Rec 171-1091"
click at [469, 356] on span "Seleccionar Archivo" at bounding box center [474, 358] width 80 height 11
click at [525, 356] on input "Seleccionar Archivo" at bounding box center [613, 359] width 176 height 13
type input "C:\fakepath\Rec 1091.pdf"
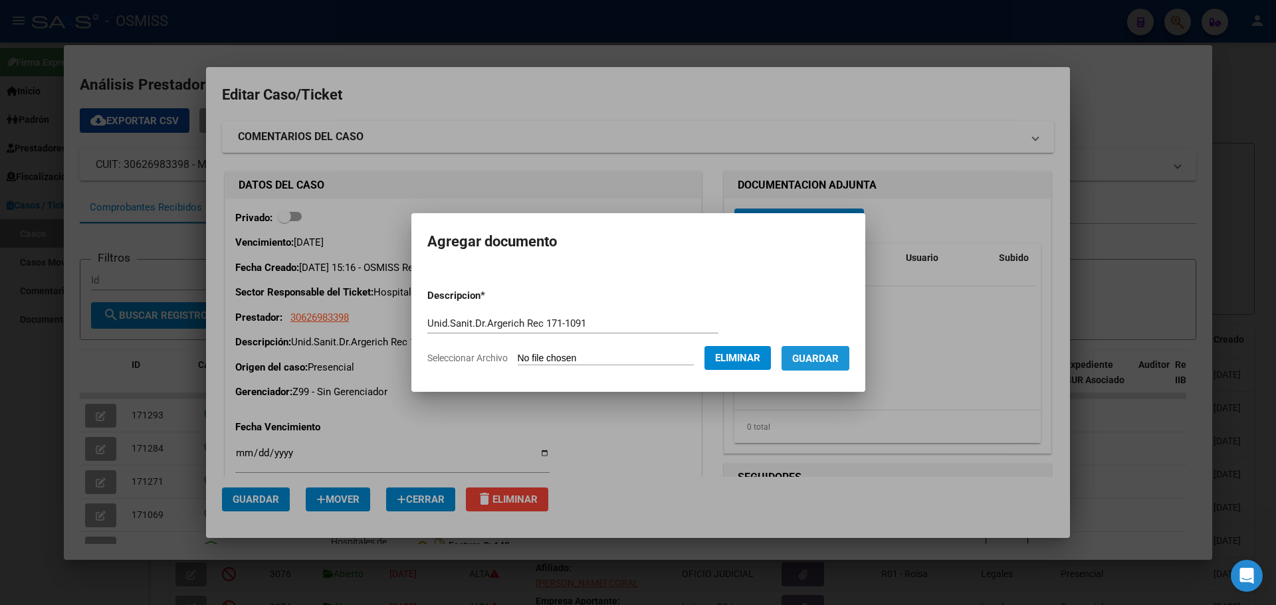
click at [830, 361] on span "Guardar" at bounding box center [815, 359] width 47 height 12
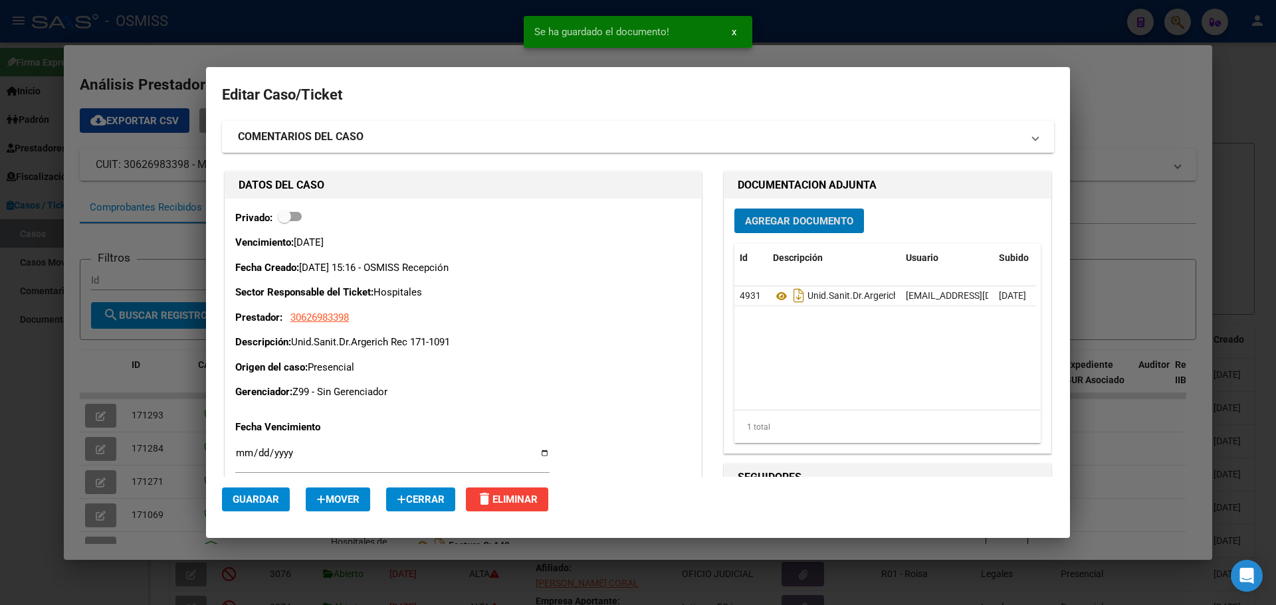
click at [437, 10] on div at bounding box center [638, 302] width 1276 height 605
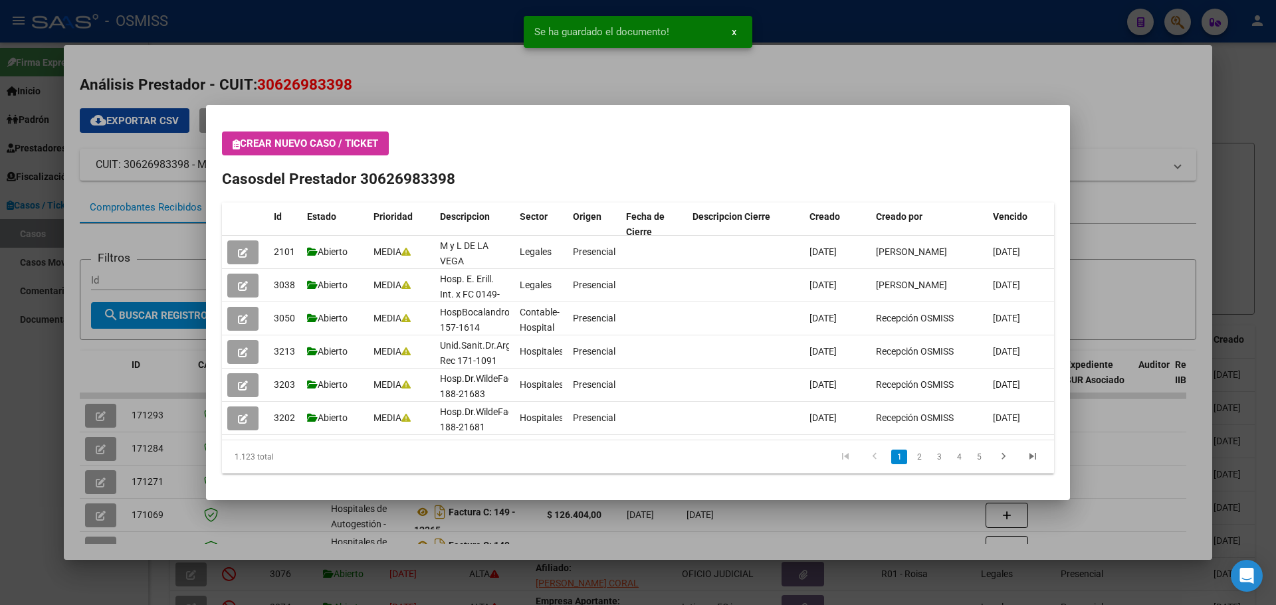
click at [437, 10] on div at bounding box center [638, 302] width 1276 height 605
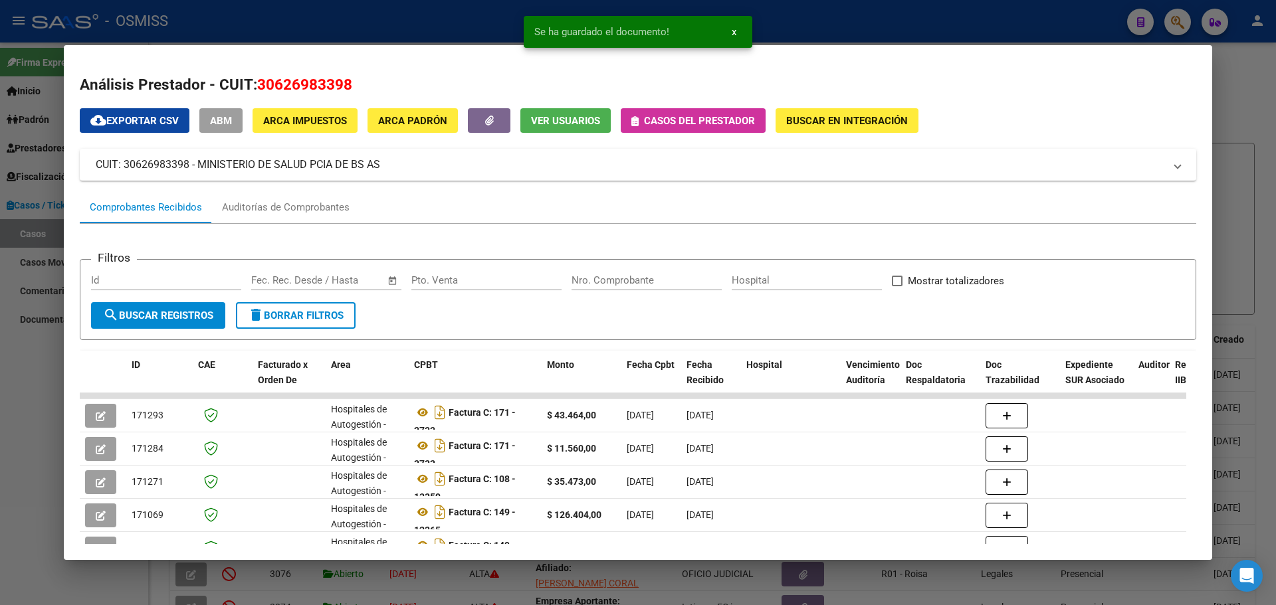
click at [437, 10] on div at bounding box center [638, 302] width 1276 height 605
